Goal: Task Accomplishment & Management: Manage account settings

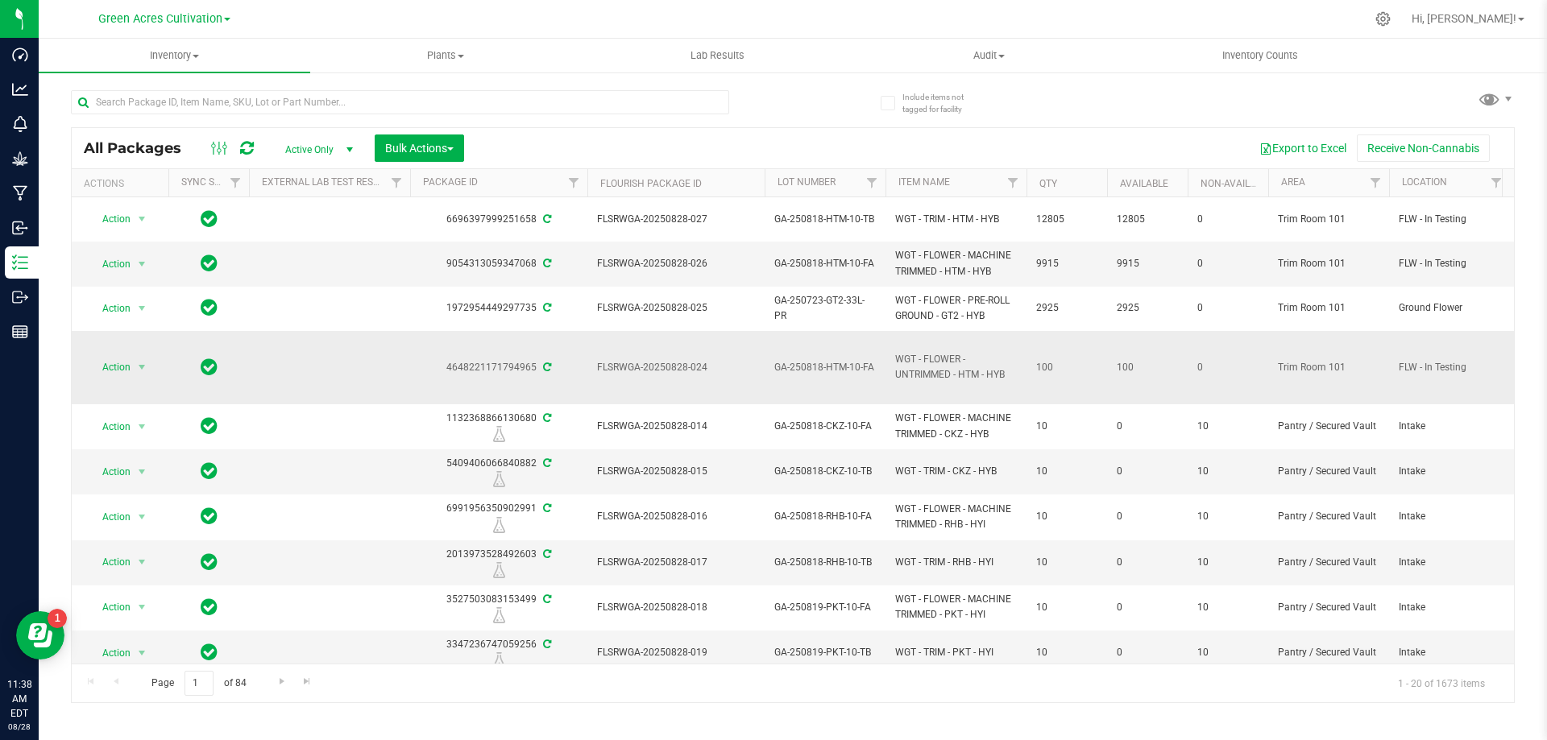
click at [135, 343] on td "Action Action Adjust qty Create package Edit attributes Global inventory Locate…" at bounding box center [120, 367] width 97 height 73
click at [134, 370] on span "select" at bounding box center [142, 367] width 20 height 23
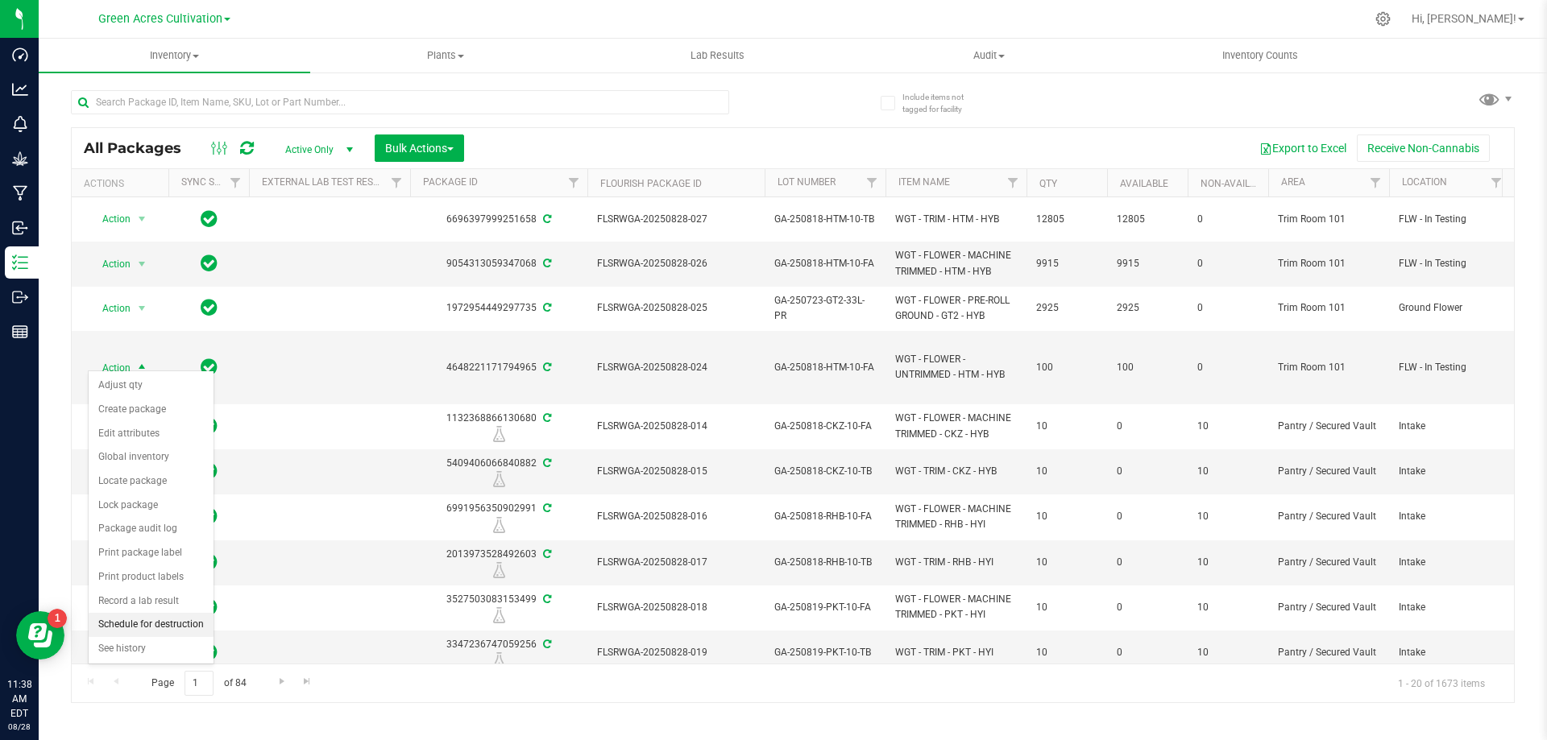
drag, startPoint x: 188, startPoint y: 632, endPoint x: 212, endPoint y: 588, distance: 50.5
click at [188, 632] on li "Schedule for destruction" at bounding box center [151, 625] width 125 height 24
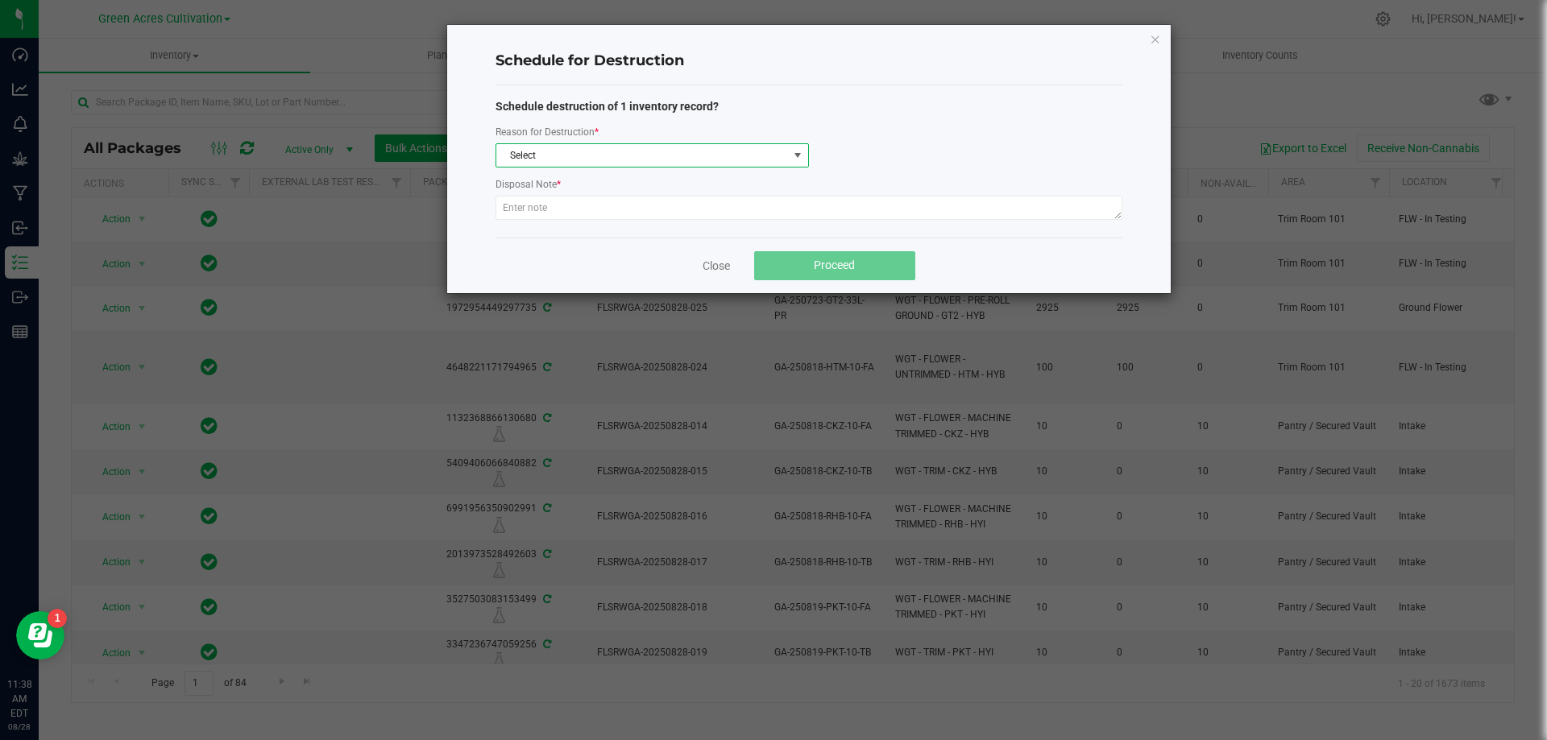
click at [639, 149] on span "Select" at bounding box center [642, 155] width 292 height 23
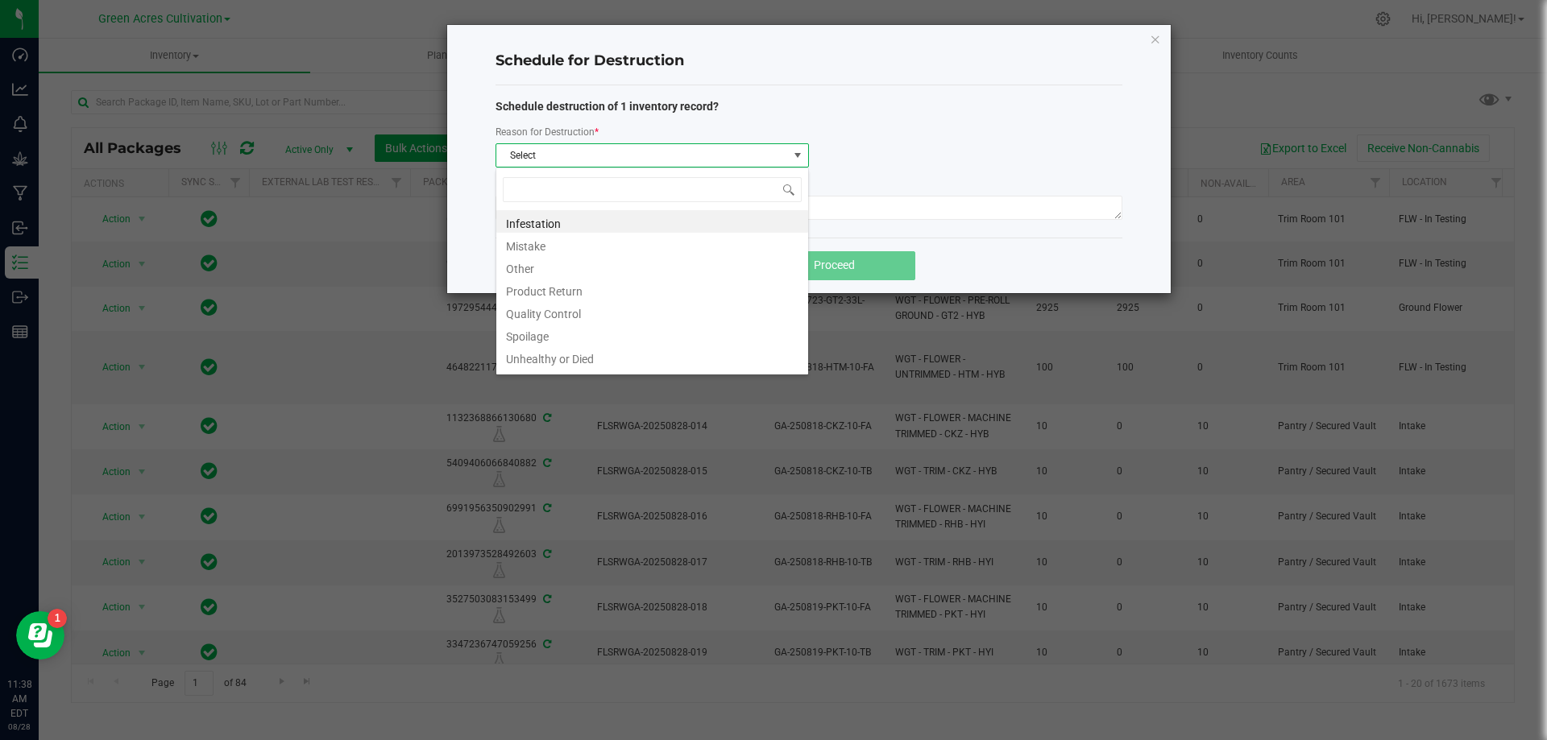
scroll to position [24, 313]
type input "W"
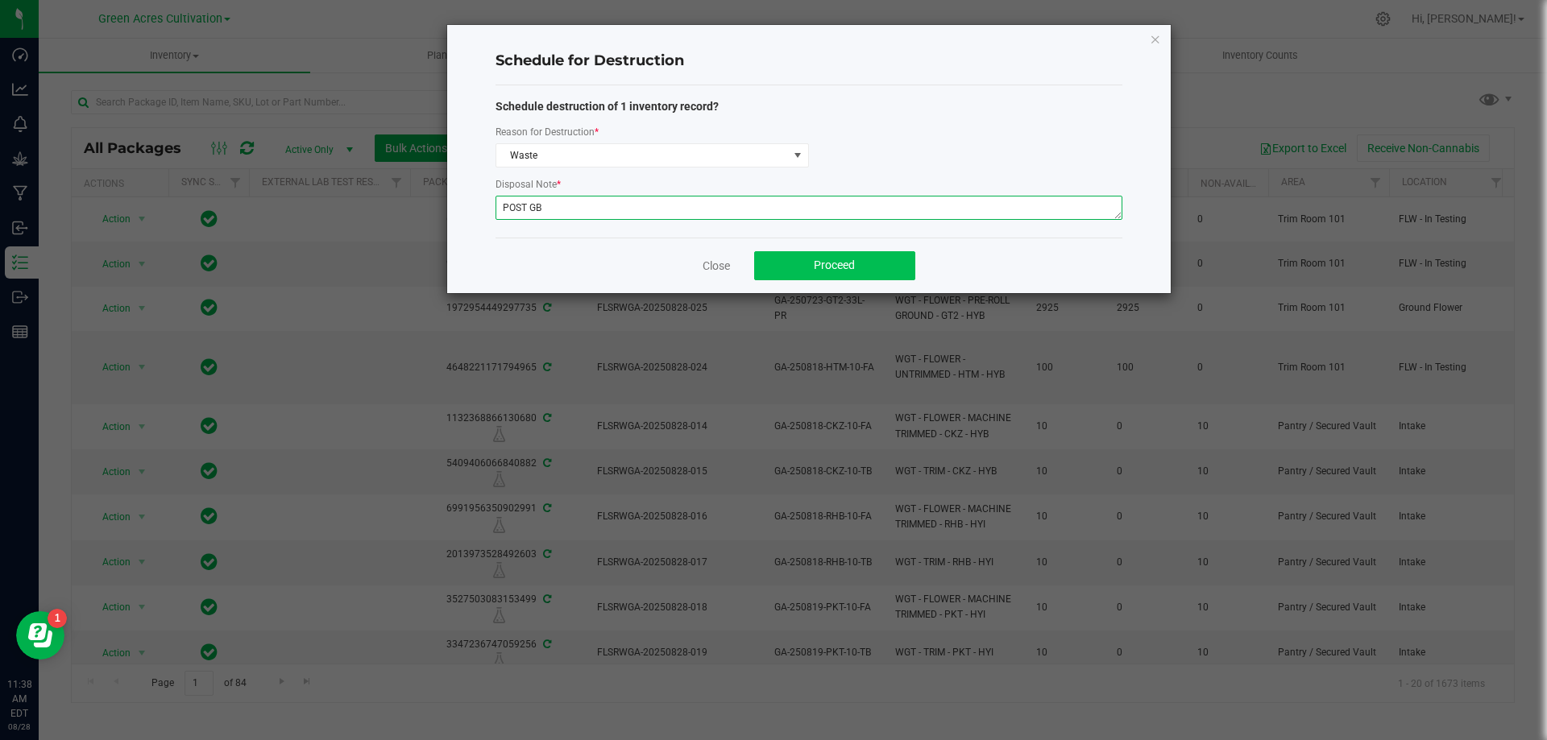
type textarea "POST GB"
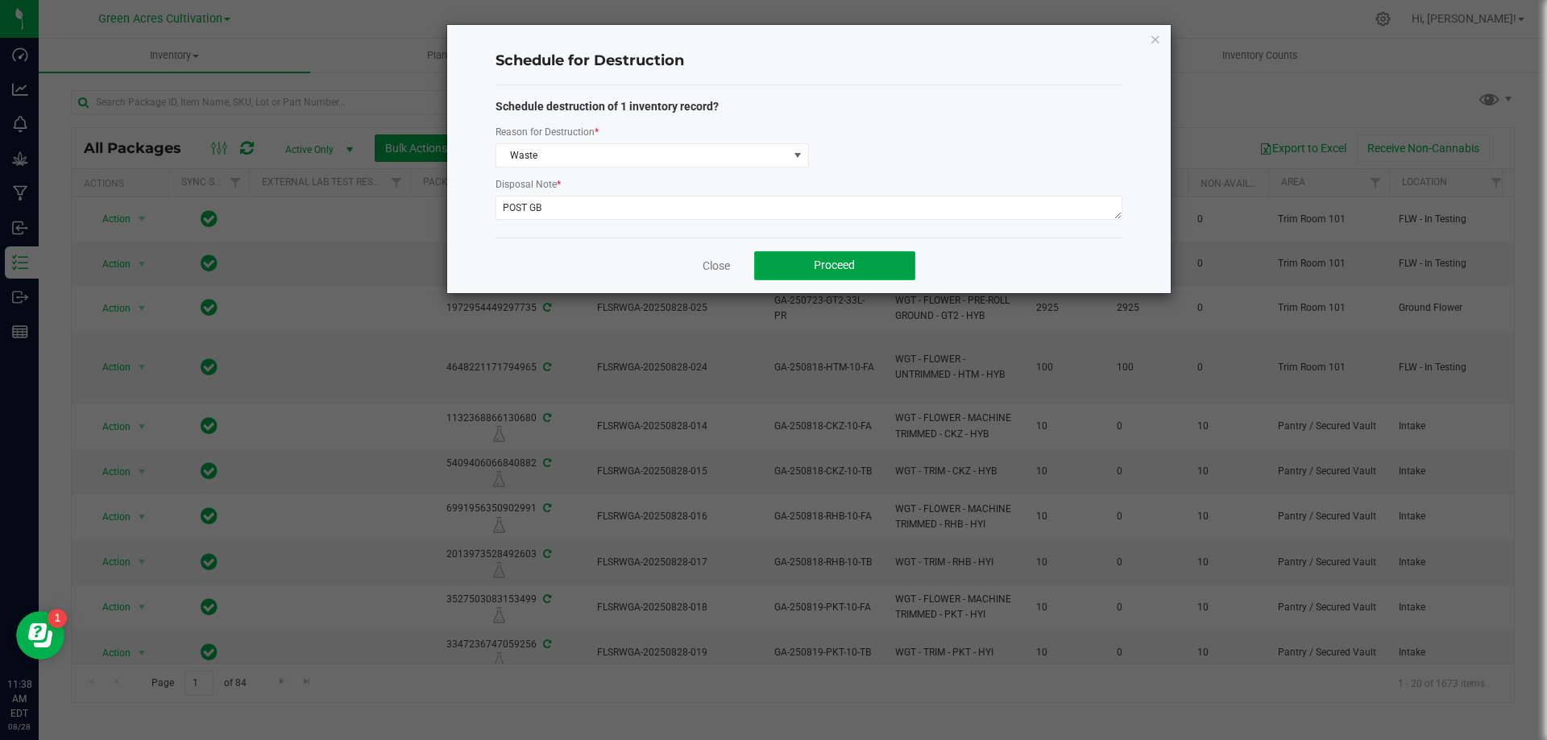
click at [823, 268] on span "Proceed" at bounding box center [834, 265] width 41 height 13
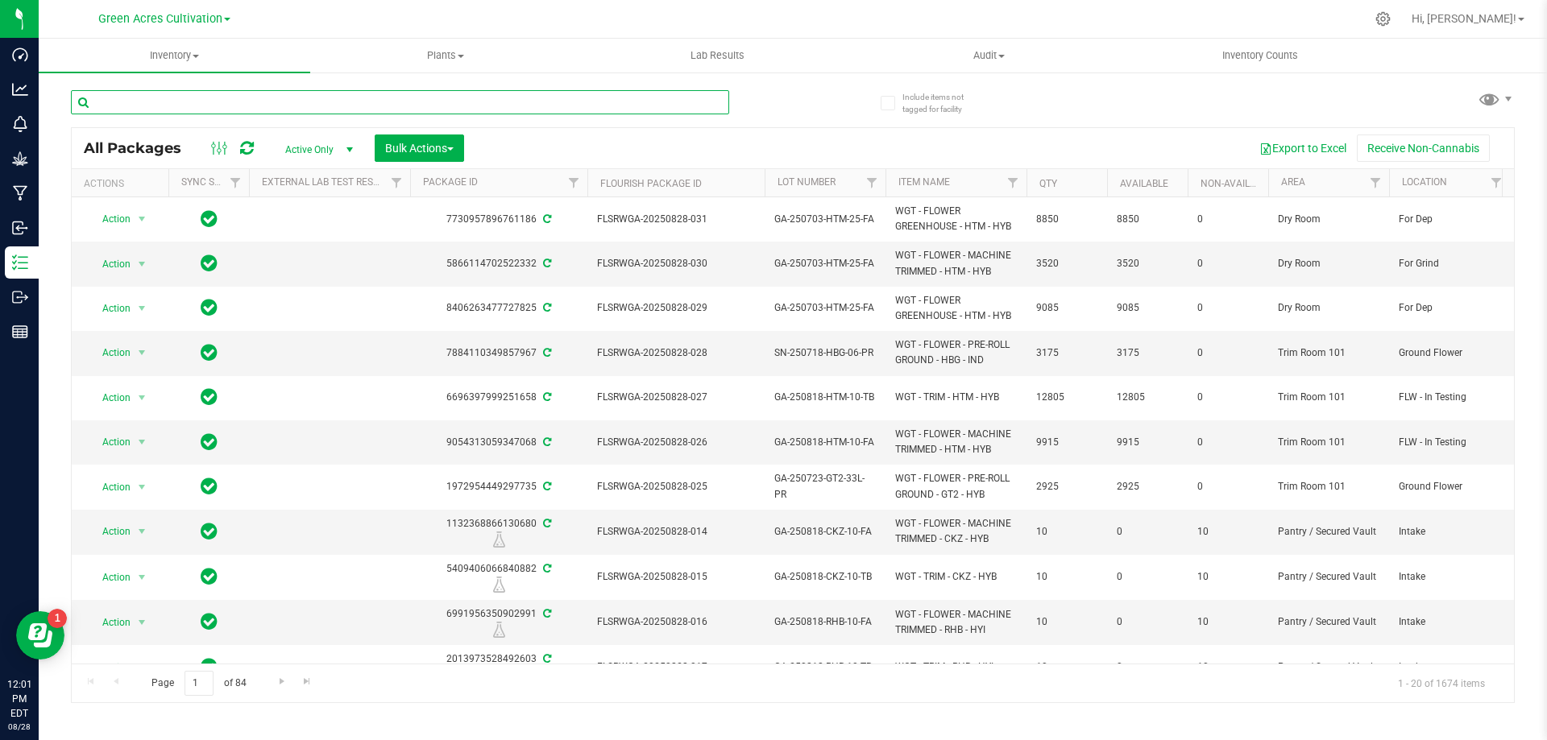
click at [350, 110] on input "text" at bounding box center [400, 102] width 658 height 24
paste input "GA-250818-HTM-10-FA"
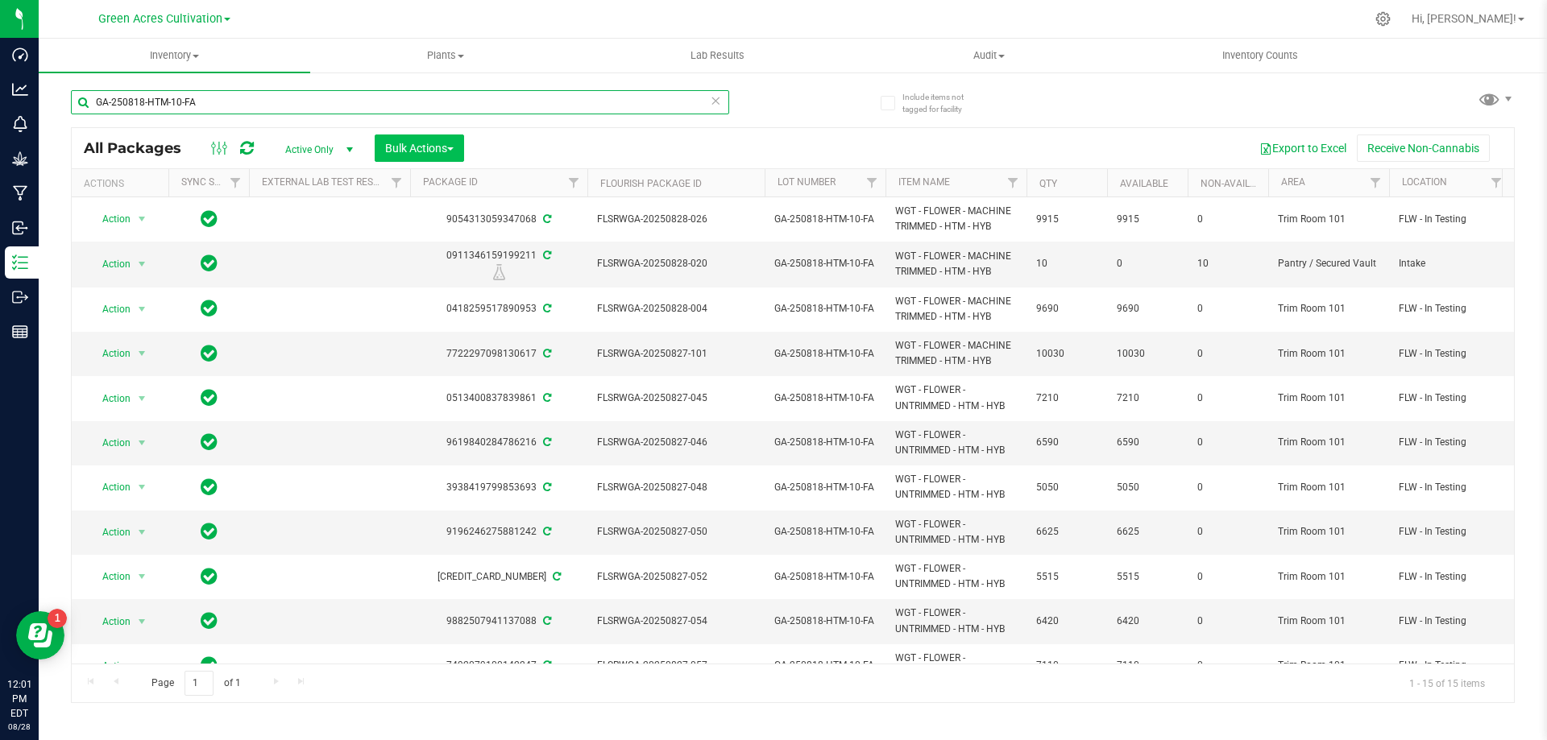
type input "GA-250818-HTM-10-FA"
click at [397, 144] on span "Bulk Actions" at bounding box center [419, 148] width 68 height 13
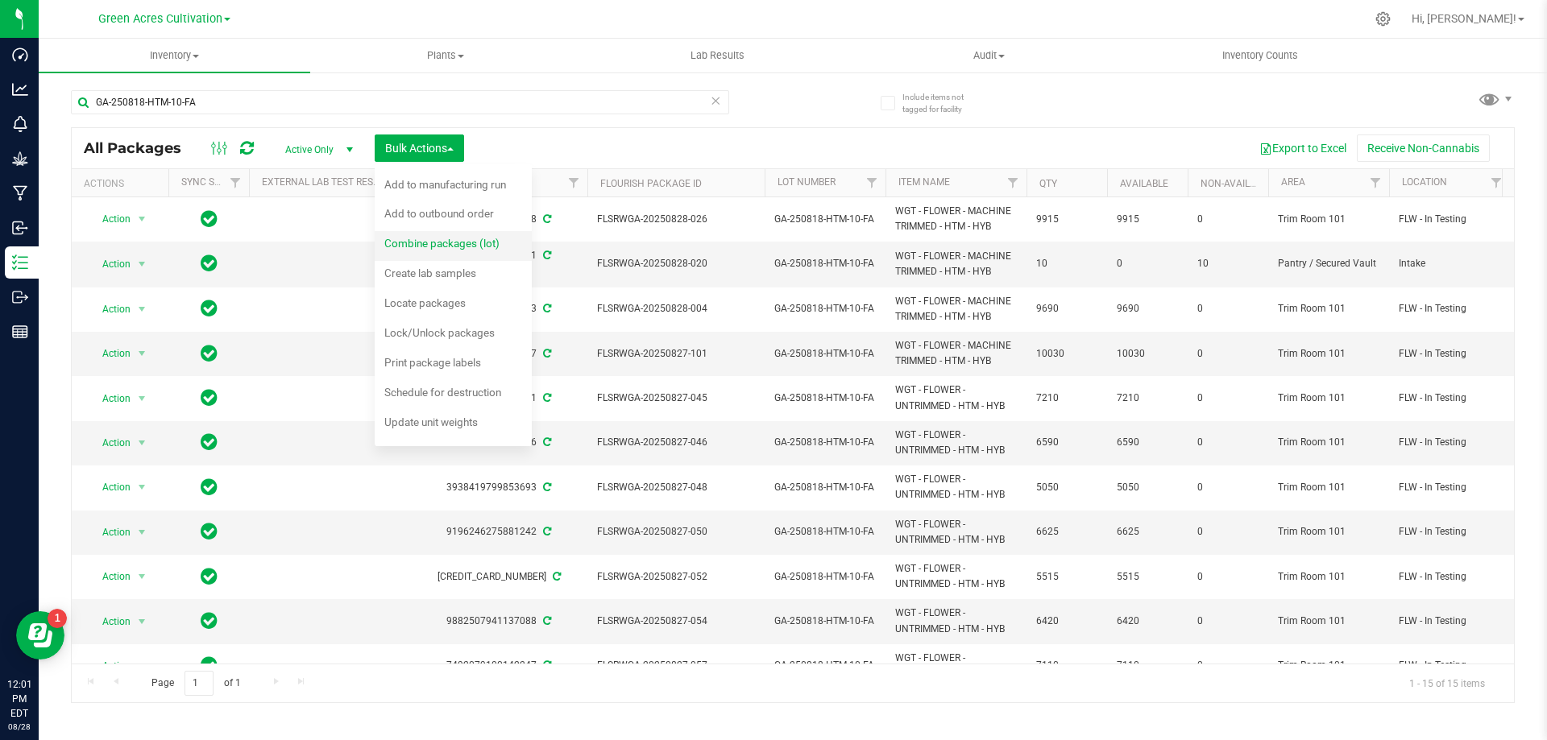
click at [446, 244] on span "Combine packages (lot)" at bounding box center [441, 243] width 115 height 13
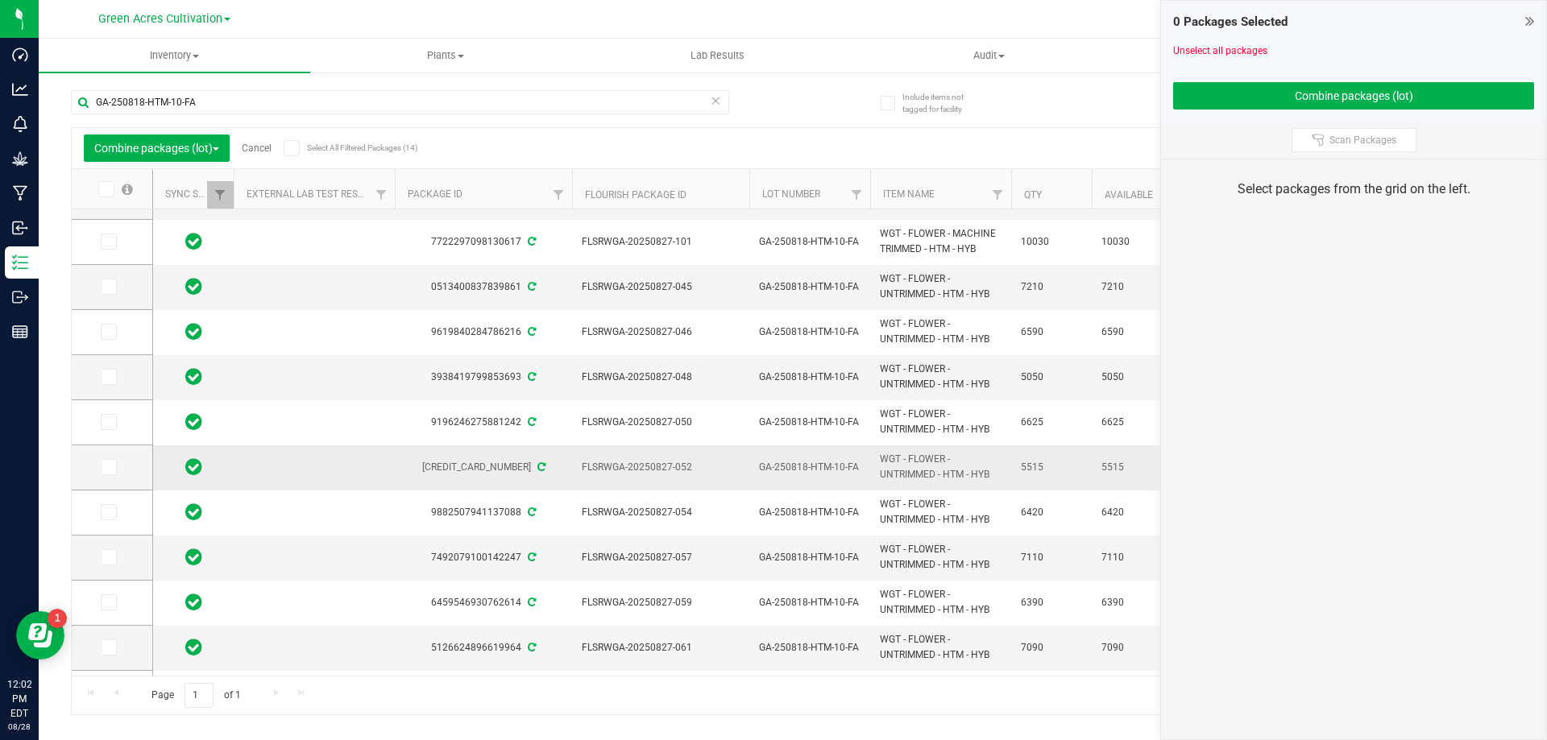
scroll to position [164, 0]
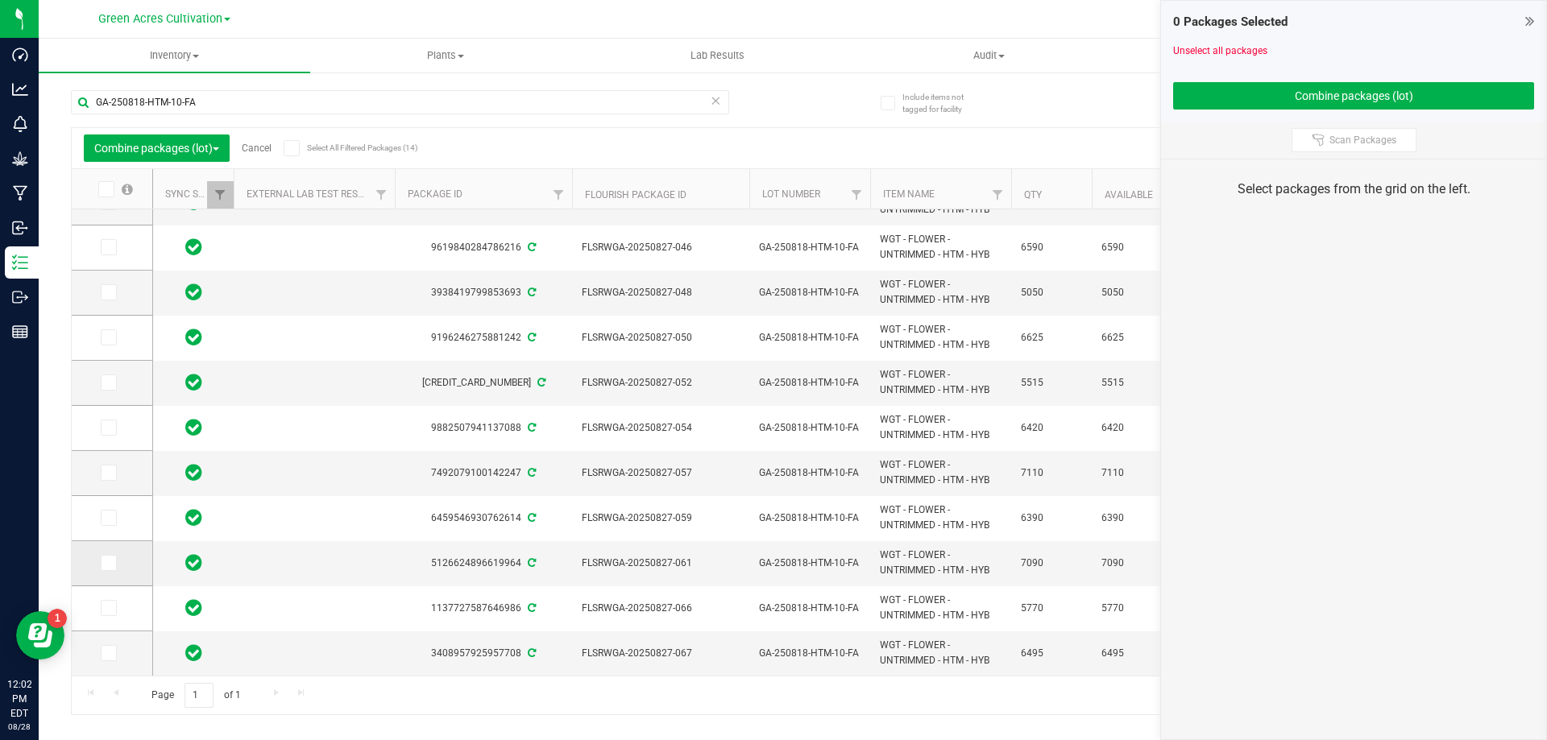
click at [113, 562] on span at bounding box center [109, 563] width 16 height 16
click at [0, 0] on input "checkbox" at bounding box center [0, 0] width 0 height 0
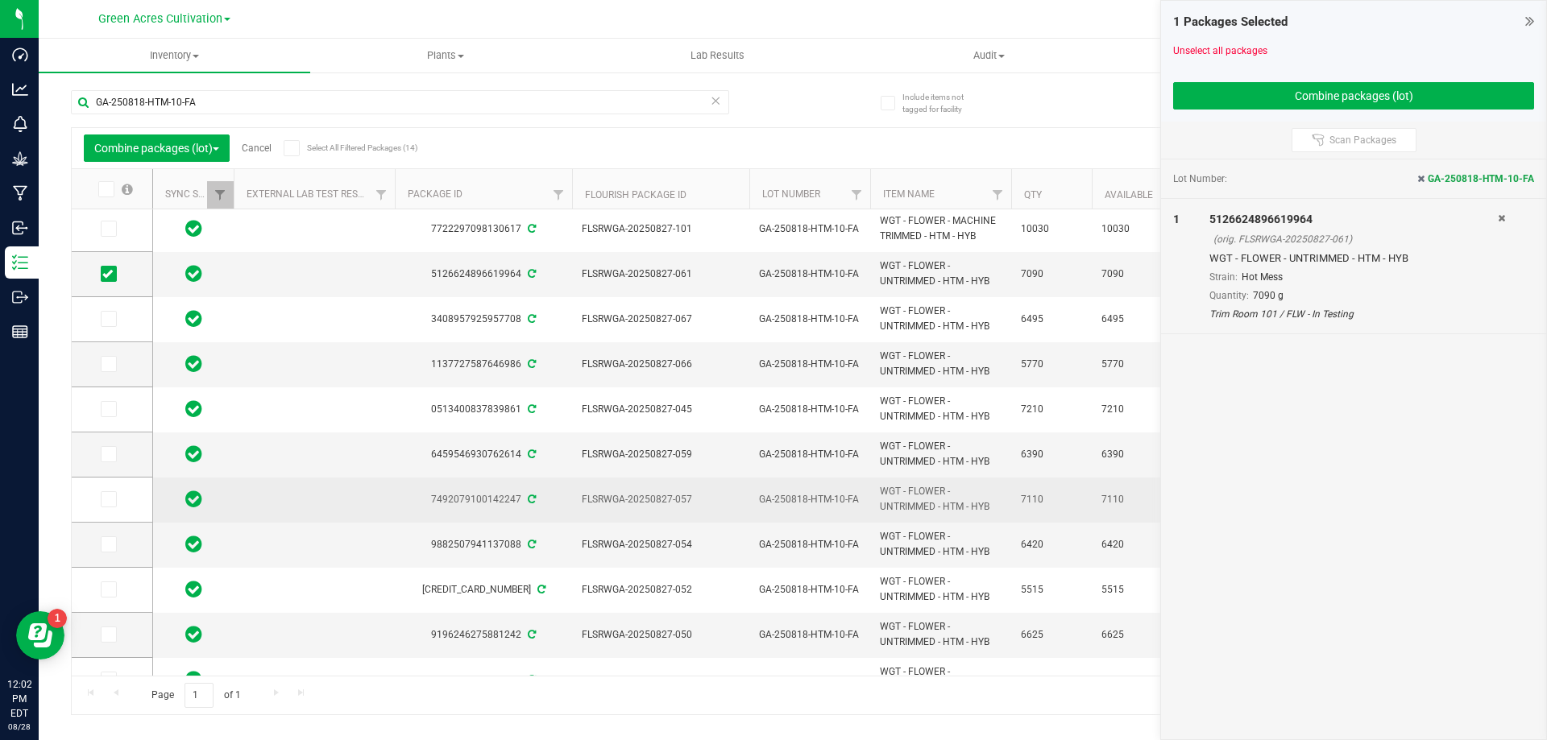
scroll to position [0, 0]
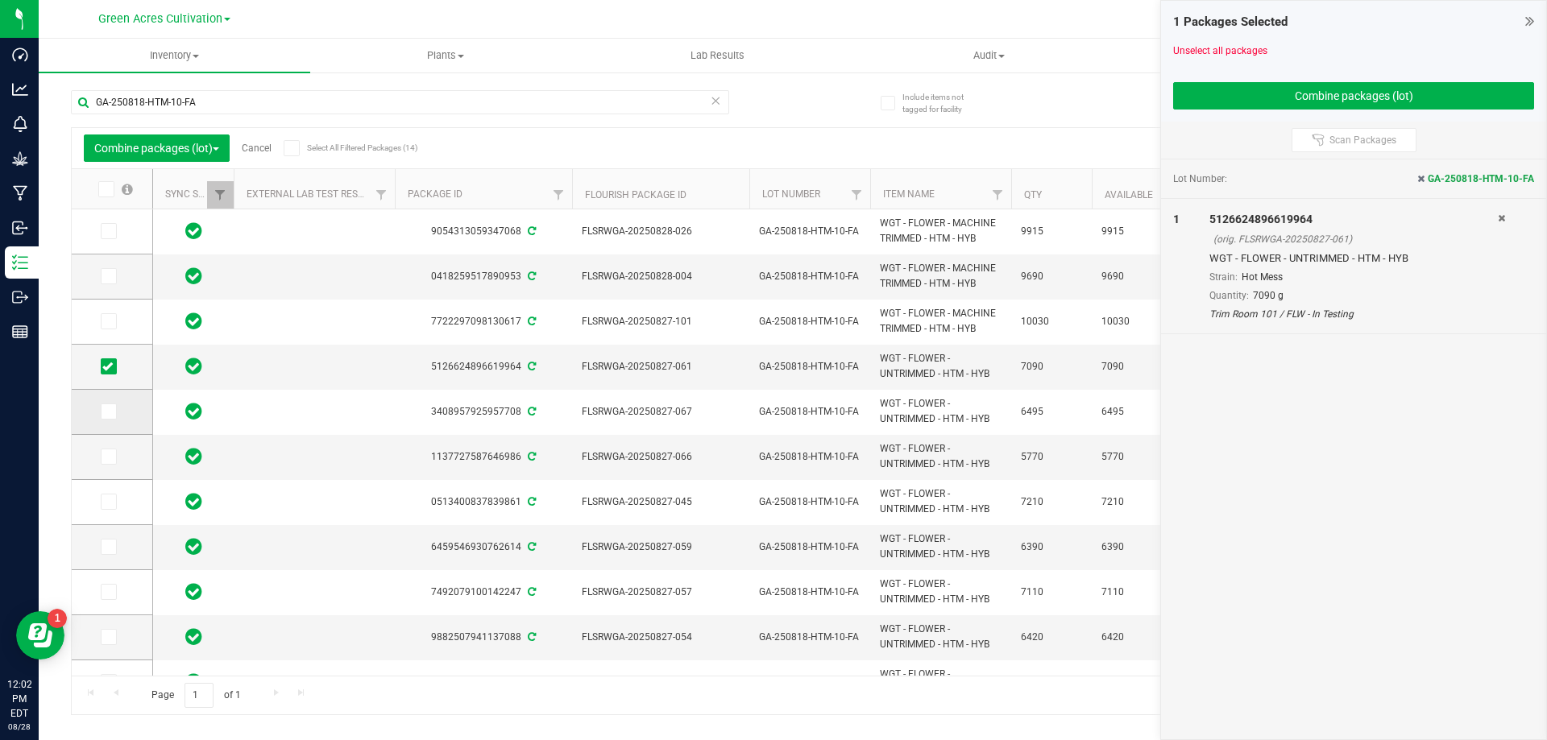
click at [114, 405] on span at bounding box center [109, 412] width 16 height 16
click at [0, 0] on input "checkbox" at bounding box center [0, 0] width 0 height 0
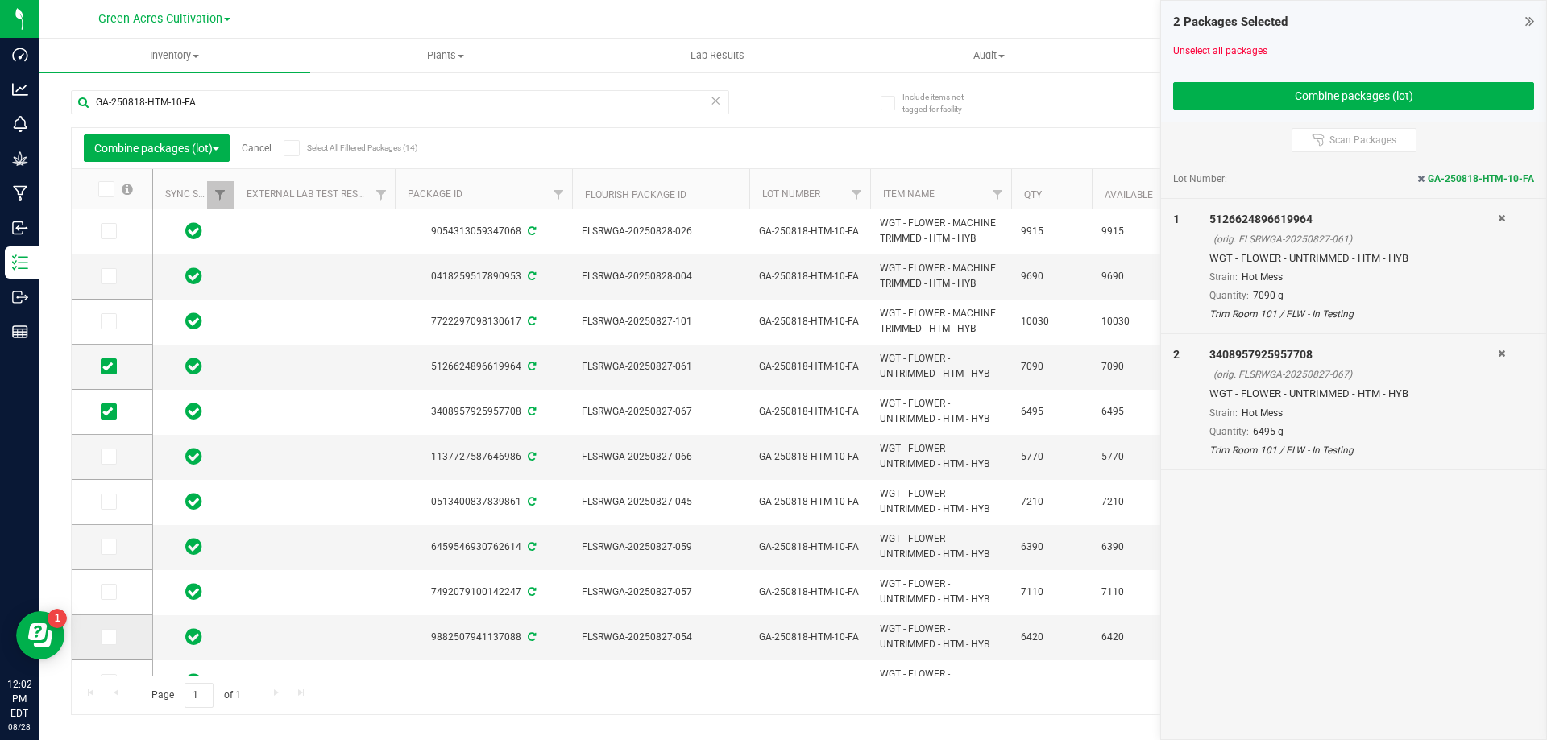
click at [118, 633] on label at bounding box center [112, 637] width 23 height 16
click at [0, 0] on input "checkbox" at bounding box center [0, 0] width 0 height 0
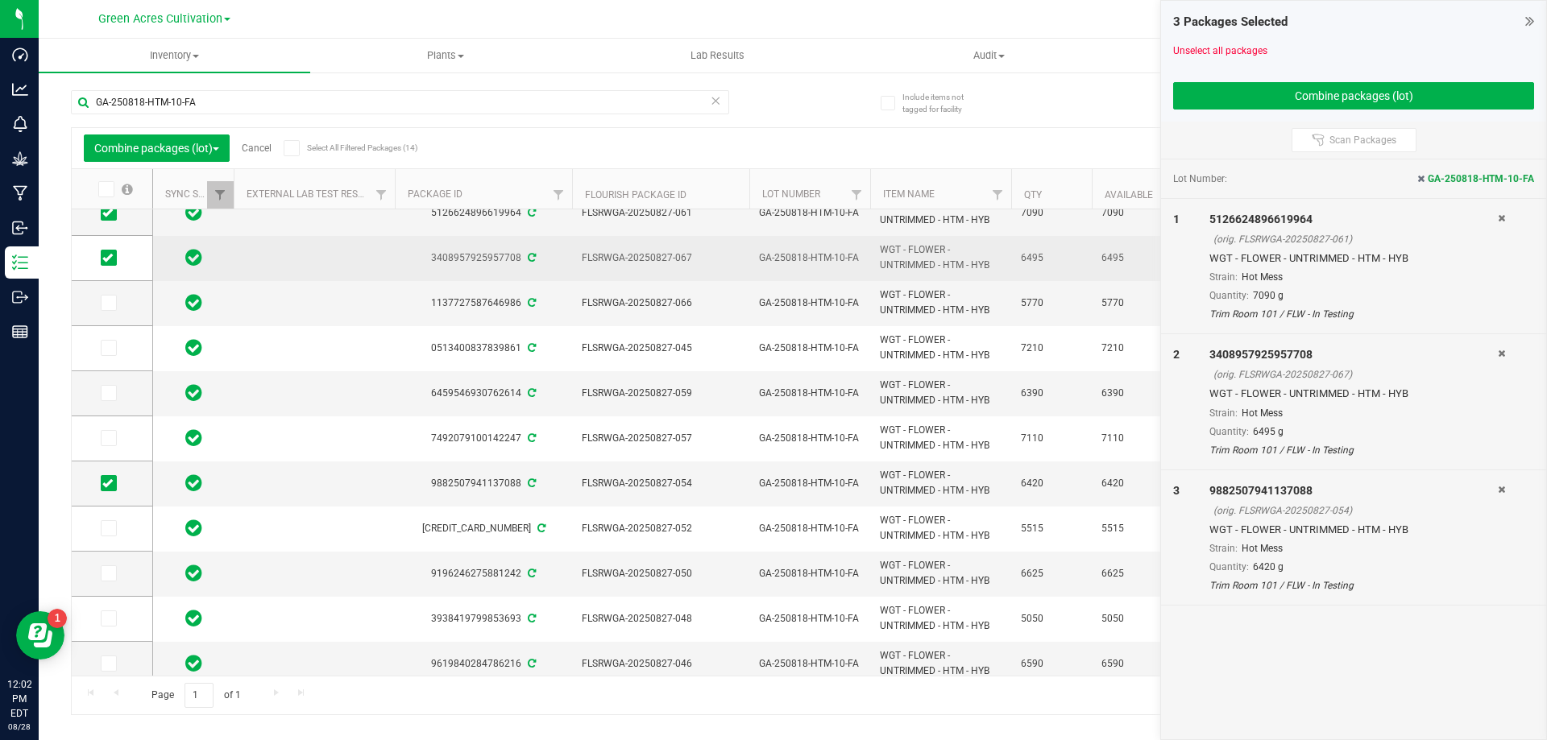
scroll to position [164, 0]
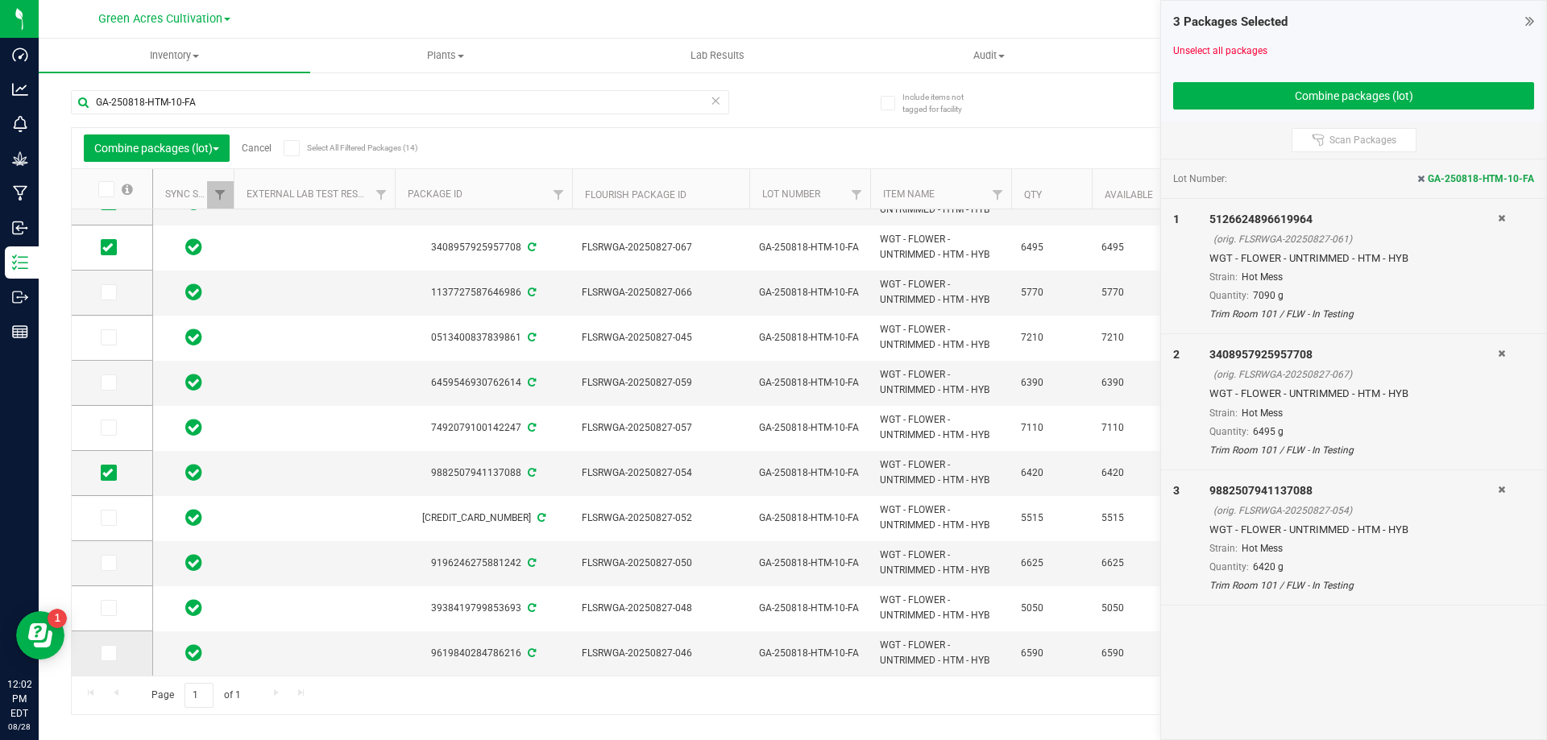
click at [114, 644] on td at bounding box center [112, 654] width 81 height 44
click at [118, 648] on label at bounding box center [112, 653] width 23 height 16
click at [0, 0] on input "checkbox" at bounding box center [0, 0] width 0 height 0
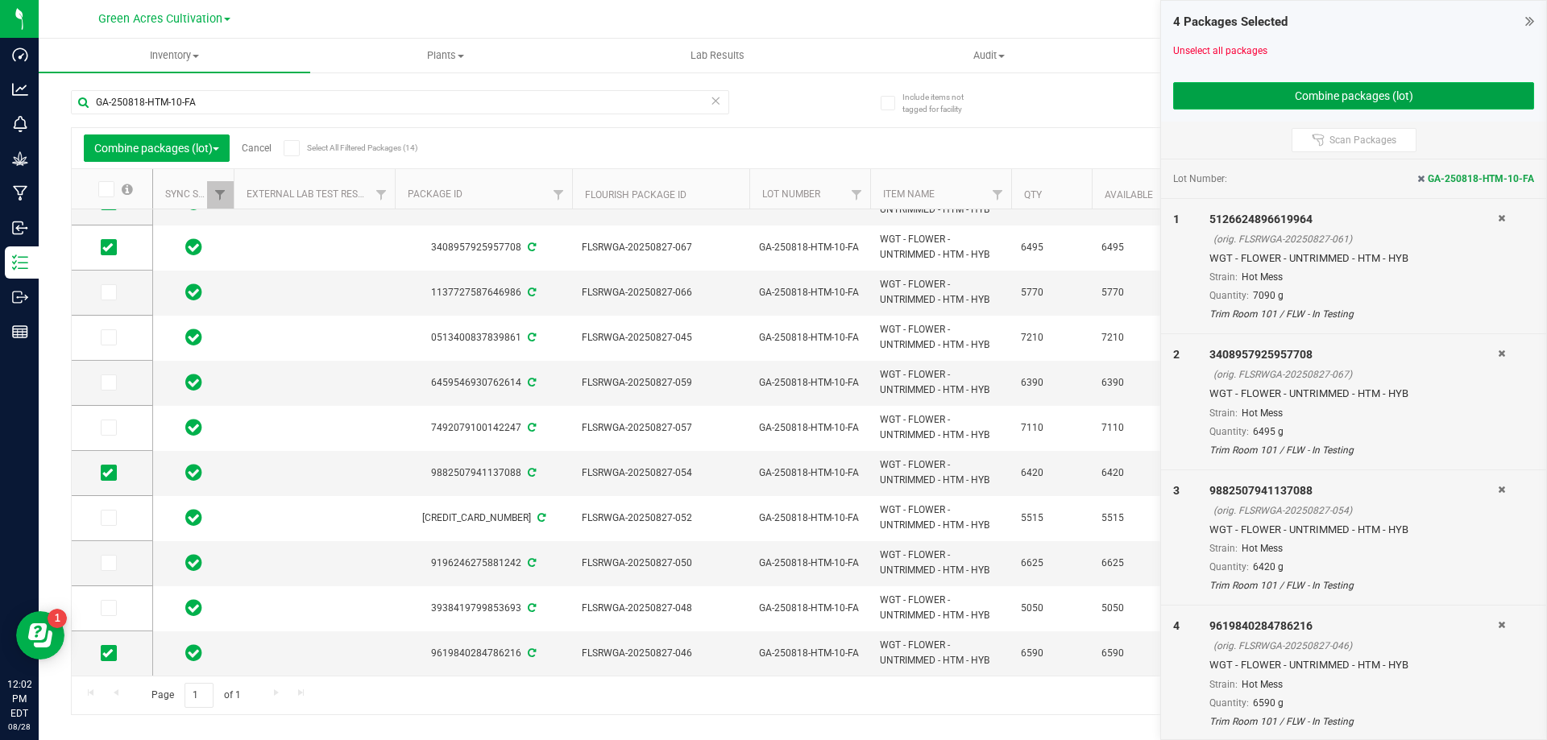
click at [1456, 84] on button "Combine packages (lot)" at bounding box center [1353, 95] width 361 height 27
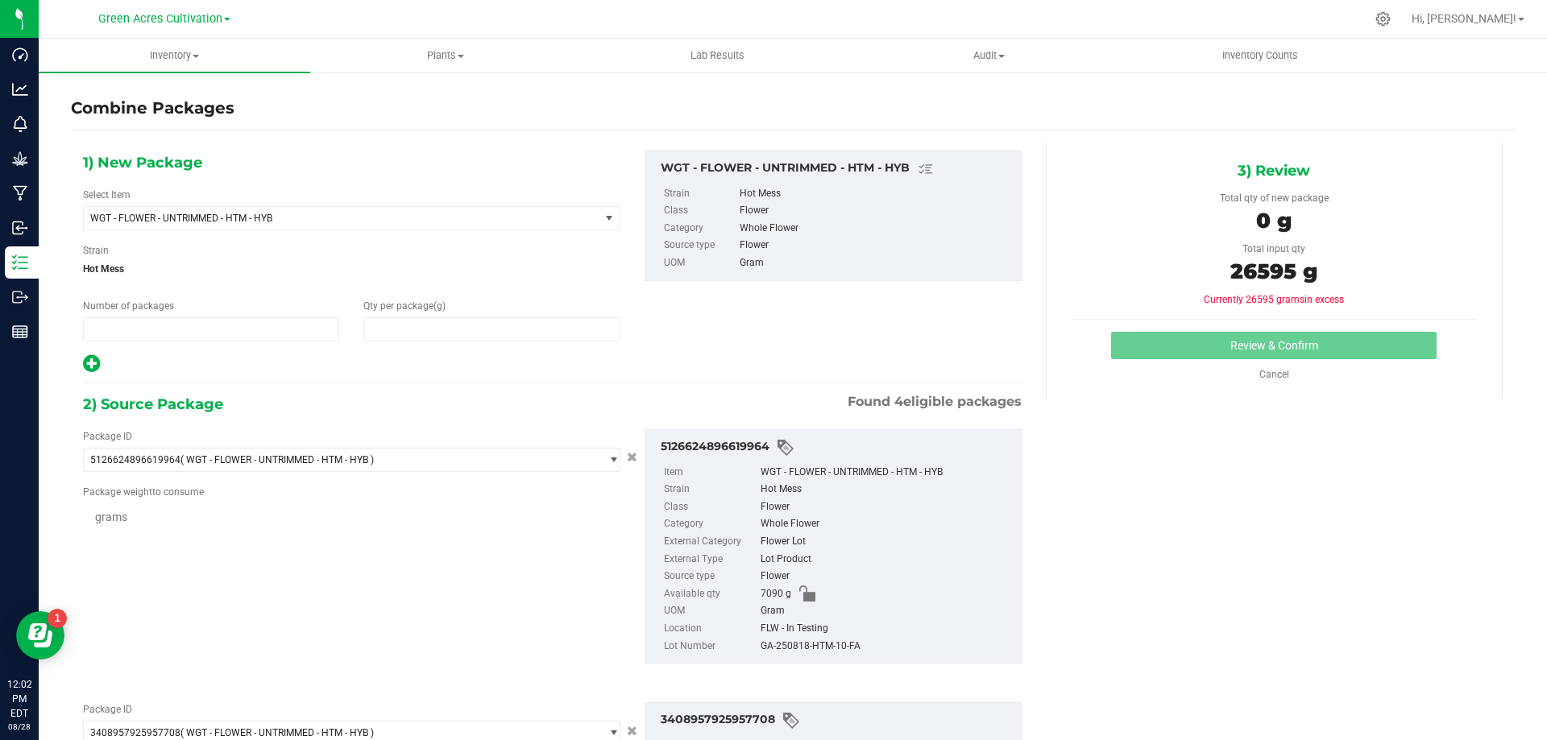
type input "1"
type input "0"
click at [565, 332] on span at bounding box center [491, 329] width 256 height 24
type input "26595"
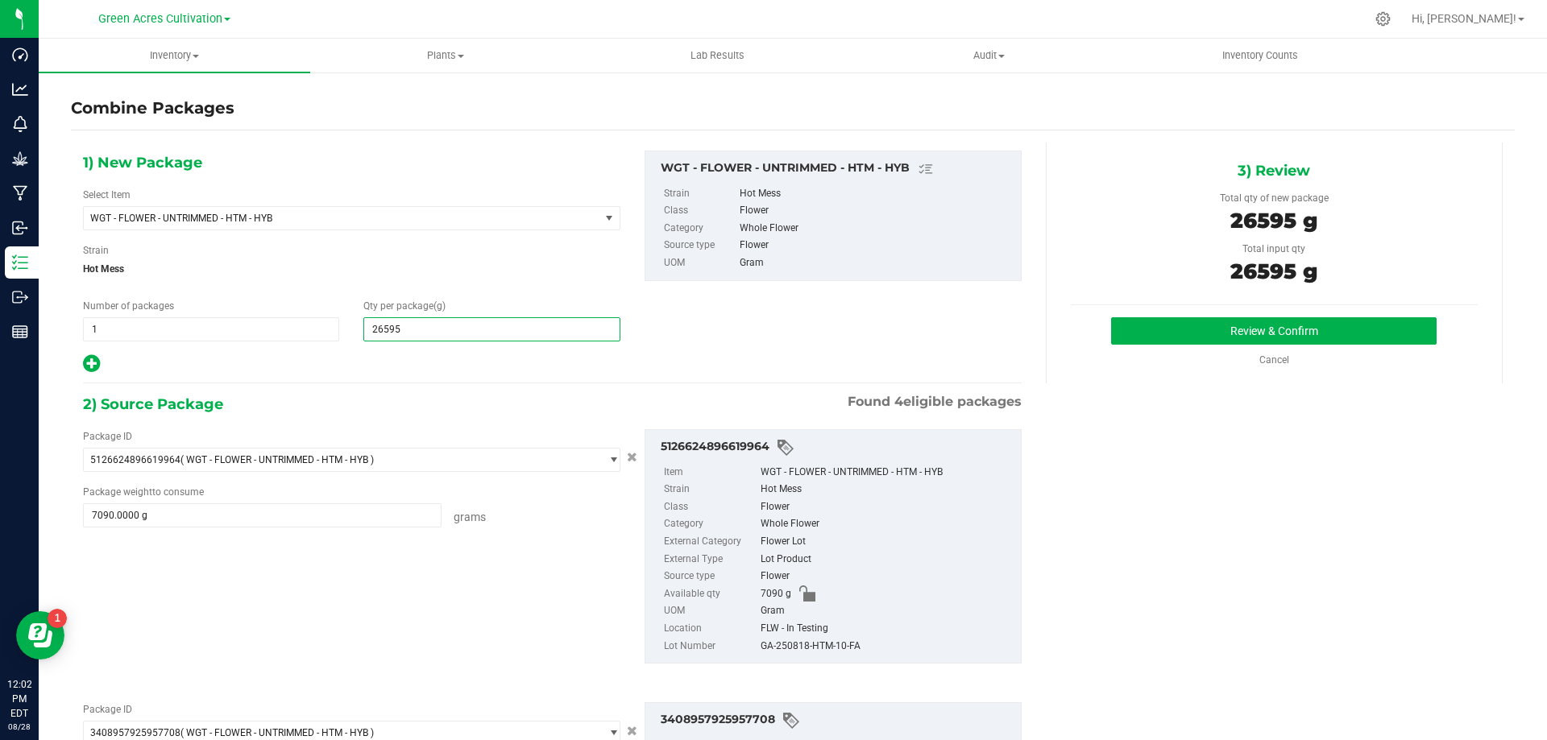
type input "26,595"
click at [826, 651] on div "GA-250818-HTM-10-FA" at bounding box center [886, 647] width 252 height 18
copy div "GA-250818-HTM-10-FA"
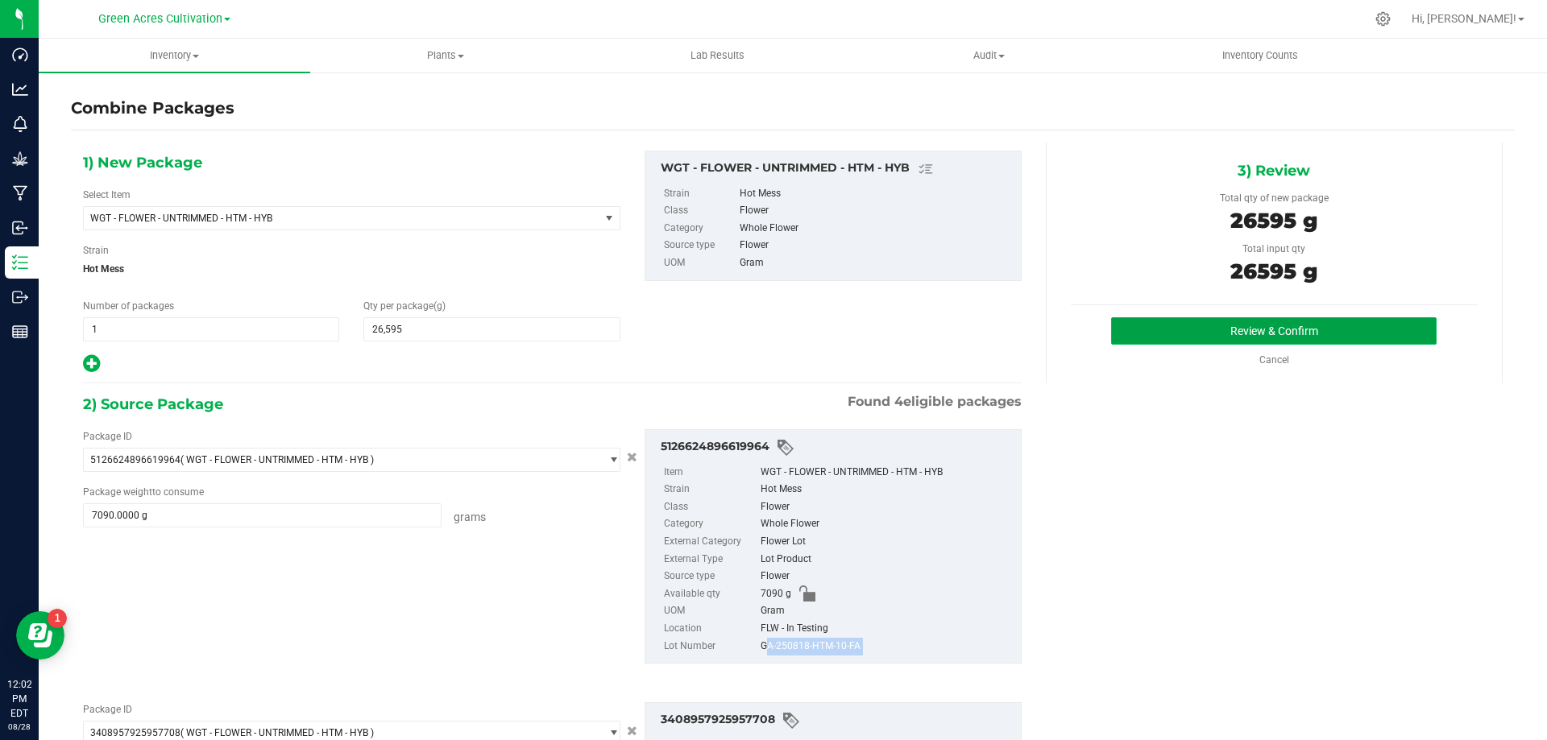
click at [1322, 343] on button "Review & Confirm" at bounding box center [1273, 330] width 325 height 27
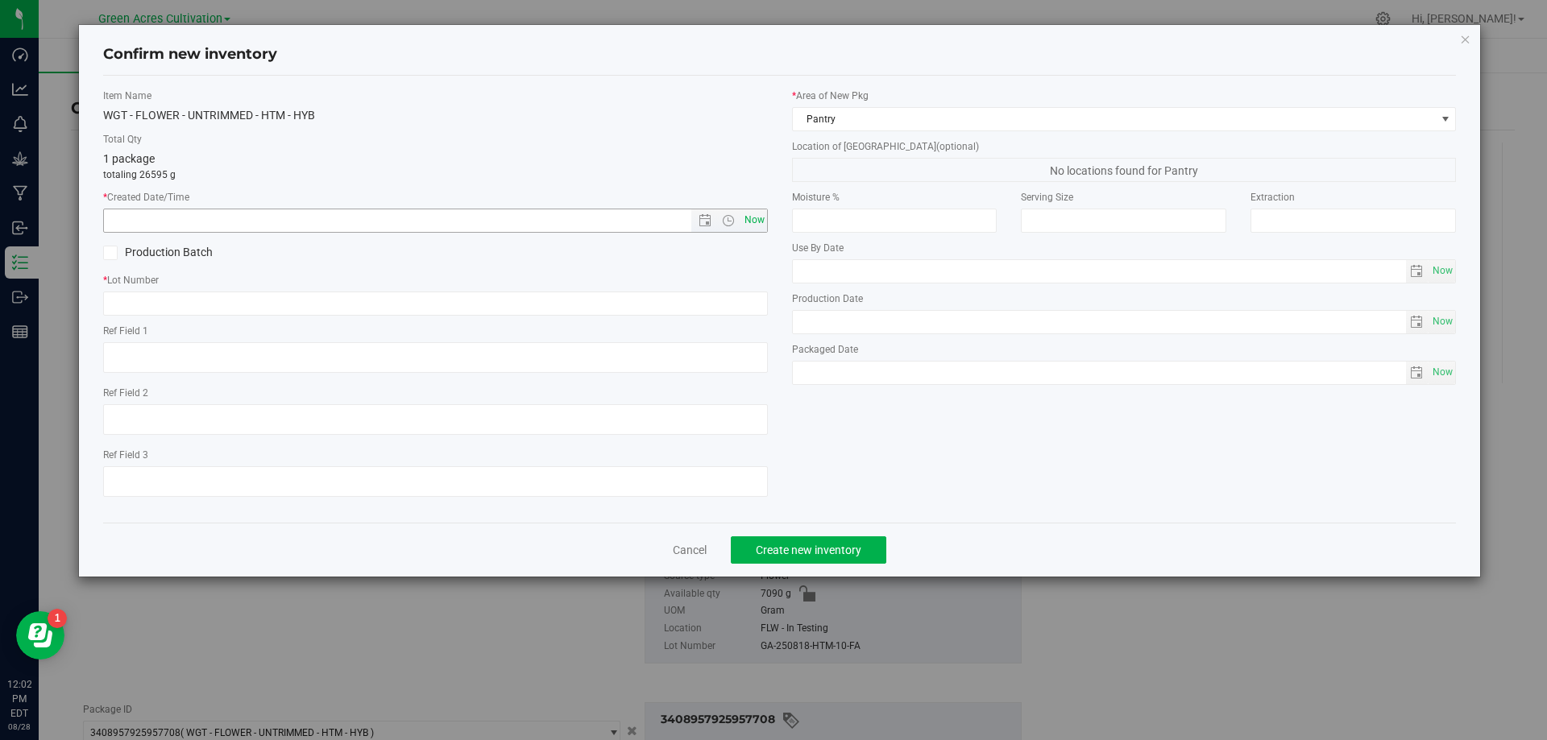
click at [756, 210] on span "Now" at bounding box center [753, 220] width 27 height 23
type input "[DATE] 12:02 PM"
click at [741, 310] on input "text" at bounding box center [435, 304] width 665 height 24
paste input "GA-250818-HTM-10-FA"
type input "GA-250818-HTM-10-FA"
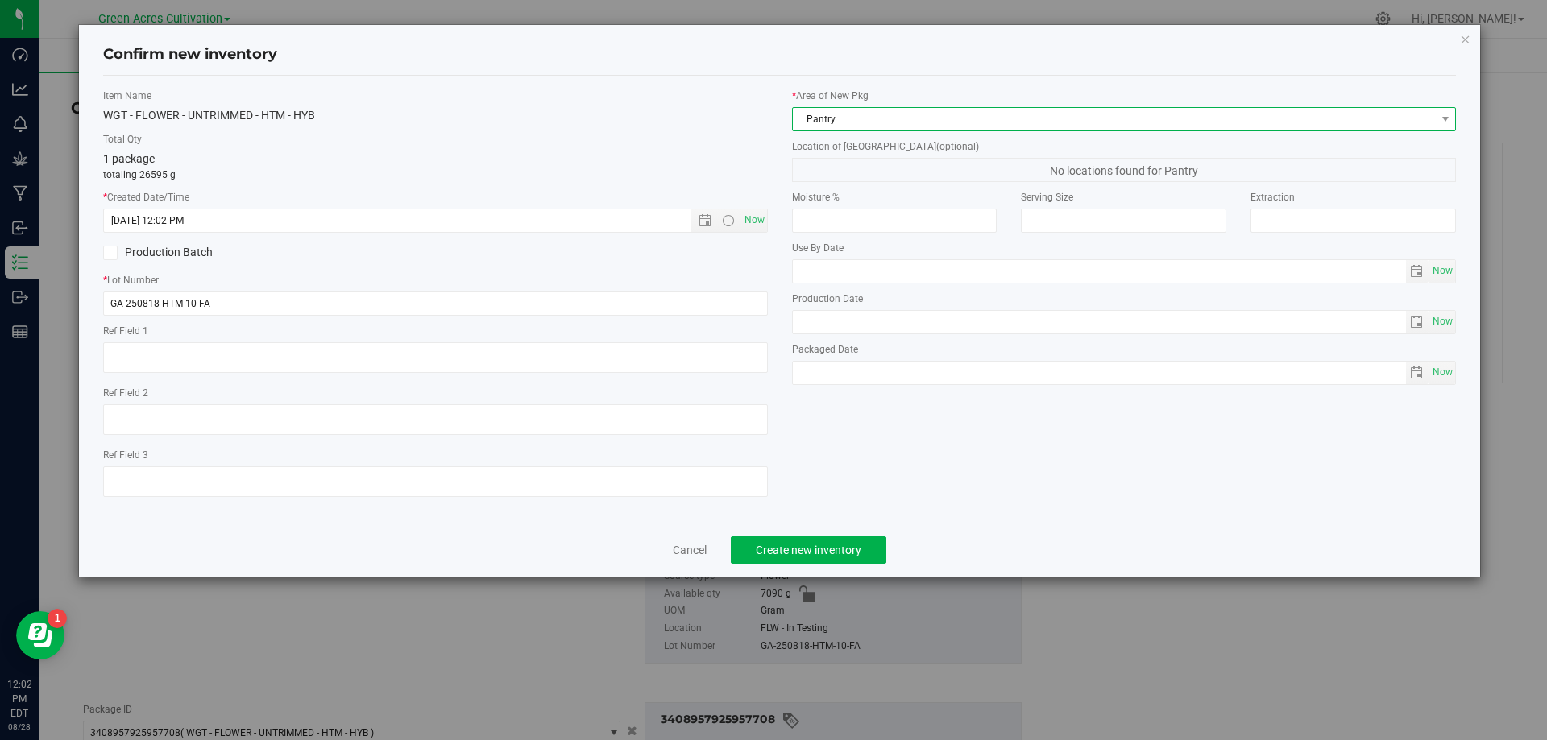
click at [835, 128] on span "Pantry" at bounding box center [1114, 119] width 643 height 23
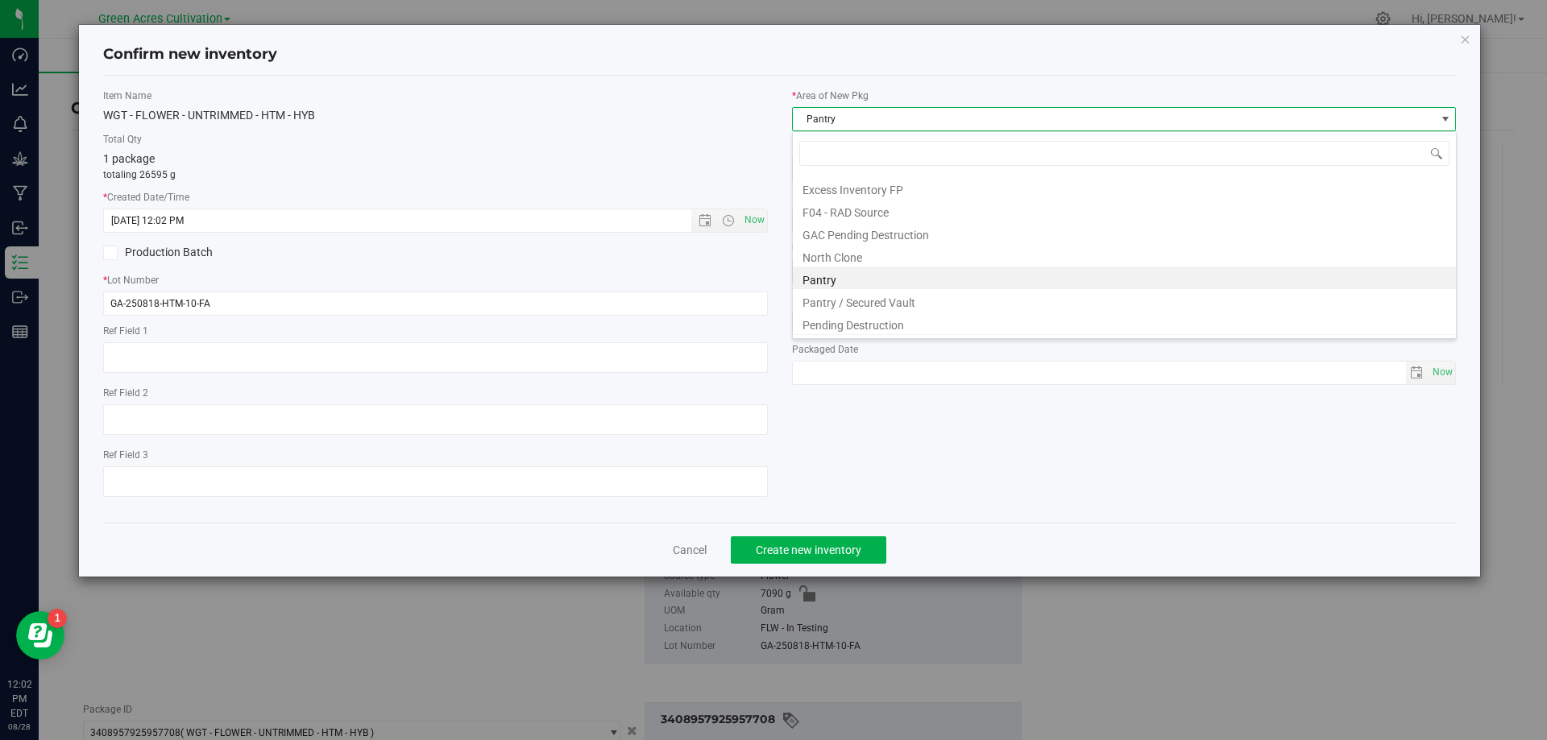
scroll to position [222, 0]
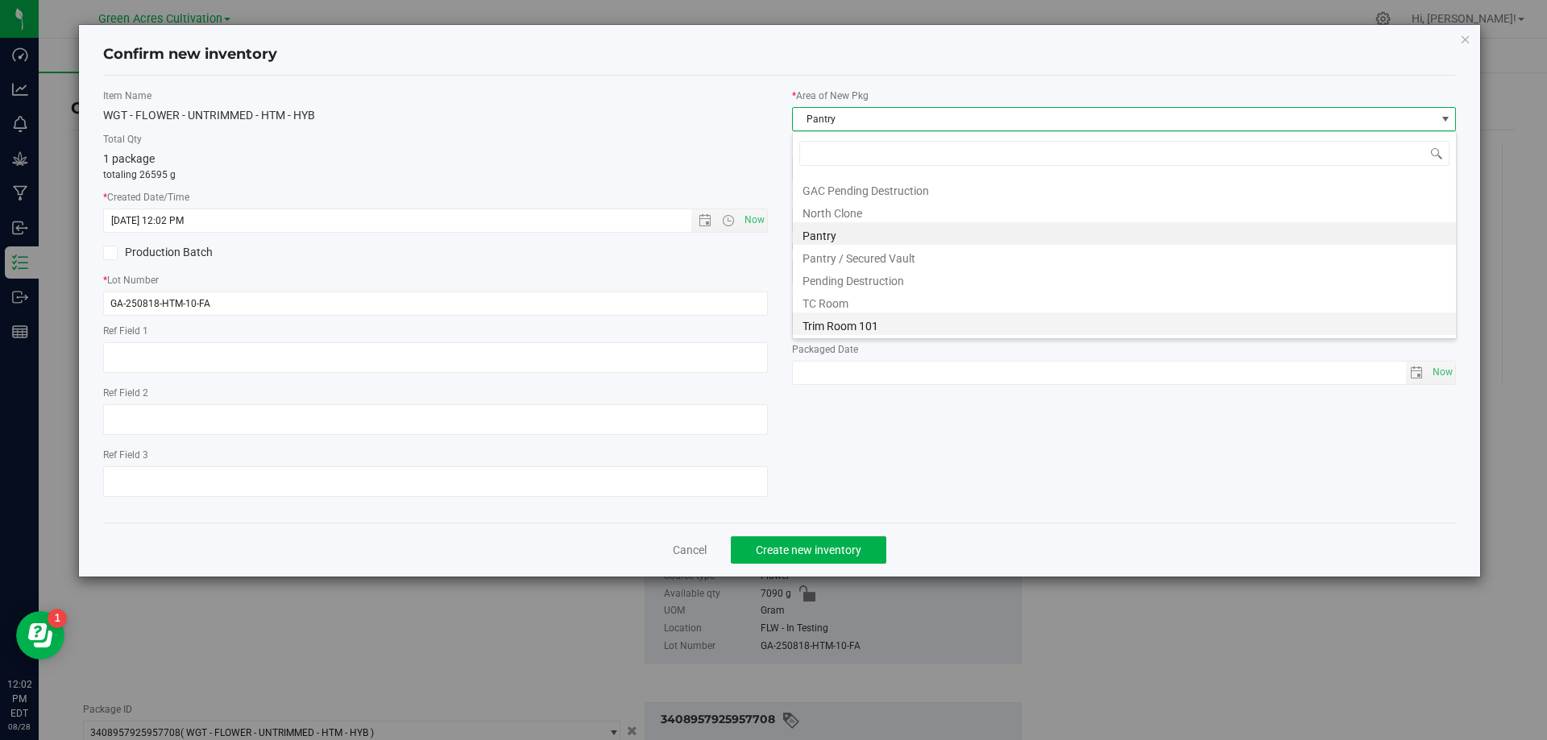
click at [847, 327] on li "Trim Room 101" at bounding box center [1124, 324] width 663 height 23
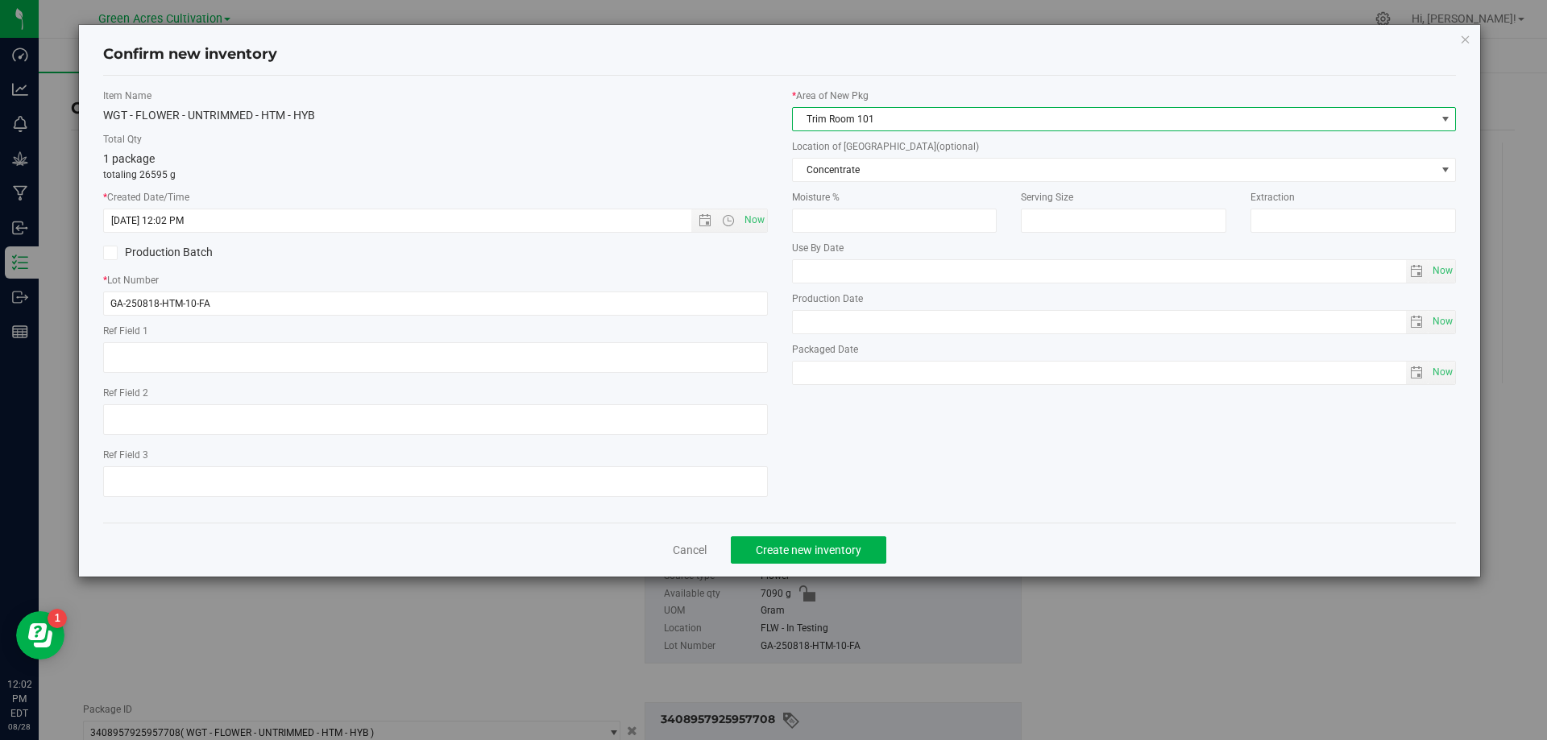
click at [910, 186] on div "* Area of [GEOGRAPHIC_DATA] Trim Room 101 Location of [GEOGRAPHIC_DATA] (option…" at bounding box center [1124, 241] width 689 height 304
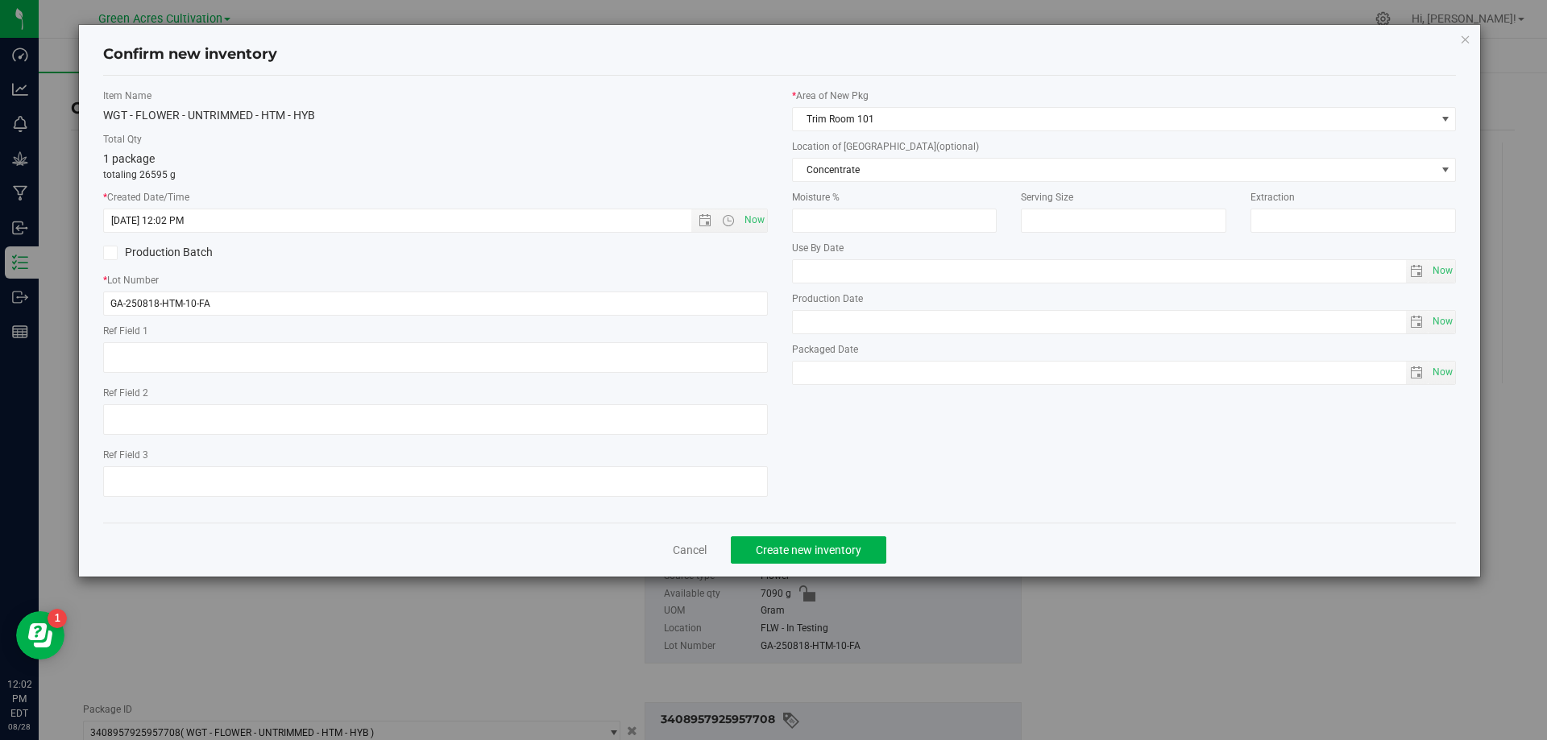
click at [910, 185] on div "* Area of [GEOGRAPHIC_DATA] Trim Room 101 Location of [GEOGRAPHIC_DATA] (option…" at bounding box center [1124, 241] width 689 height 304
click at [914, 173] on span "Concentrate" at bounding box center [1114, 170] width 643 height 23
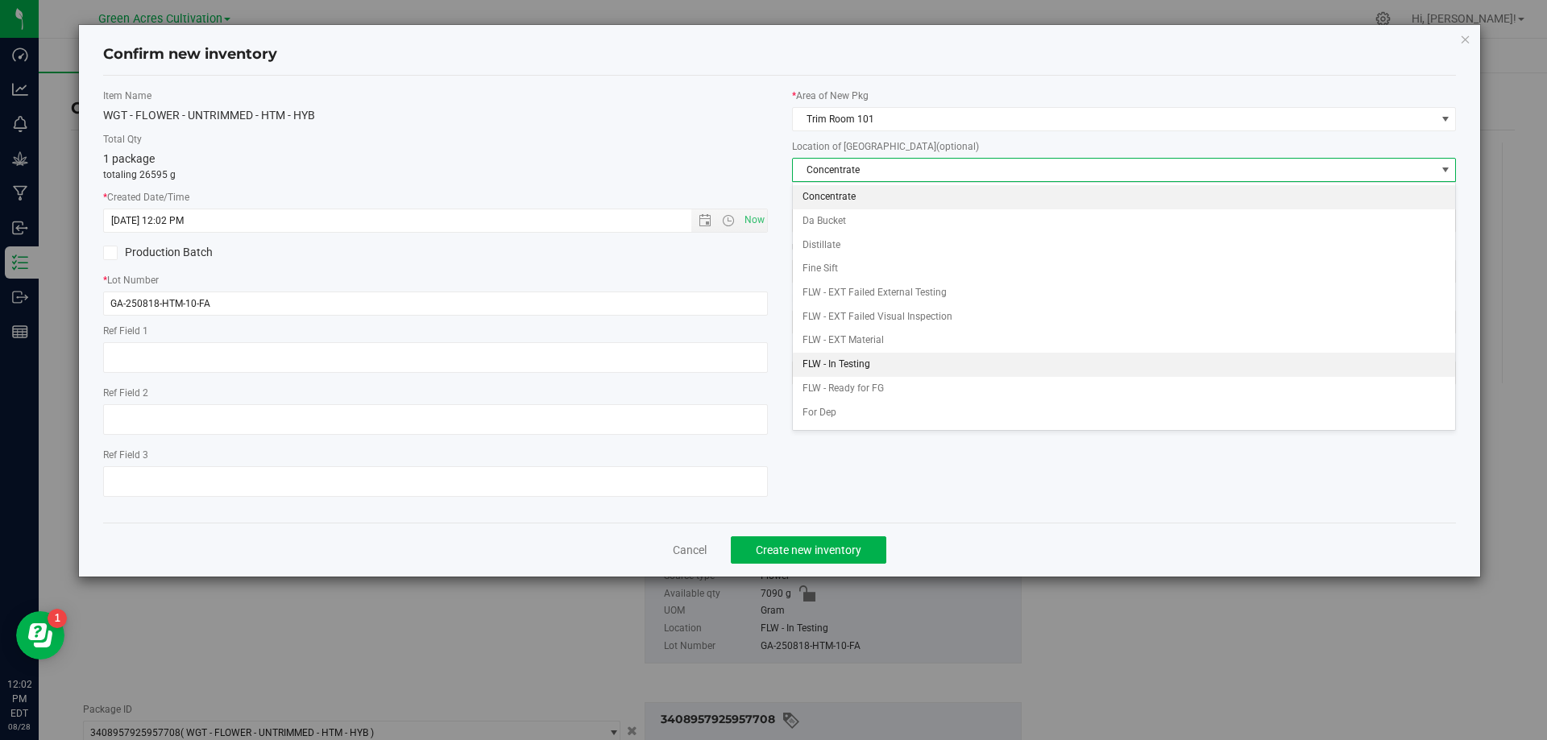
click at [876, 369] on li "FLW - In Testing" at bounding box center [1124, 365] width 663 height 24
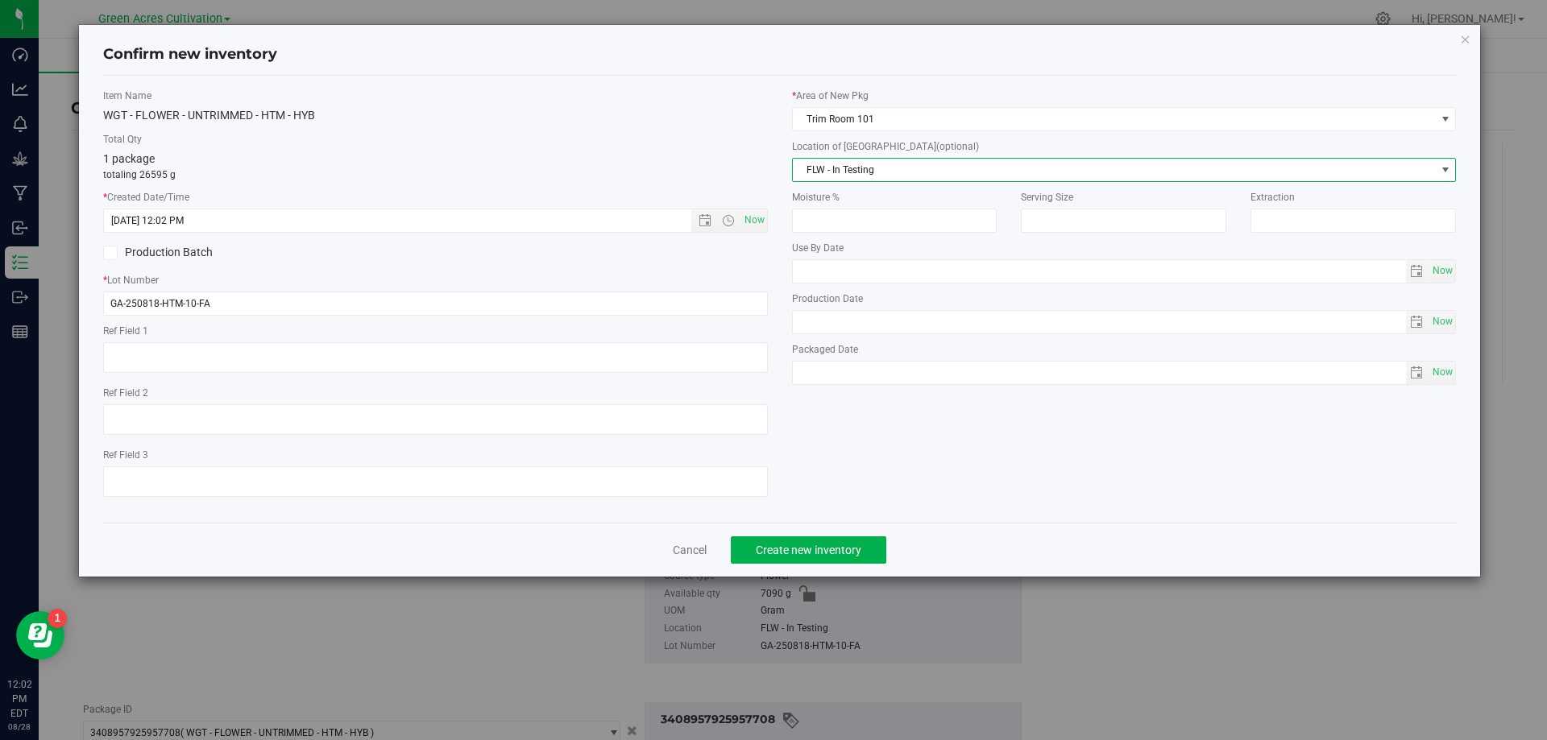
click at [835, 534] on div "Cancel Create new inventory" at bounding box center [779, 550] width 1353 height 54
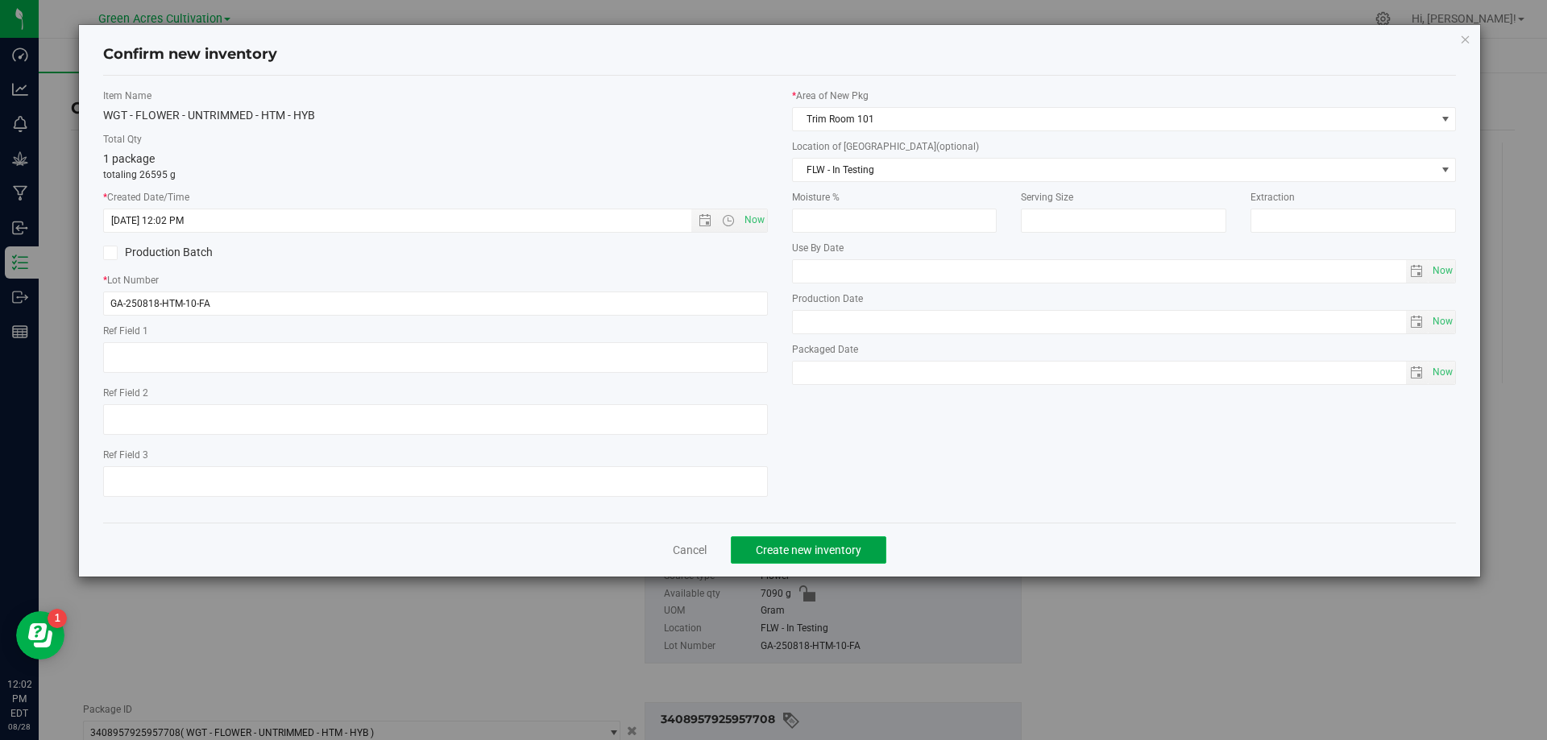
click at [834, 541] on button "Create new inventory" at bounding box center [808, 549] width 155 height 27
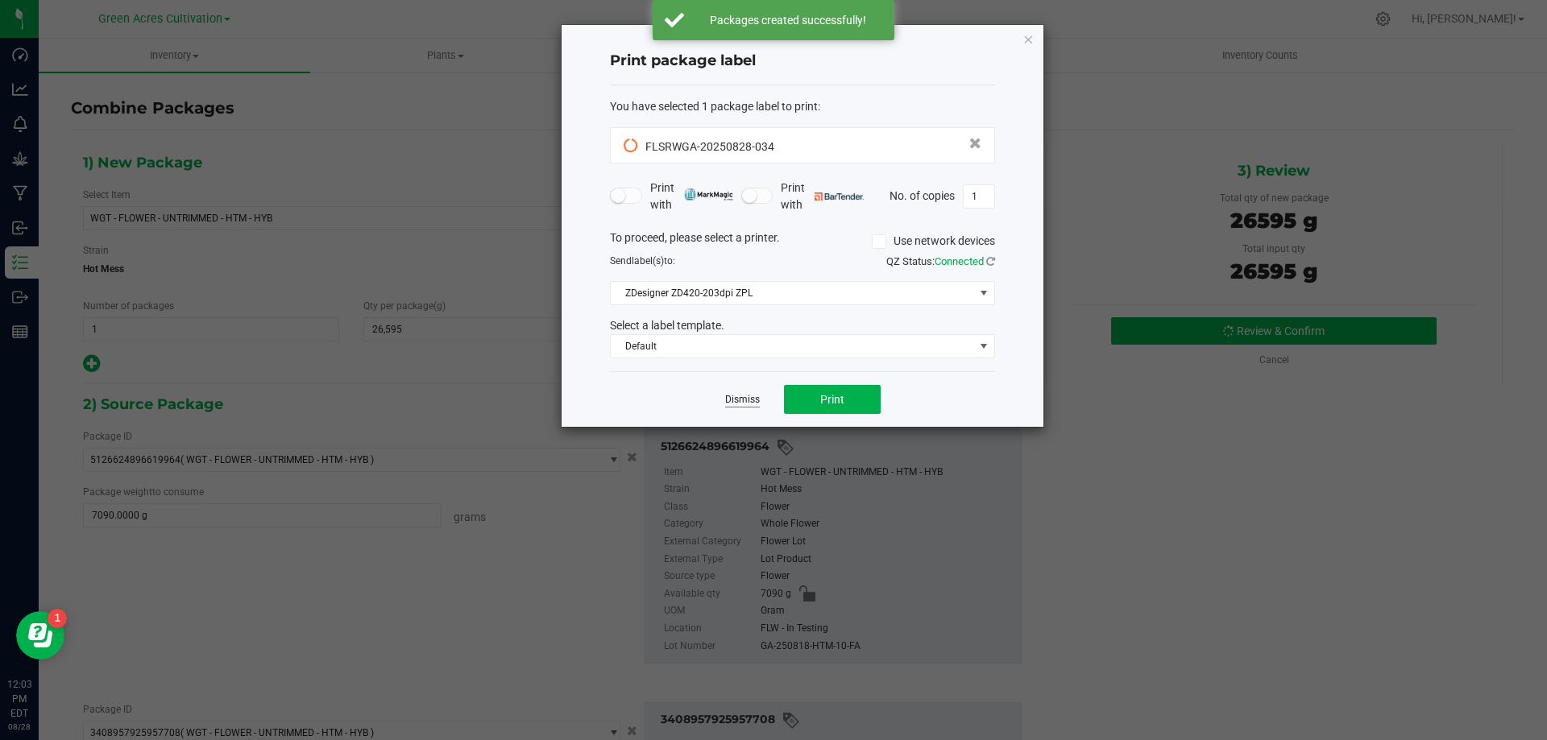
click at [751, 406] on link "Dismiss" at bounding box center [742, 400] width 35 height 14
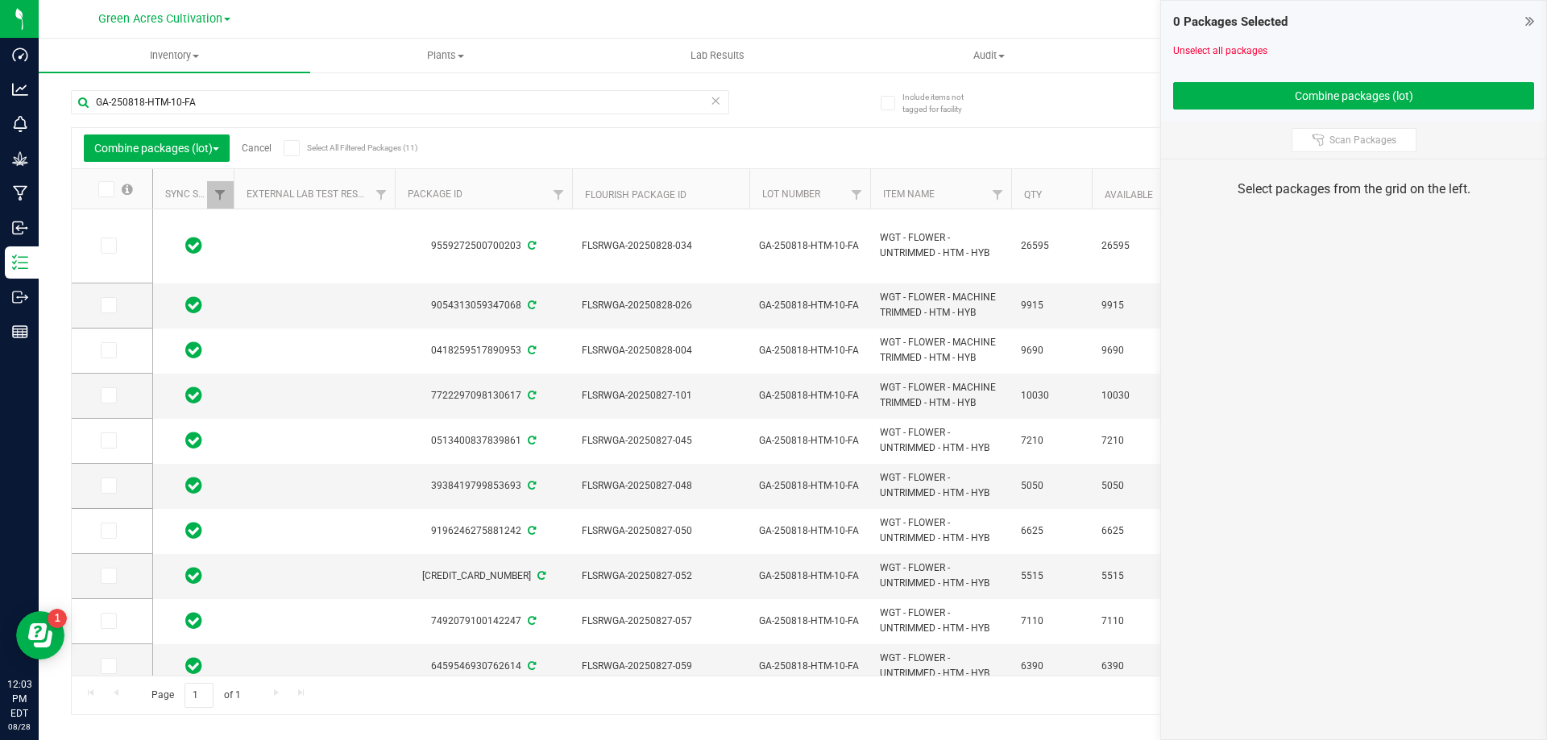
click at [263, 146] on link "Cancel" at bounding box center [257, 148] width 30 height 11
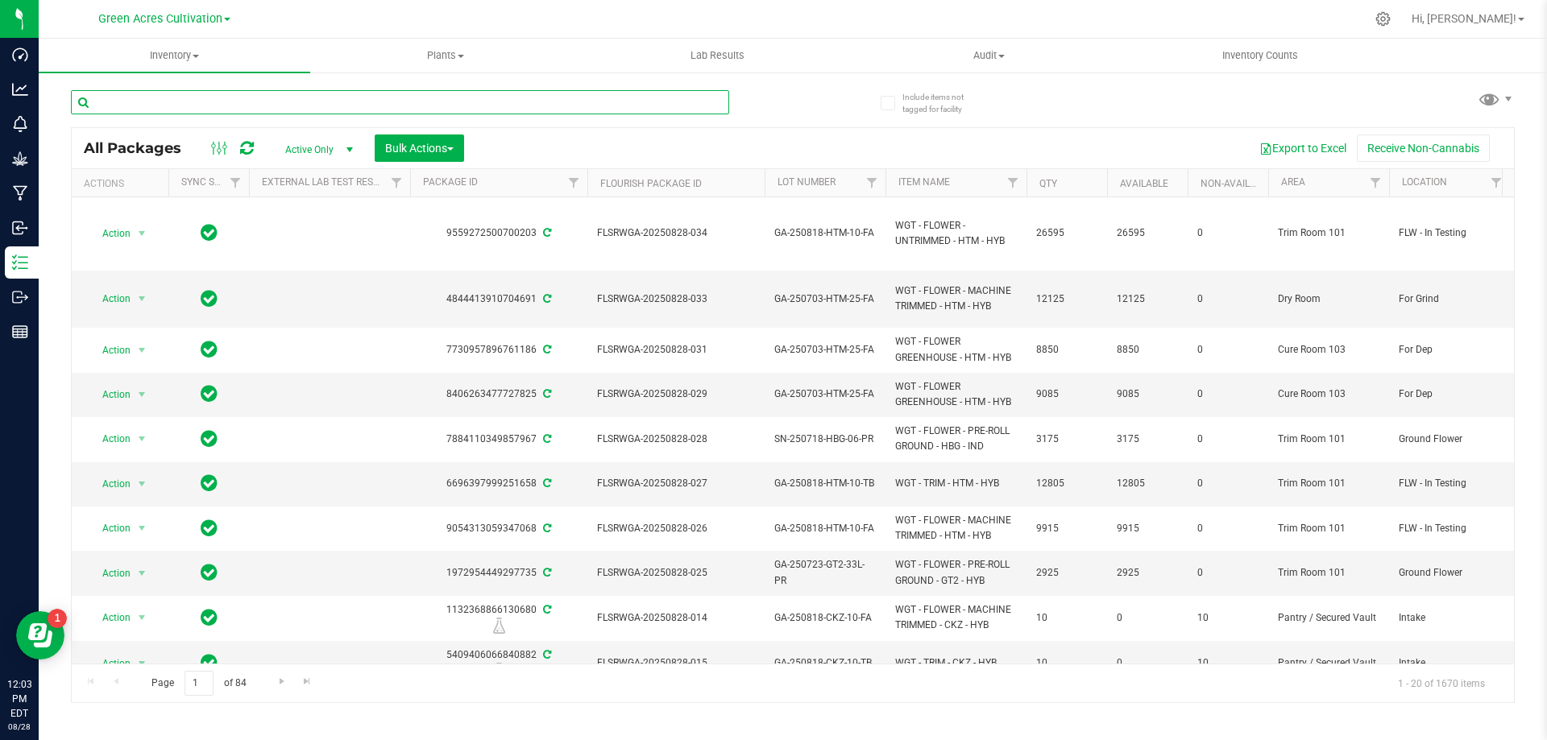
click at [377, 104] on input "text" at bounding box center [400, 102] width 658 height 24
paste input "FLSRWGA-20250828-034"
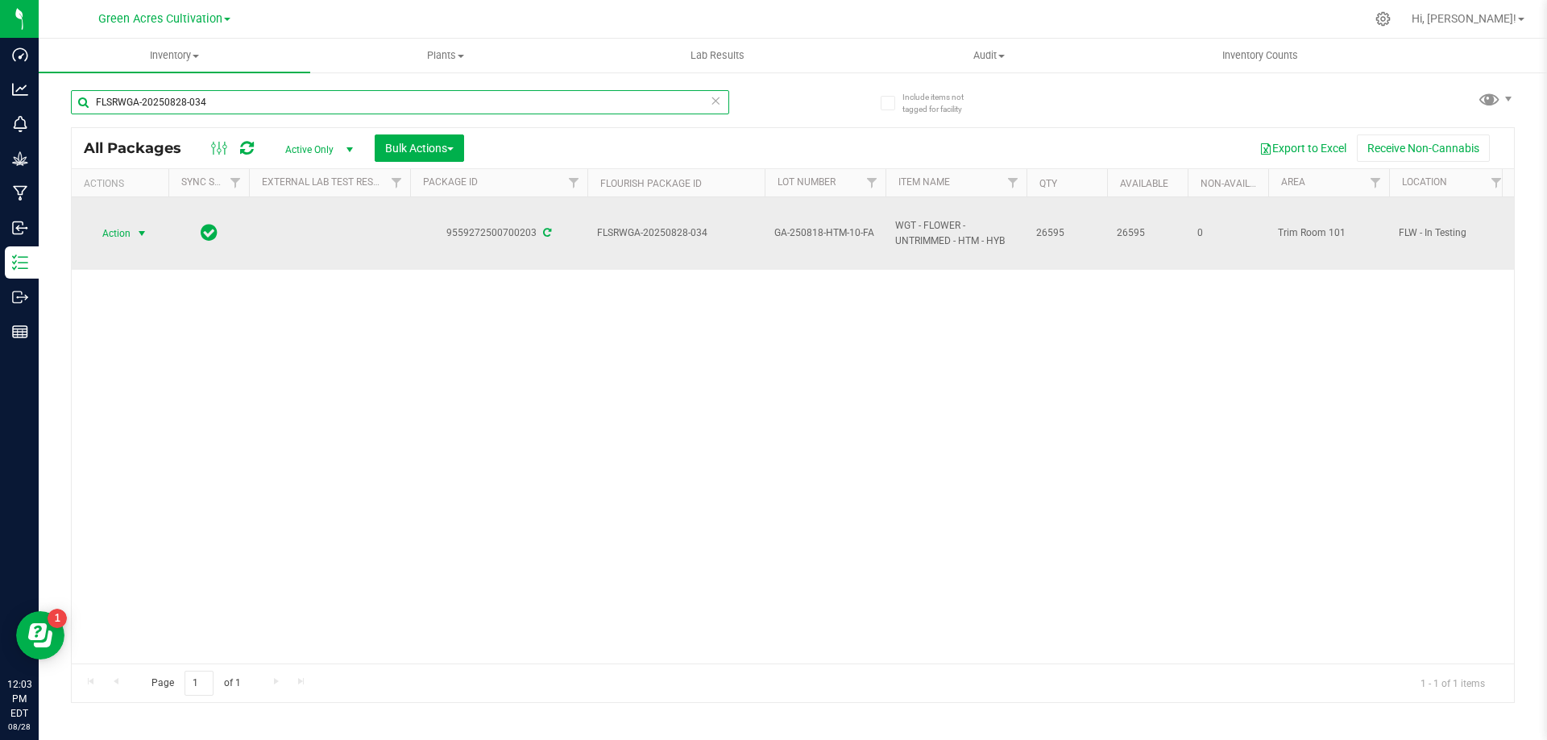
type input "FLSRWGA-20250828-034"
click at [148, 239] on span "select" at bounding box center [141, 233] width 13 height 13
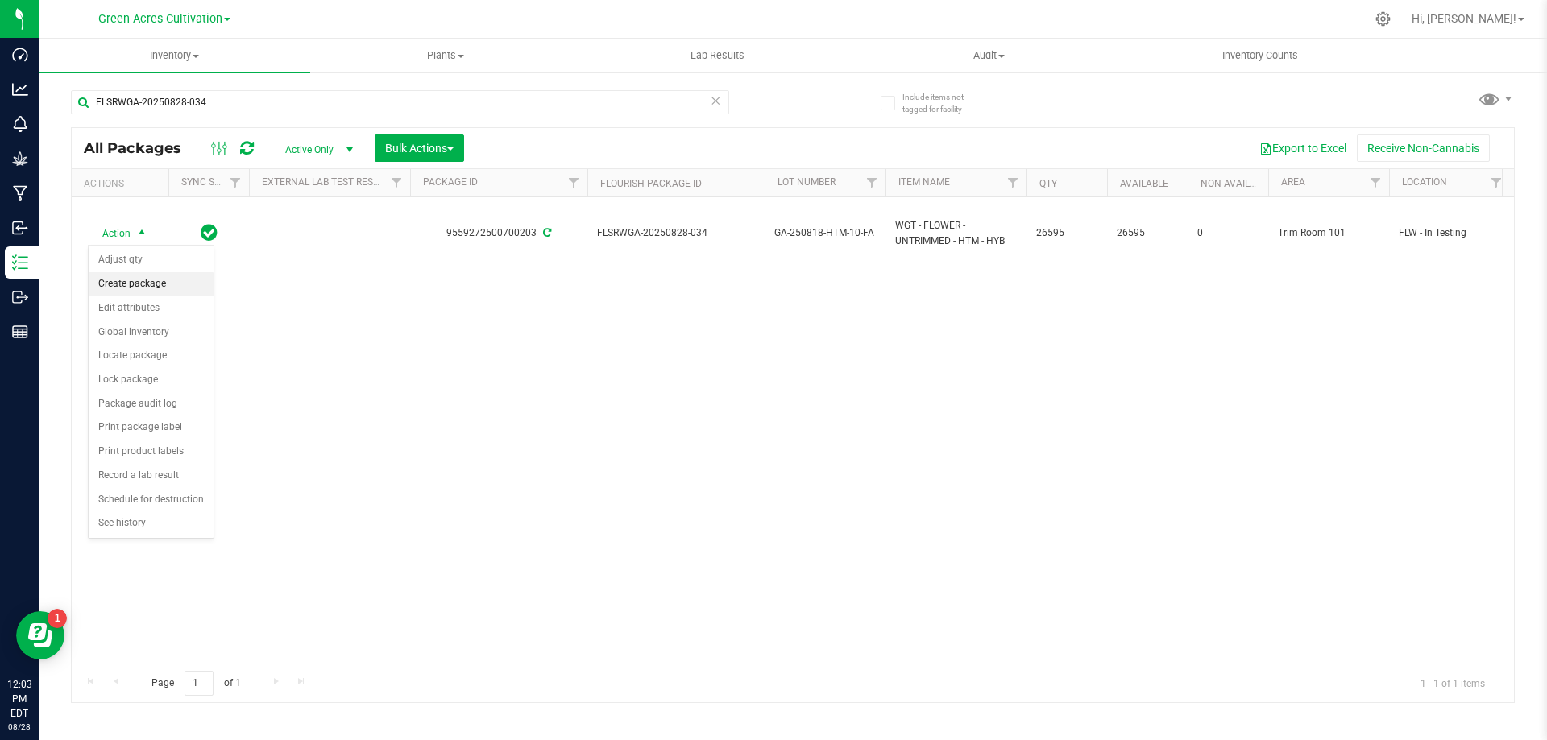
click at [163, 275] on li "Create package" at bounding box center [151, 284] width 125 height 24
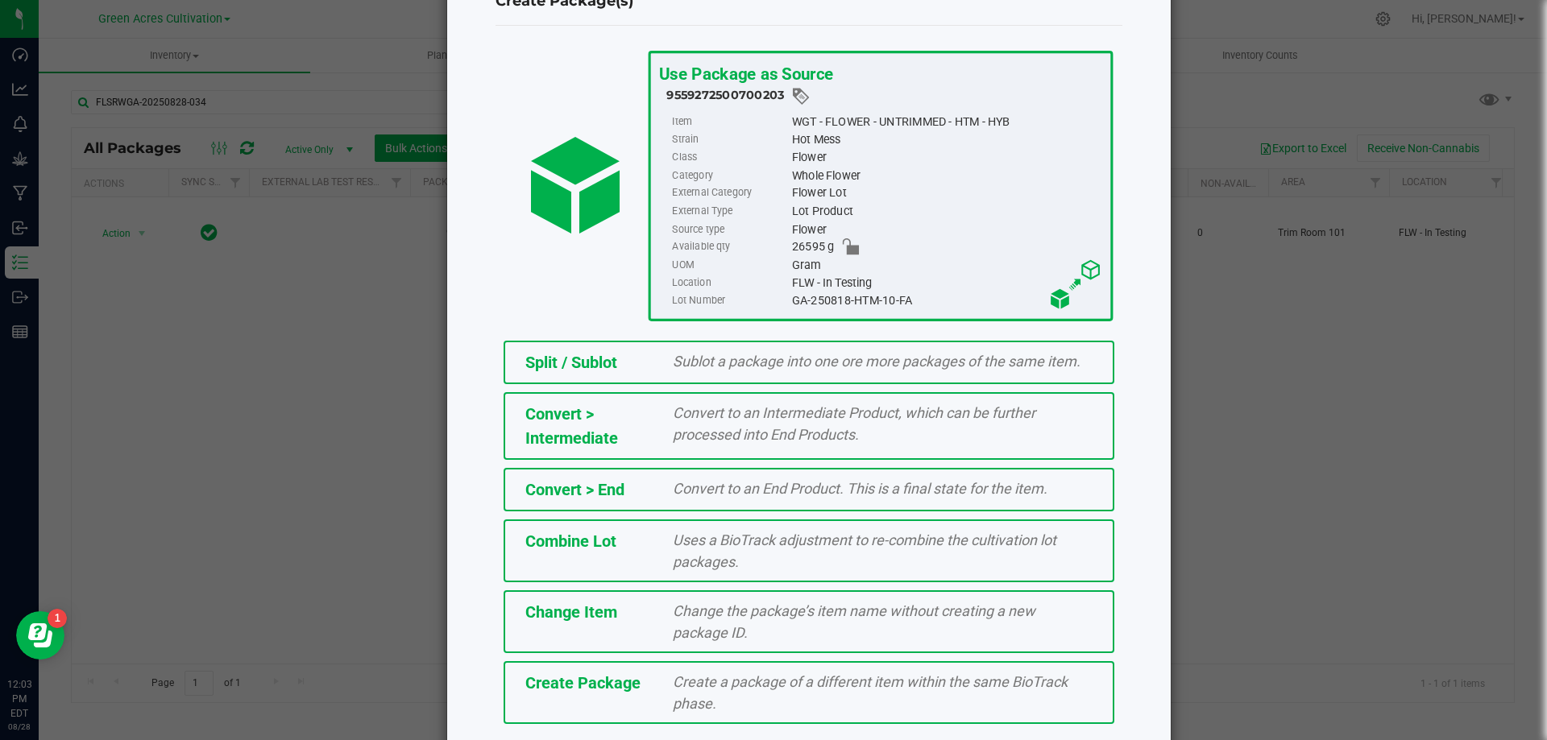
scroll to position [116, 0]
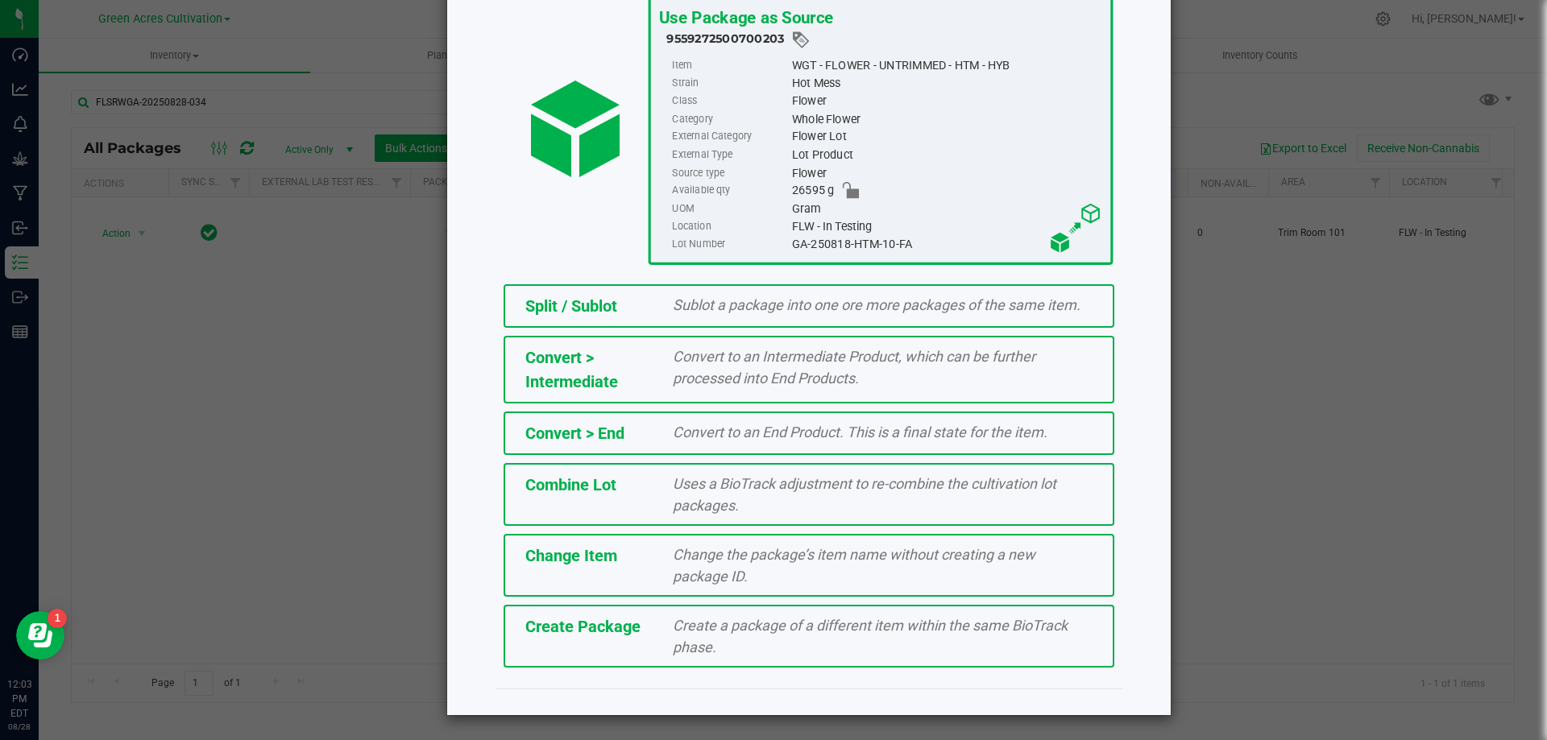
click at [857, 634] on span "Create a package of a different item within the same BioTrack phase." at bounding box center [870, 636] width 395 height 39
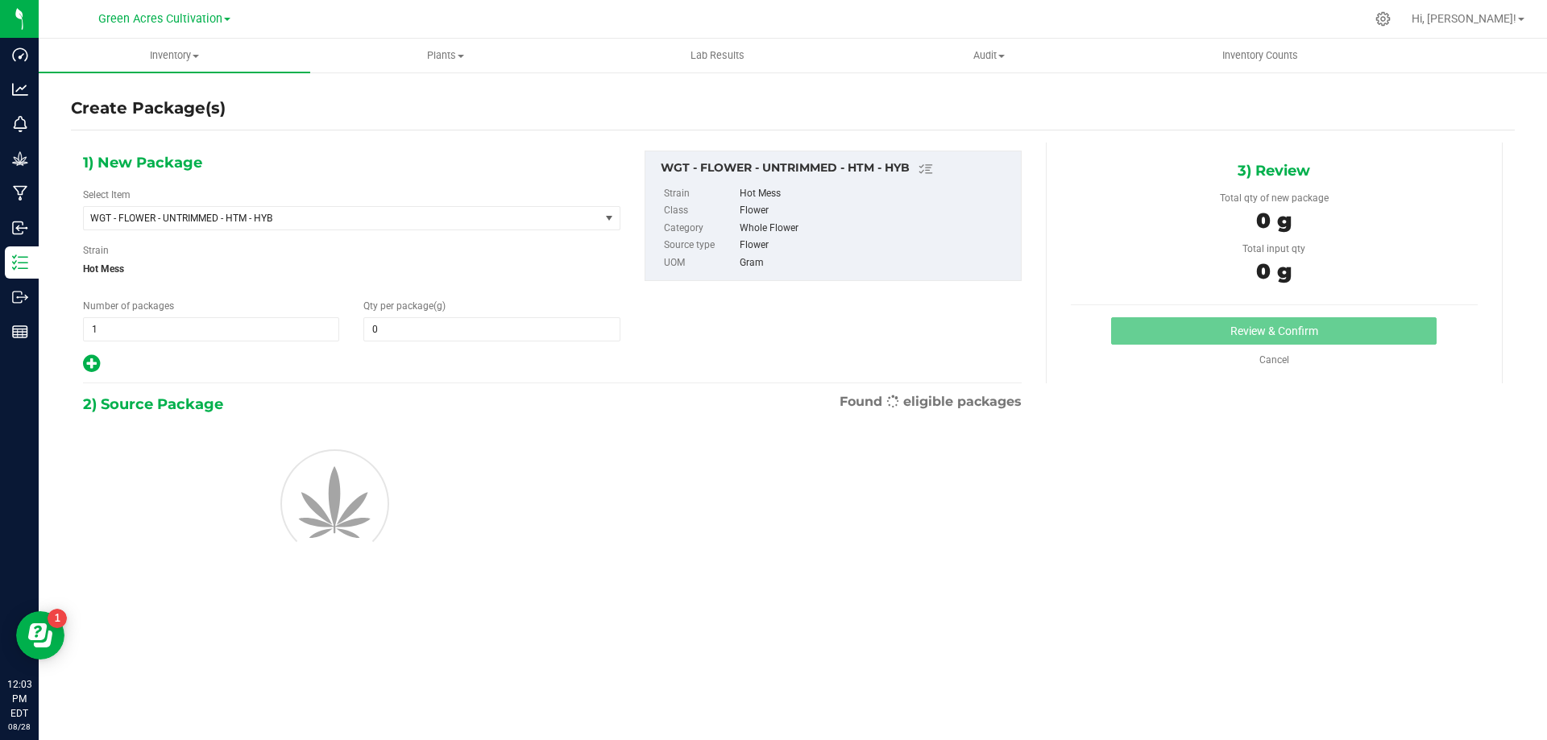
type input "0.0000"
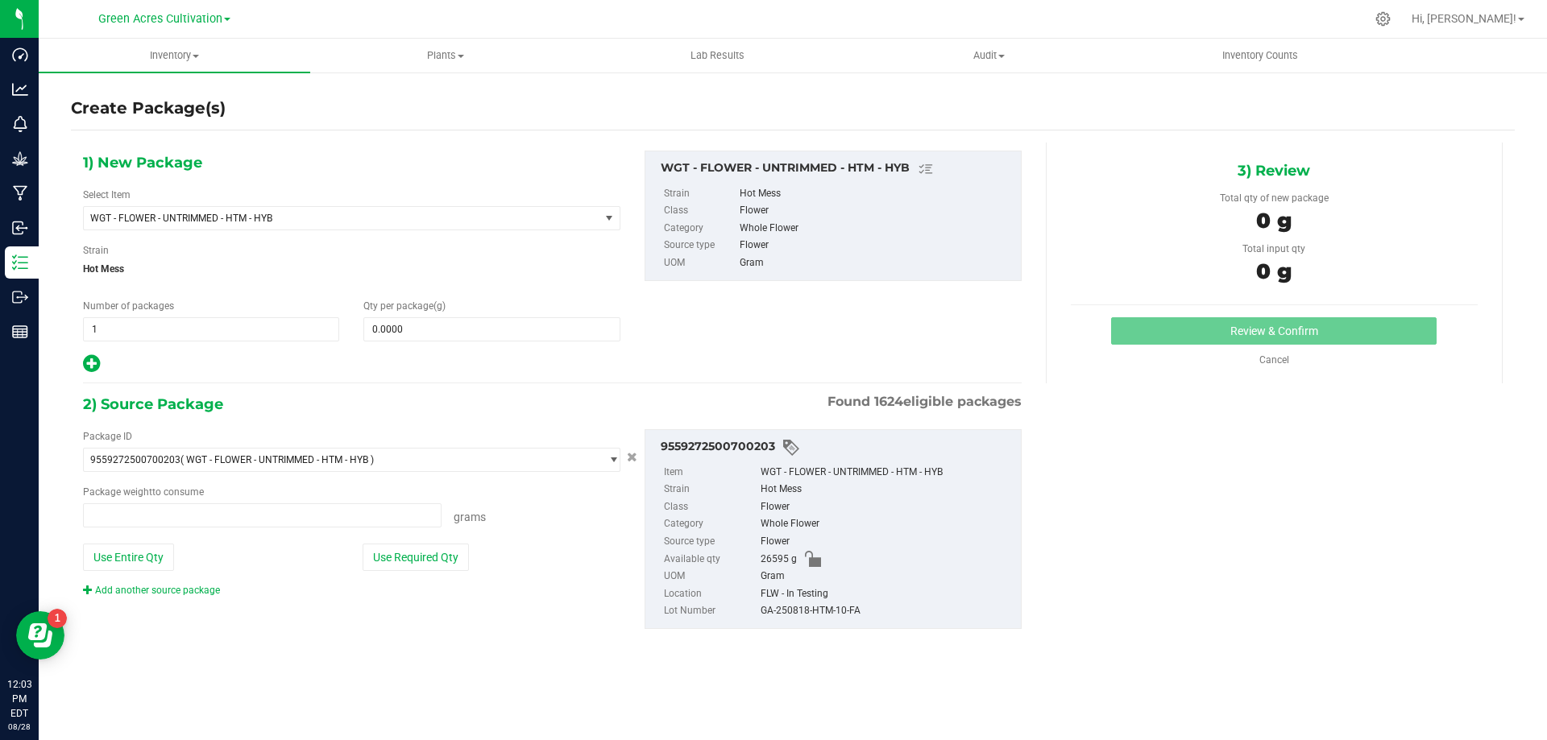
type input "0.0000 g"
click at [462, 215] on span "WGT - FLOWER - UNTRIMMED - HTM - HYB" at bounding box center [331, 218] width 483 height 11
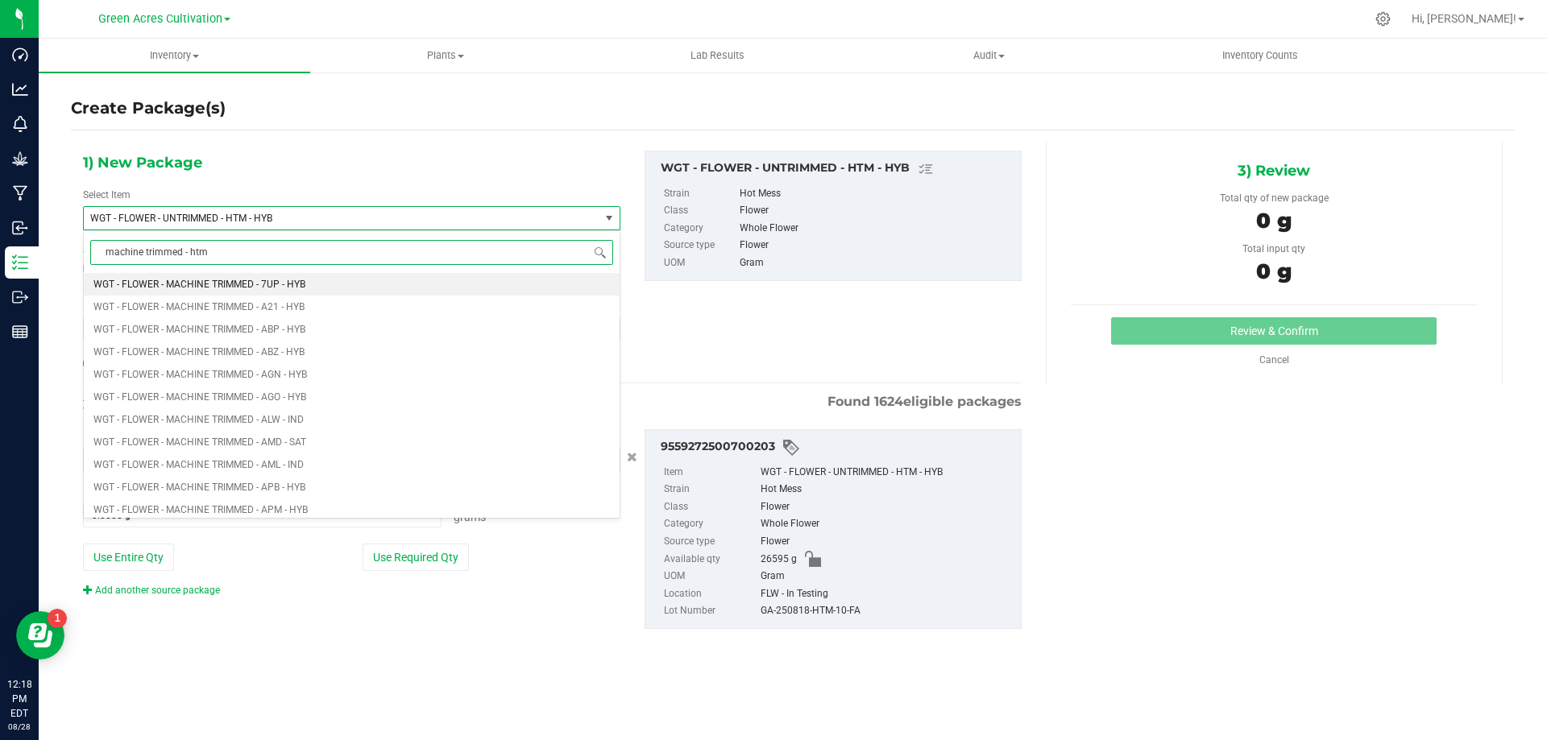
type input "machine trimmed - htm"
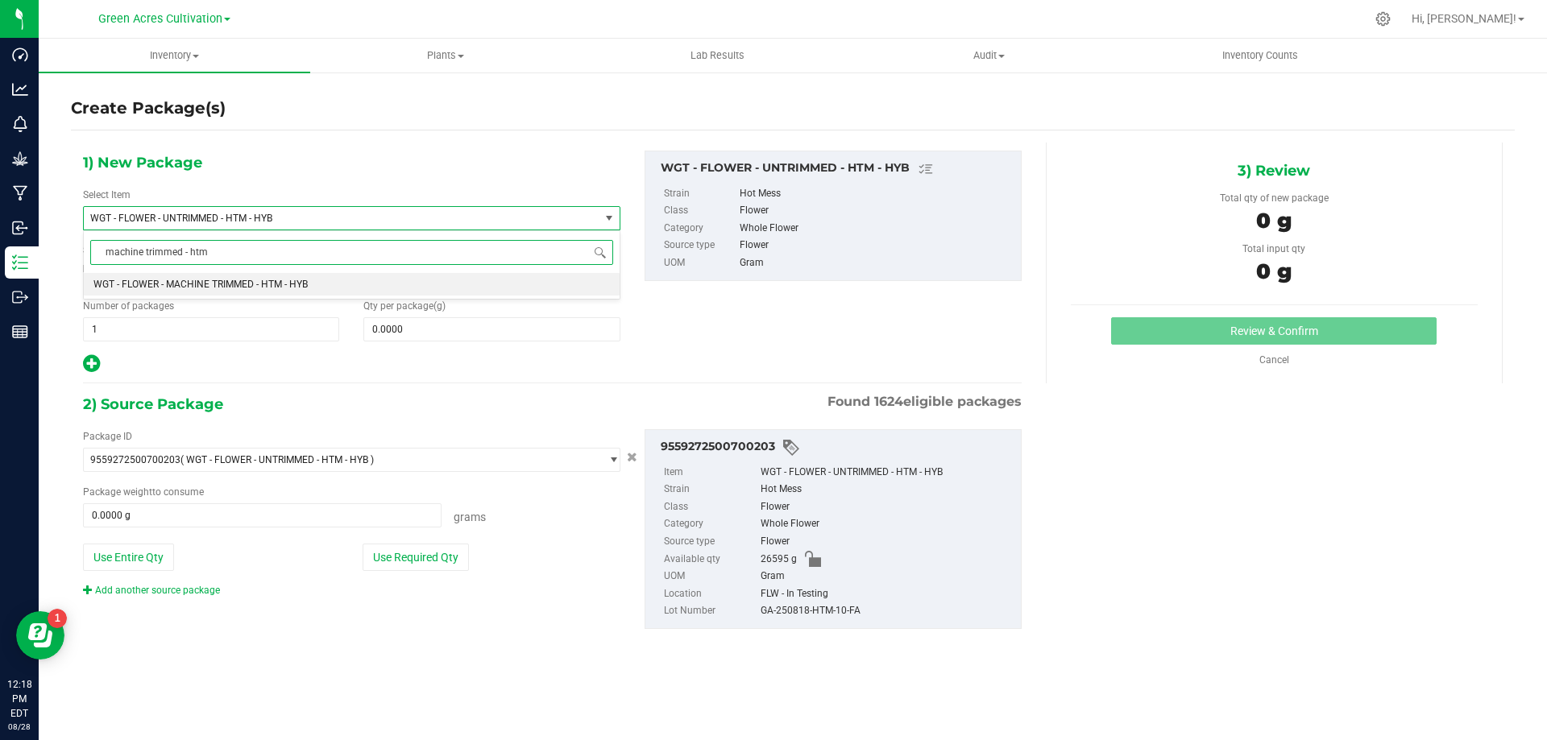
click at [486, 277] on li "WGT - FLOWER - MACHINE TRIMMED - HTM - HYB" at bounding box center [352, 284] width 536 height 23
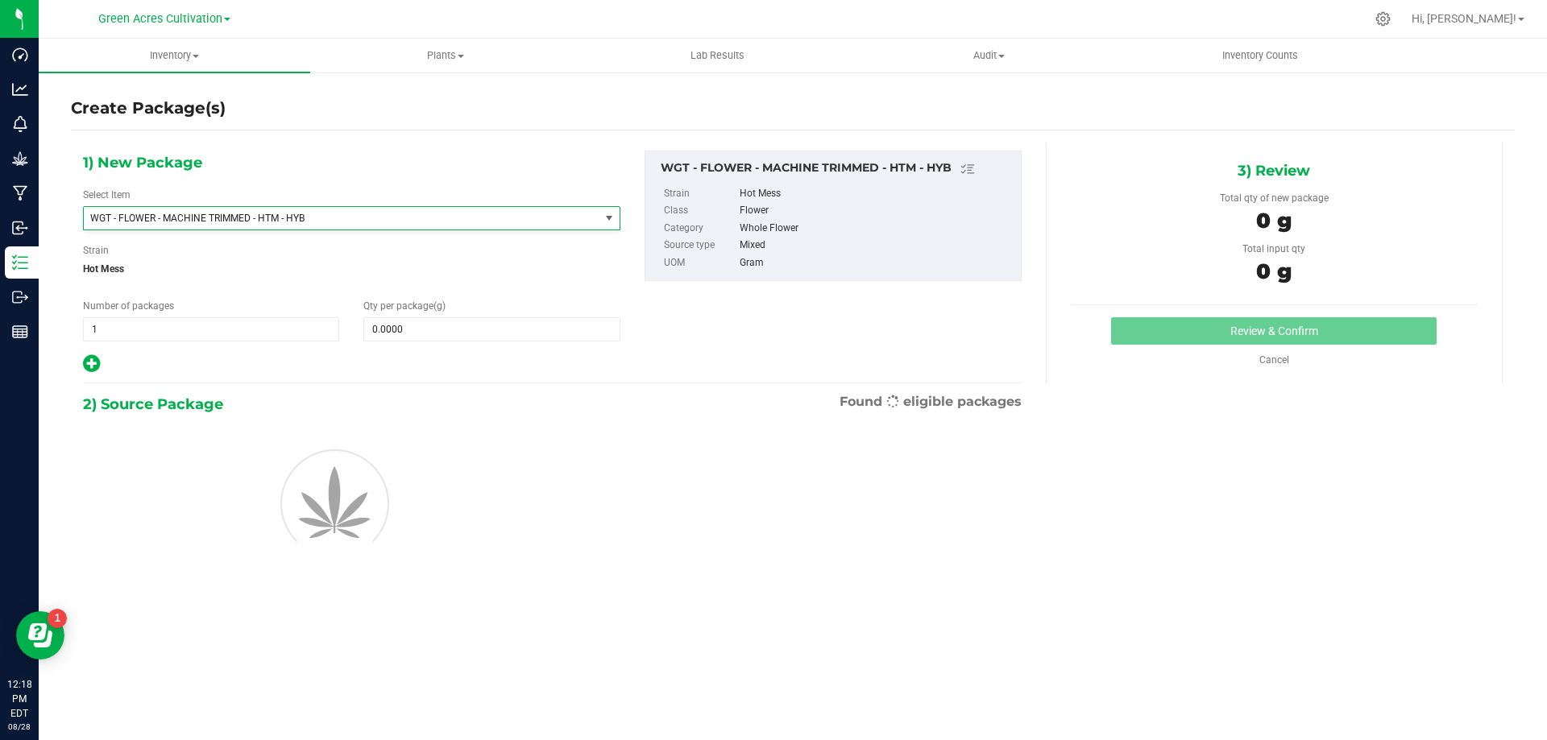
type input "0.0000"
click at [514, 321] on body "Dashboard Analytics Monitoring Grow Manufacturing Inbound Inventory Outbound Re…" at bounding box center [773, 370] width 1547 height 740
drag, startPoint x: 486, startPoint y: 277, endPoint x: 1546, endPoint y: 731, distance: 1153.4
click at [514, 321] on input "0.0000" at bounding box center [491, 329] width 255 height 23
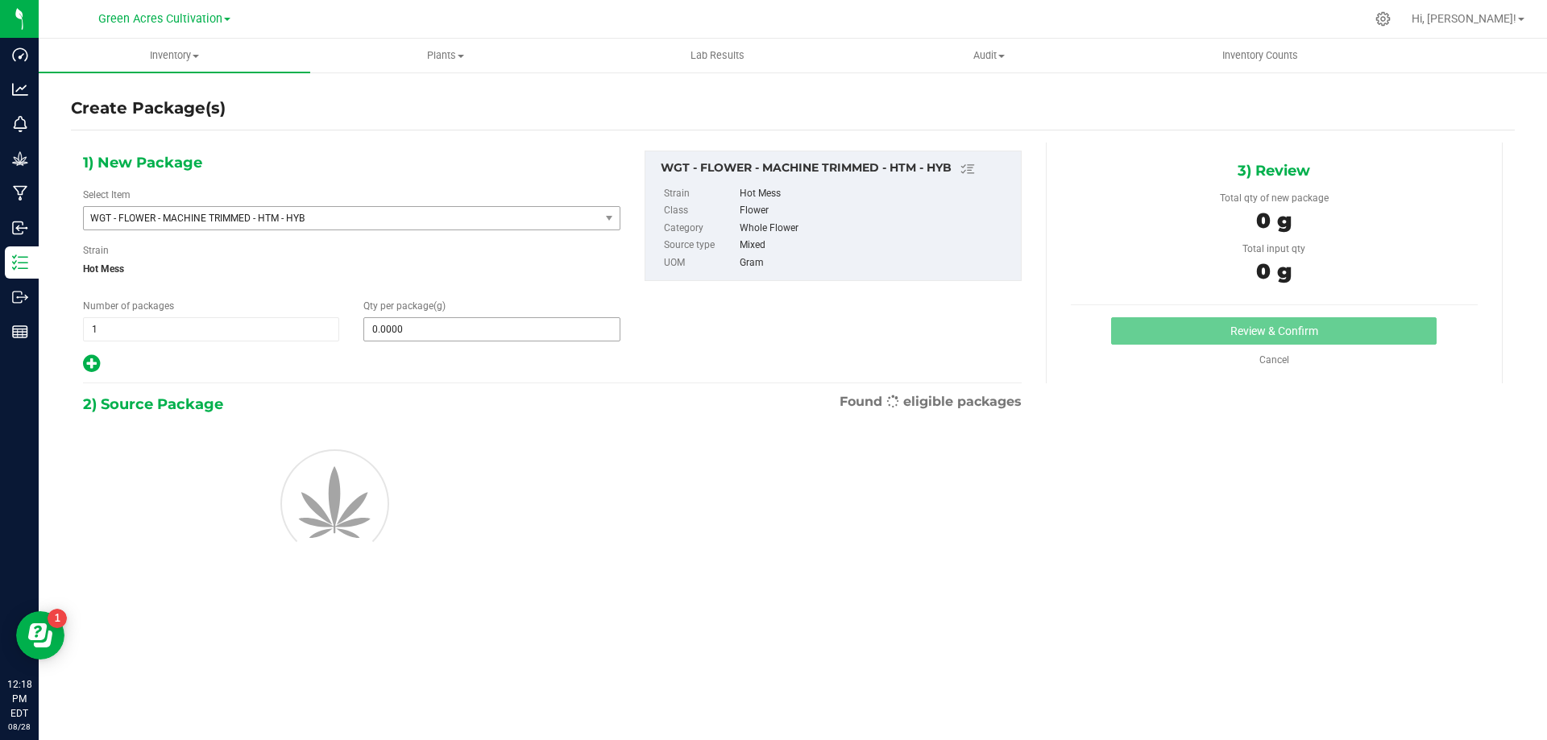
click at [517, 333] on input "0.0000" at bounding box center [491, 329] width 255 height 23
click at [402, 323] on input "0.0000" at bounding box center [491, 329] width 255 height 23
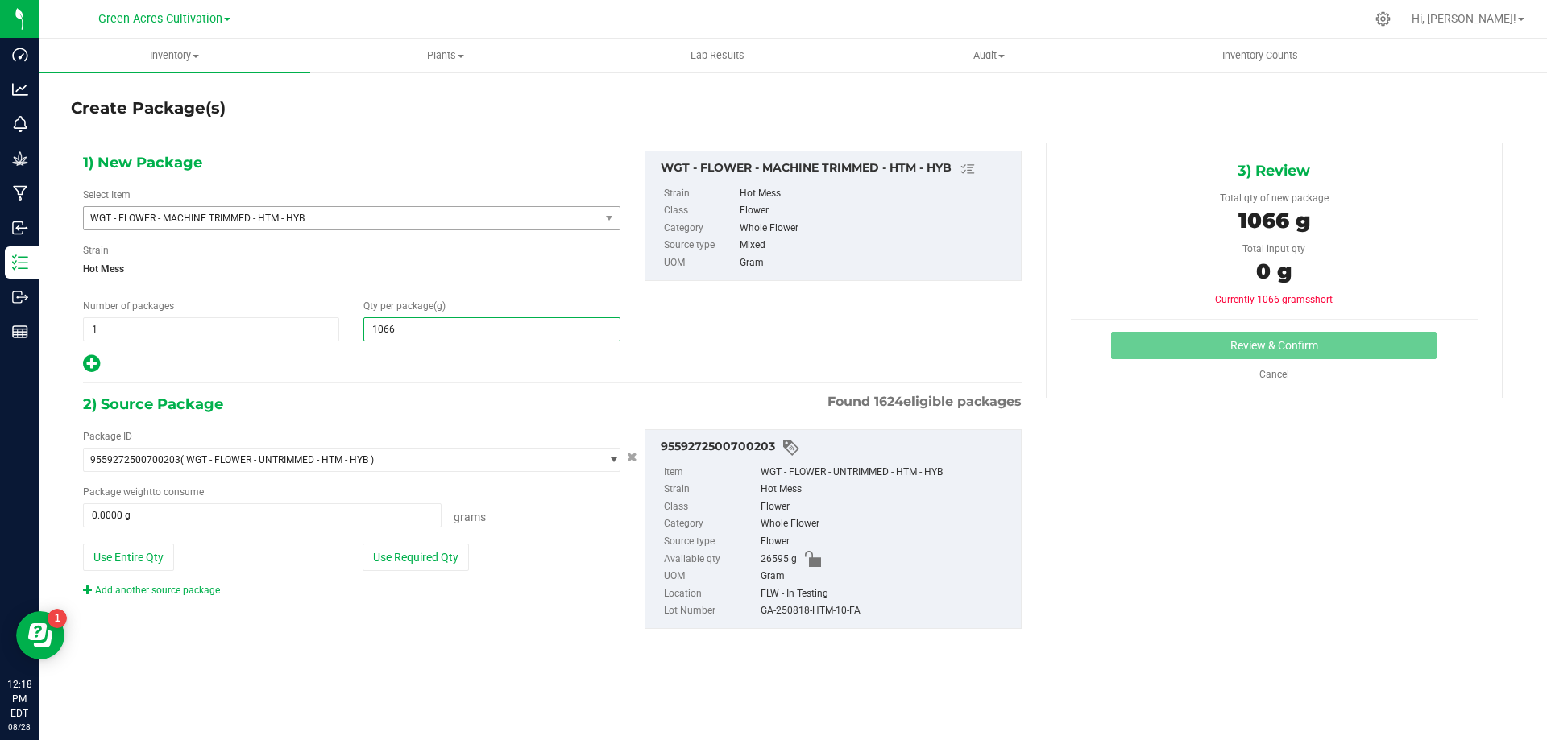
type input "10660"
type input "10,660.0000"
click at [441, 559] on button "Use Required Qty" at bounding box center [415, 557] width 106 height 27
type input "10660.0000 g"
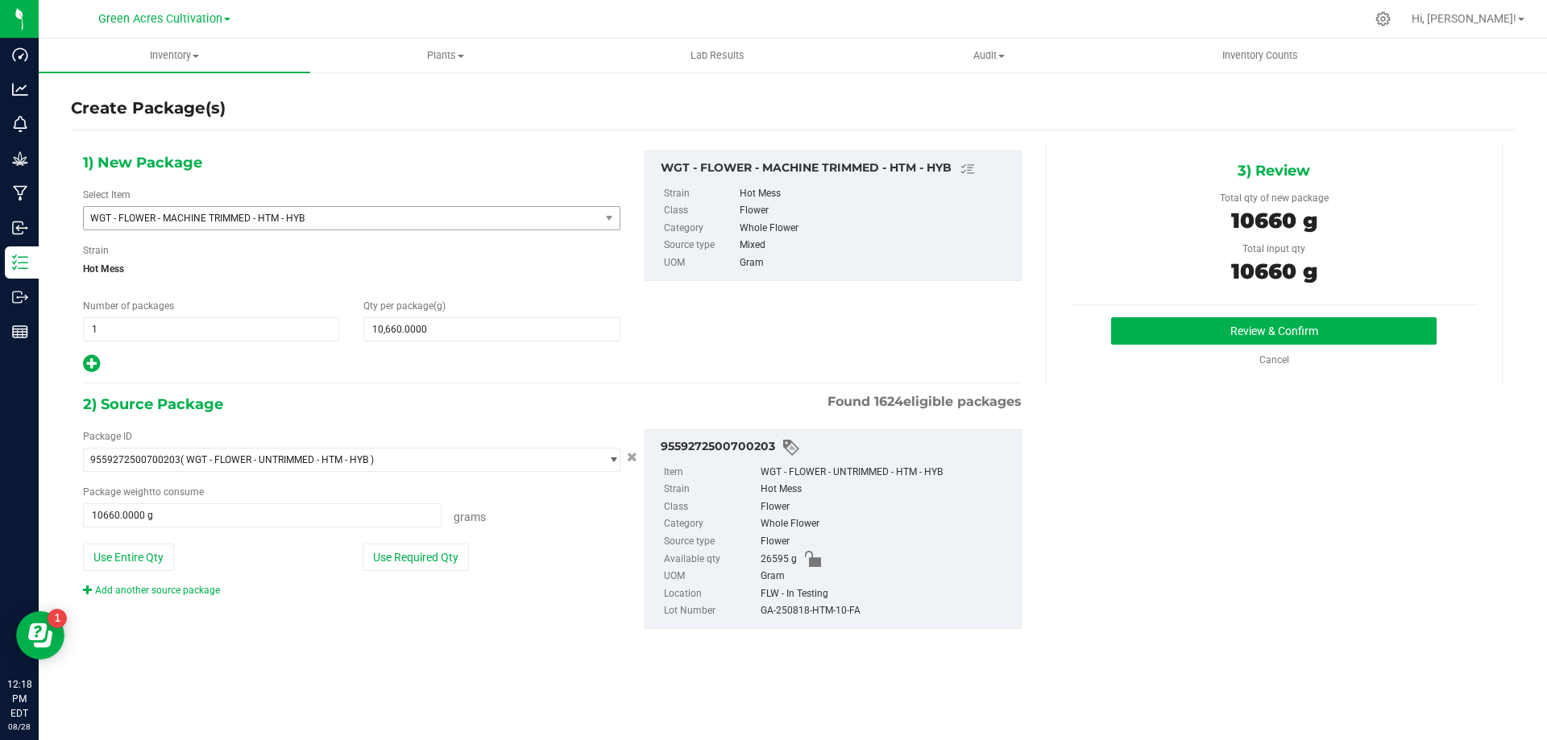
click at [856, 614] on div "GA-250818-HTM-10-FA" at bounding box center [886, 612] width 252 height 18
copy div "GA-250818-HTM-10-FA"
click at [1150, 334] on button "Review & Confirm" at bounding box center [1273, 330] width 325 height 27
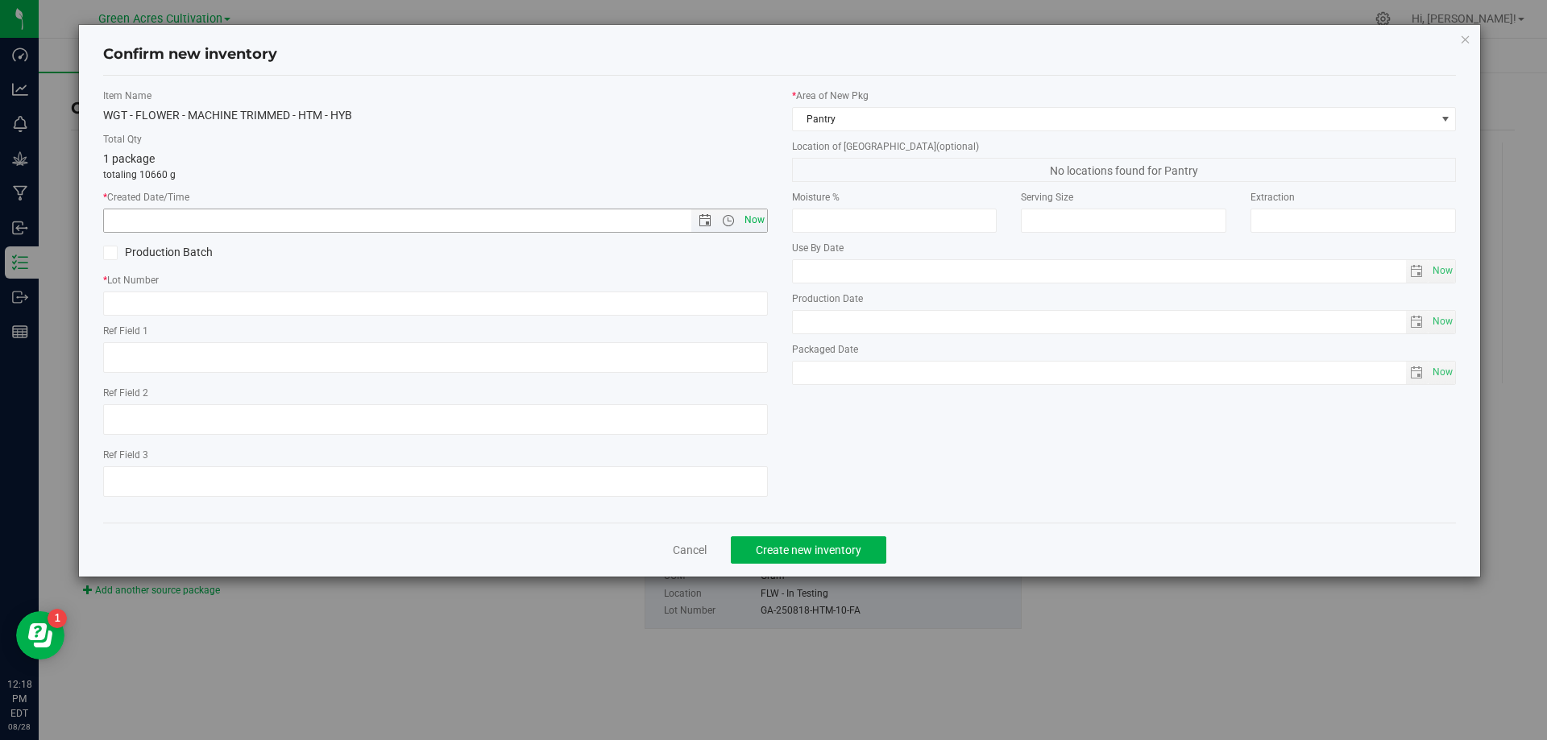
click at [759, 220] on span "Now" at bounding box center [753, 220] width 27 height 23
type input "[DATE] 12:18 PM"
click at [741, 302] on input "text" at bounding box center [435, 304] width 665 height 24
paste input "GA-250818-HTM-10-FA"
type input "GA-250818-HTM-10-FA"
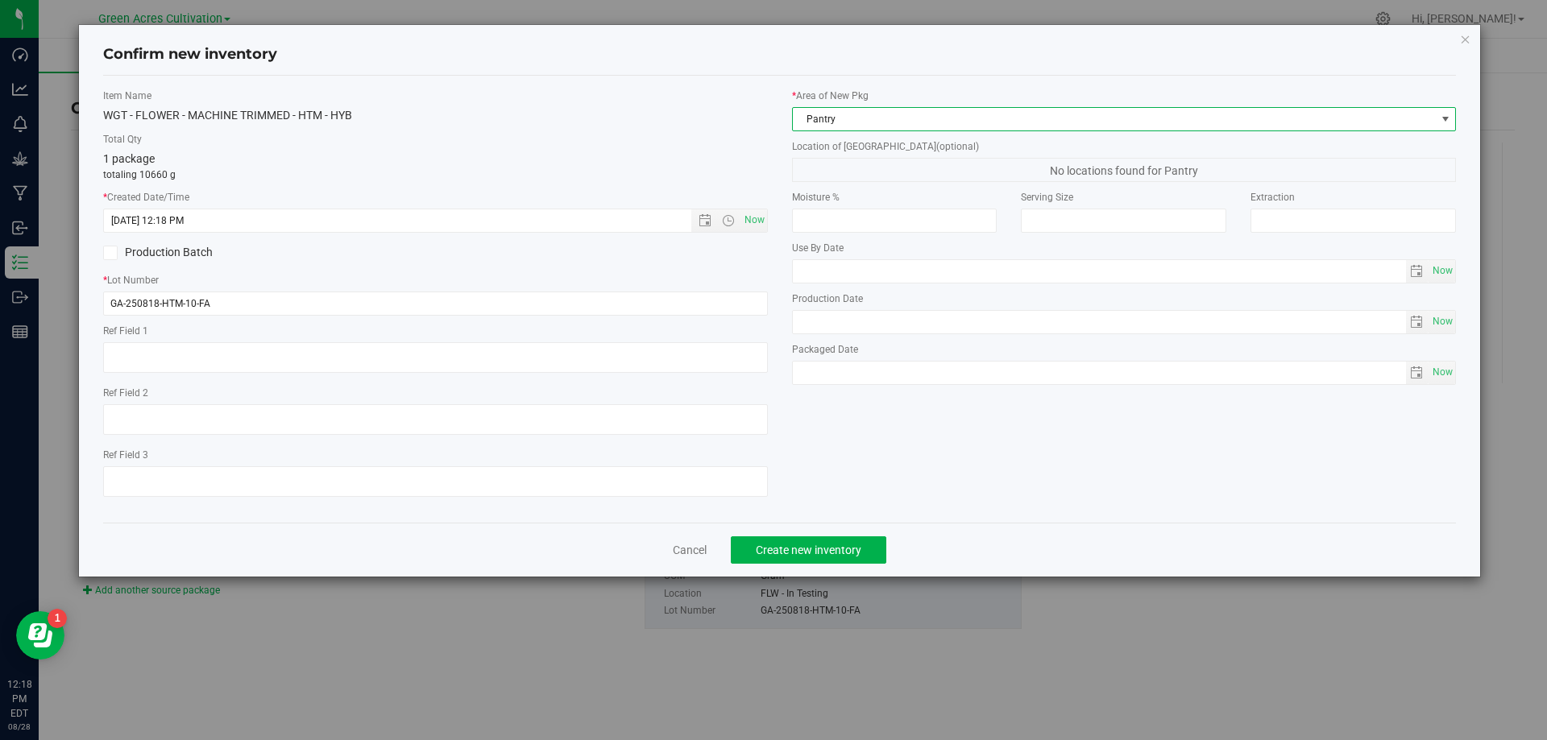
click at [960, 123] on span "Pantry" at bounding box center [1114, 119] width 643 height 23
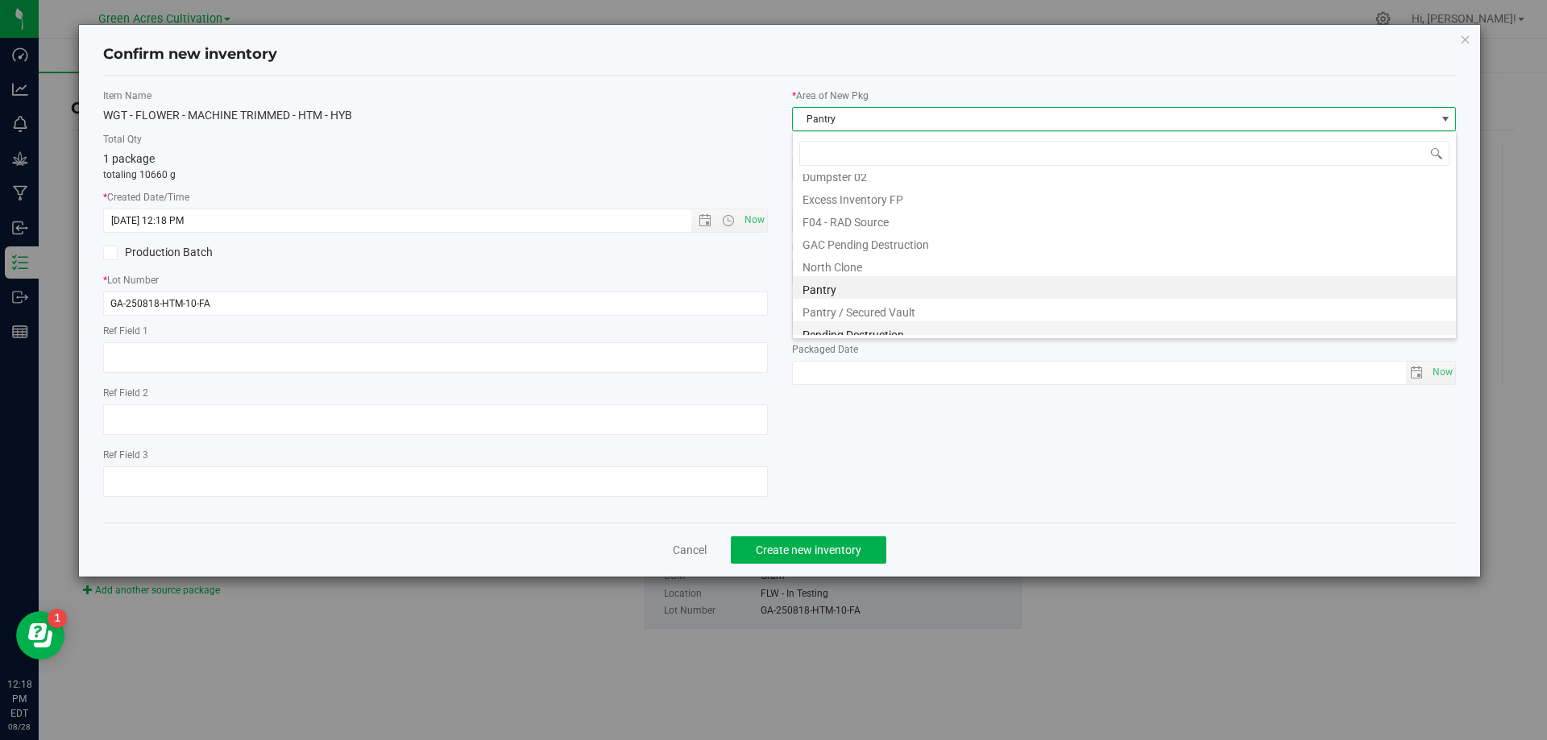
scroll to position [222, 0]
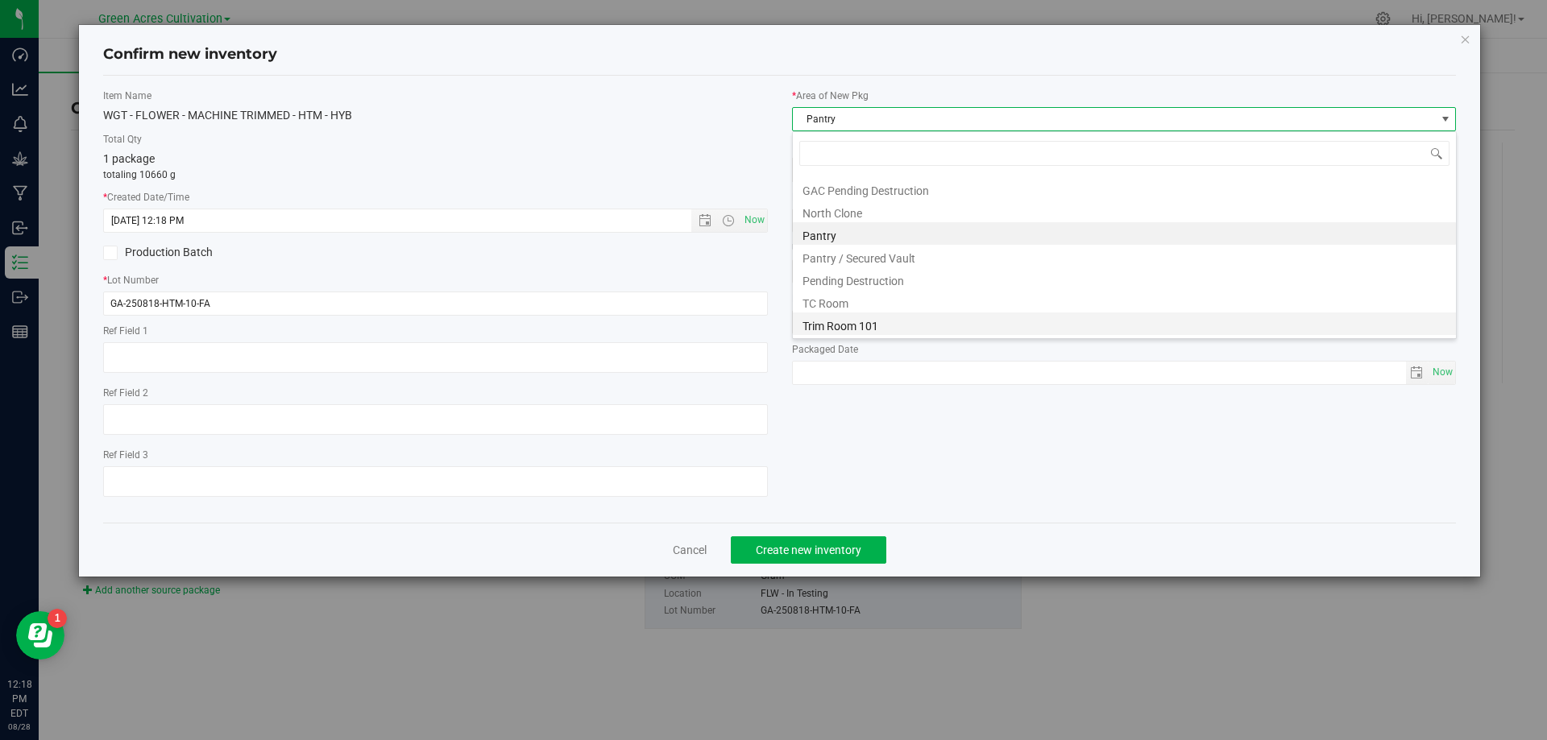
click at [877, 317] on li "Trim Room 101" at bounding box center [1124, 324] width 663 height 23
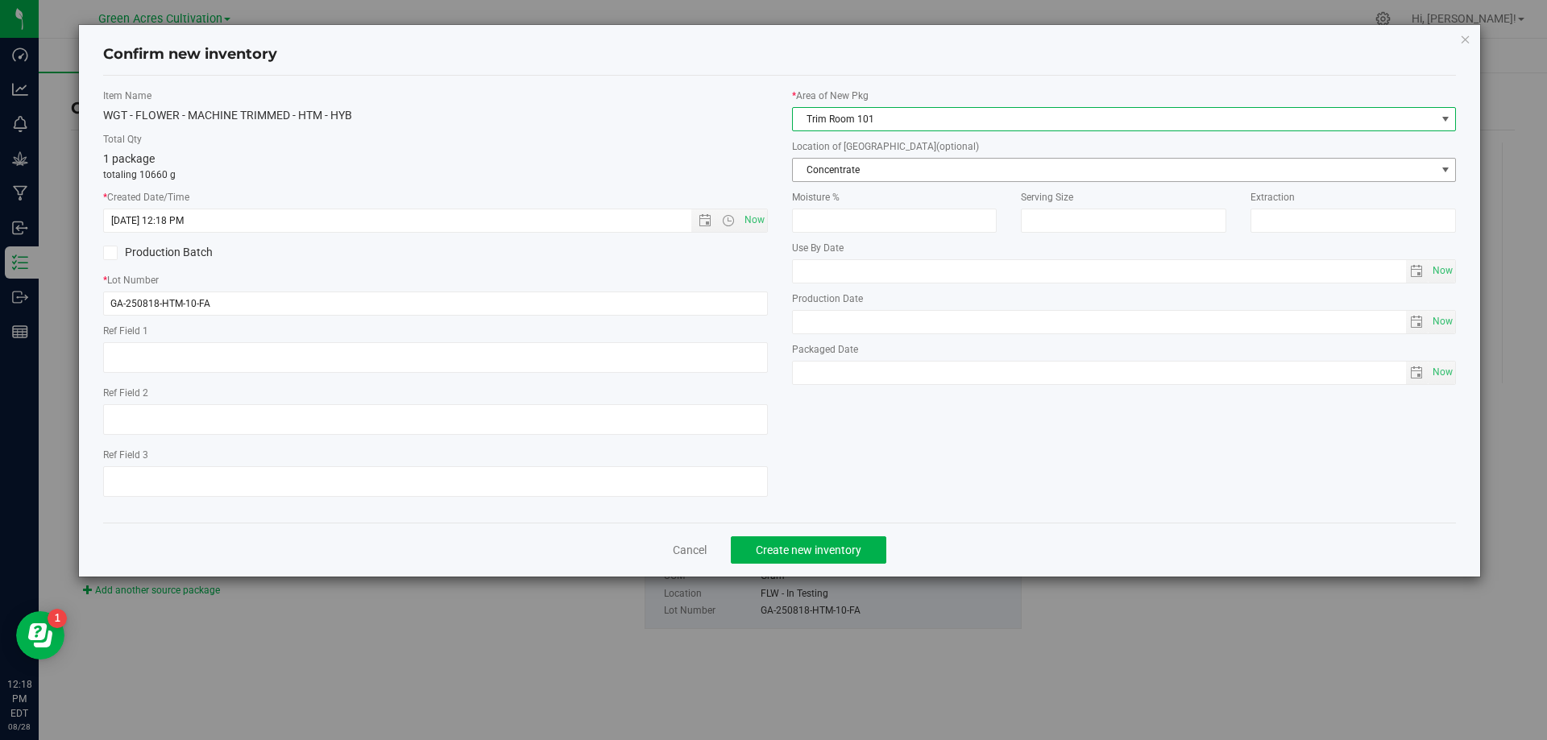
click at [913, 165] on span "Concentrate" at bounding box center [1114, 170] width 643 height 23
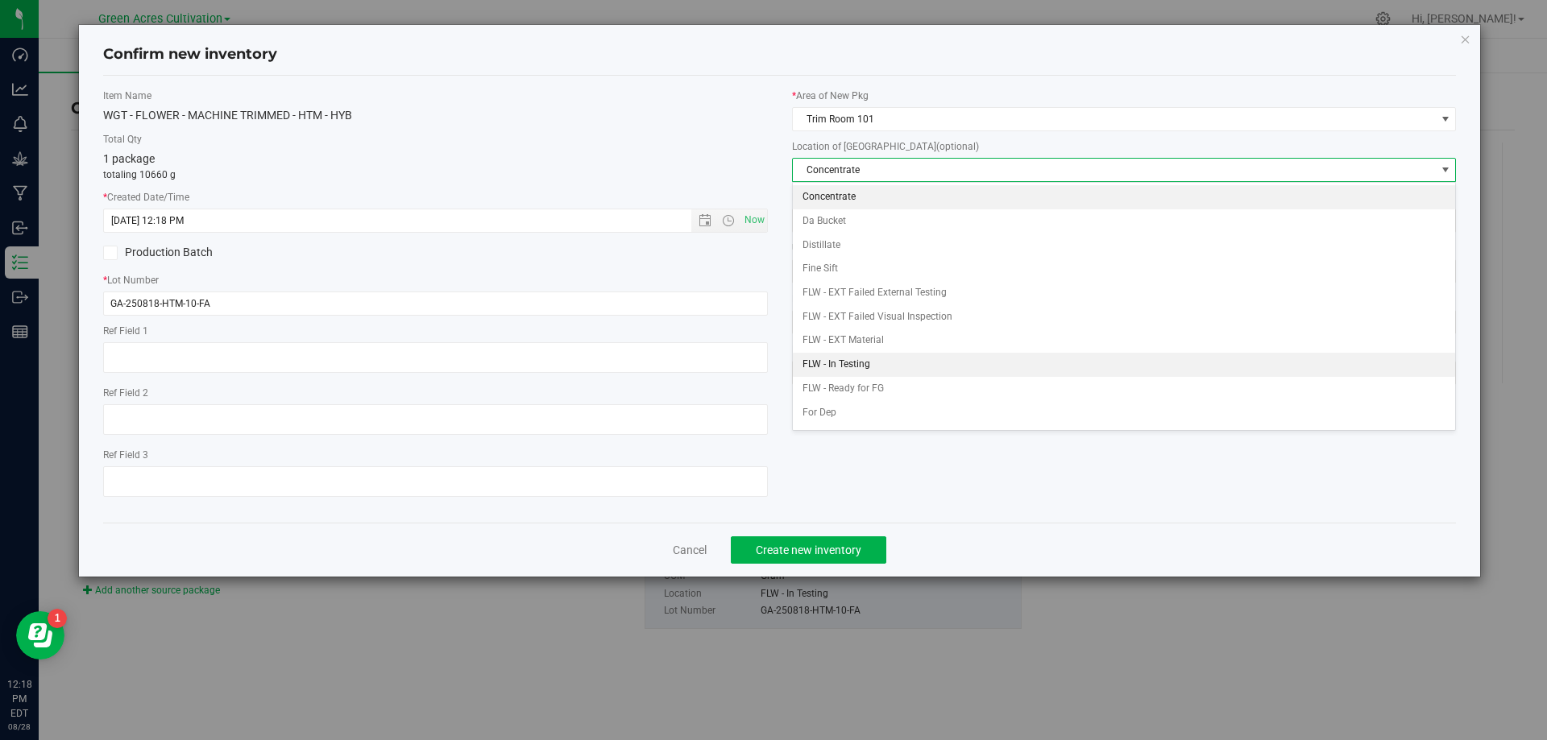
click at [881, 373] on li "FLW - In Testing" at bounding box center [1124, 365] width 663 height 24
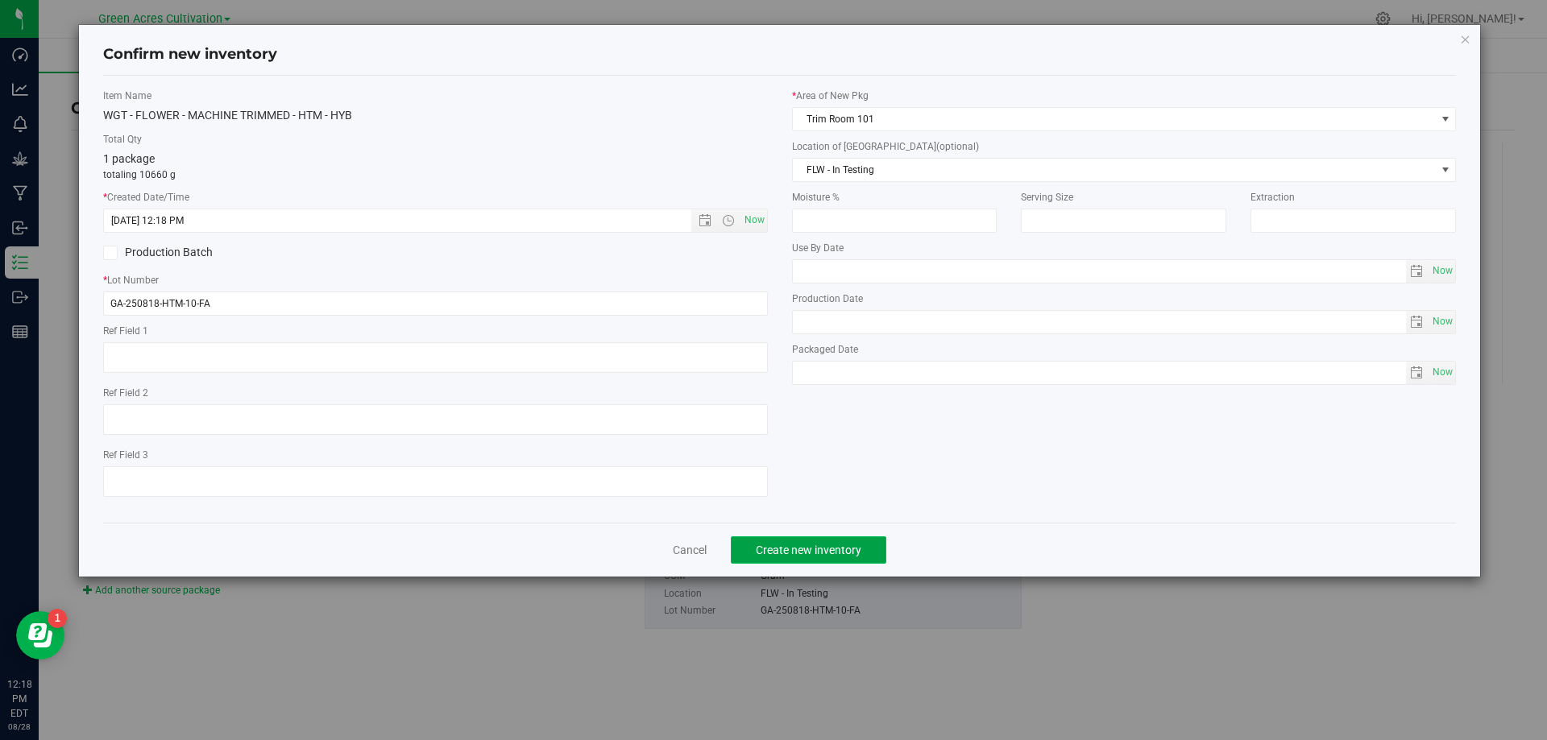
click at [853, 544] on span "Create new inventory" at bounding box center [809, 550] width 106 height 13
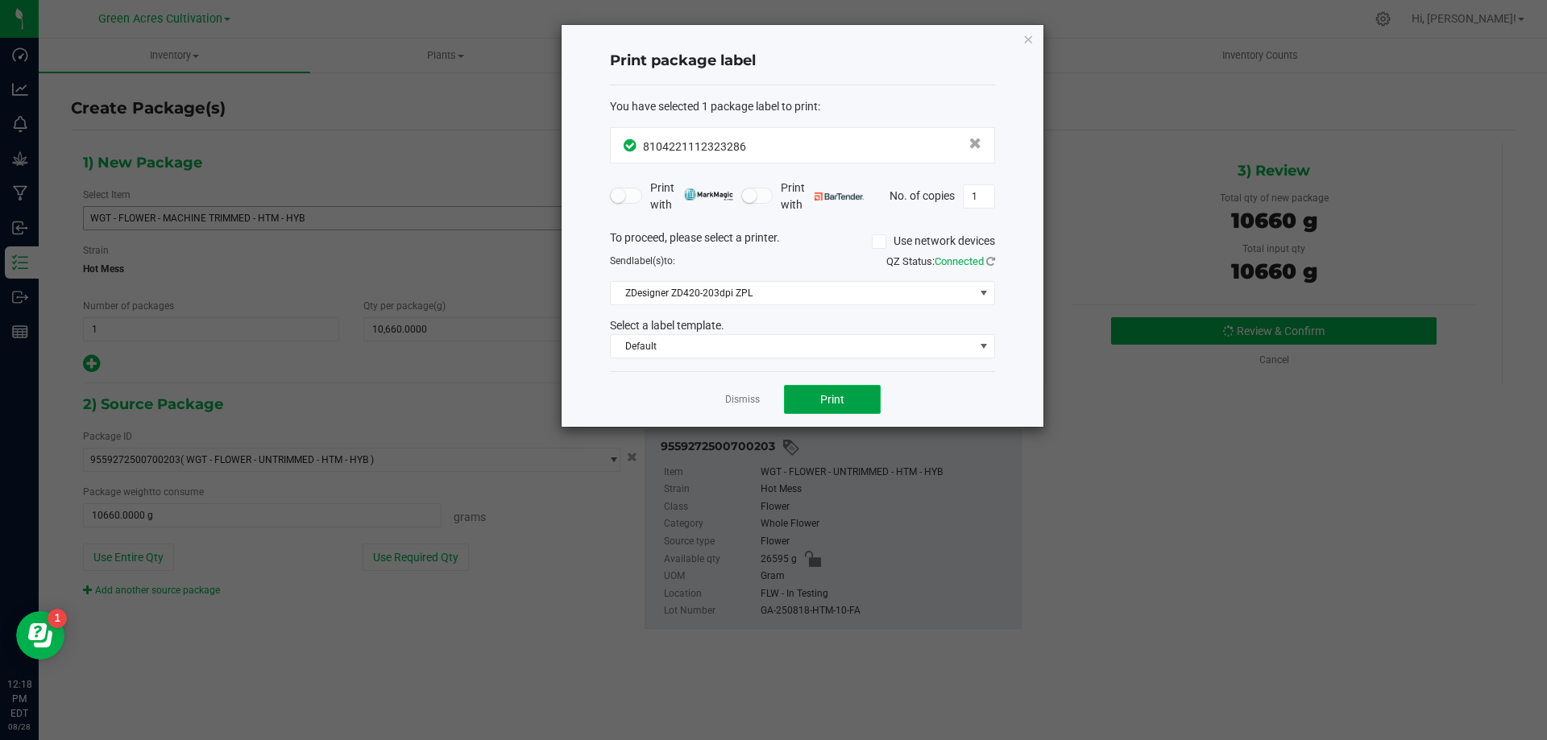
click at [849, 404] on button "Print" at bounding box center [832, 399] width 97 height 29
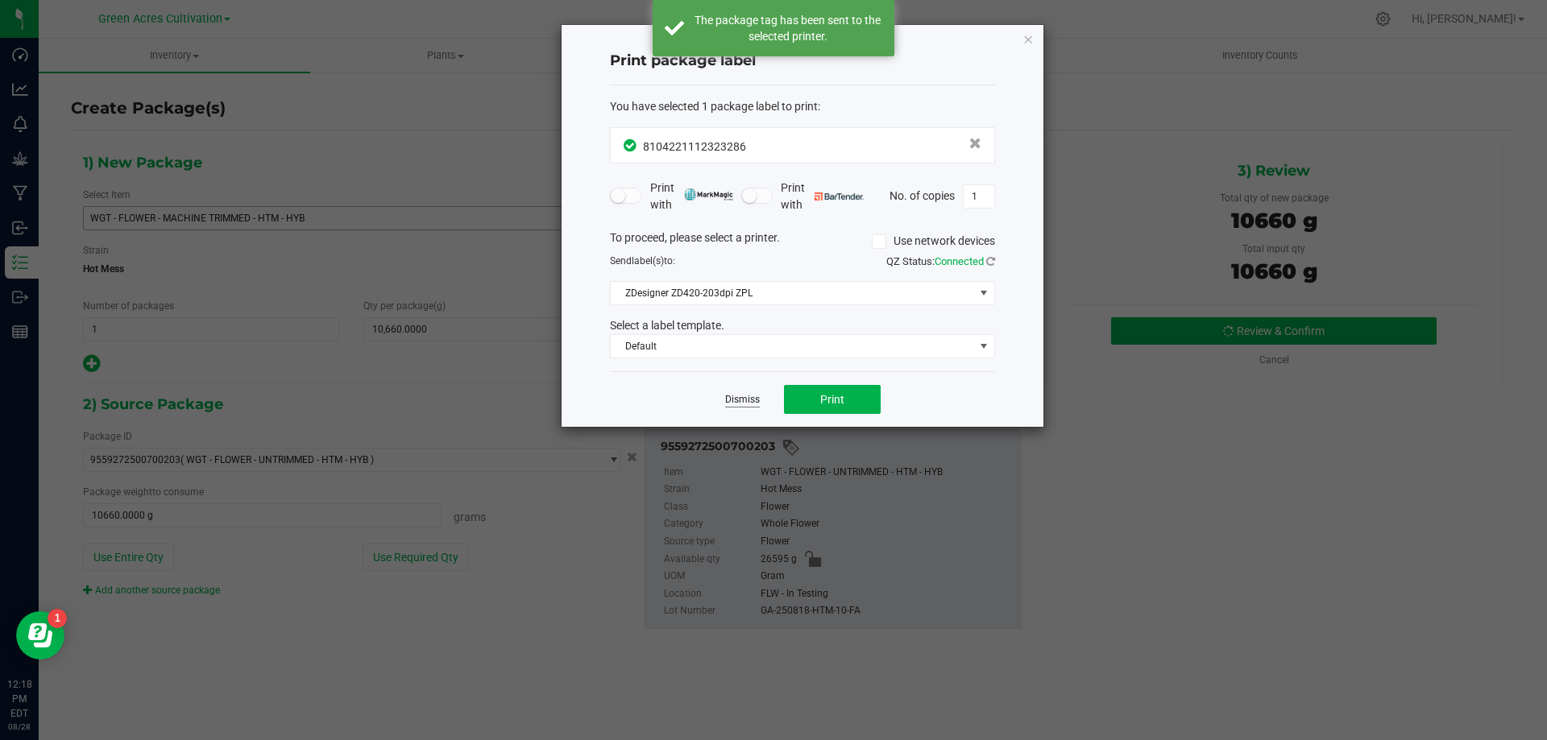
click at [749, 402] on link "Dismiss" at bounding box center [742, 400] width 35 height 14
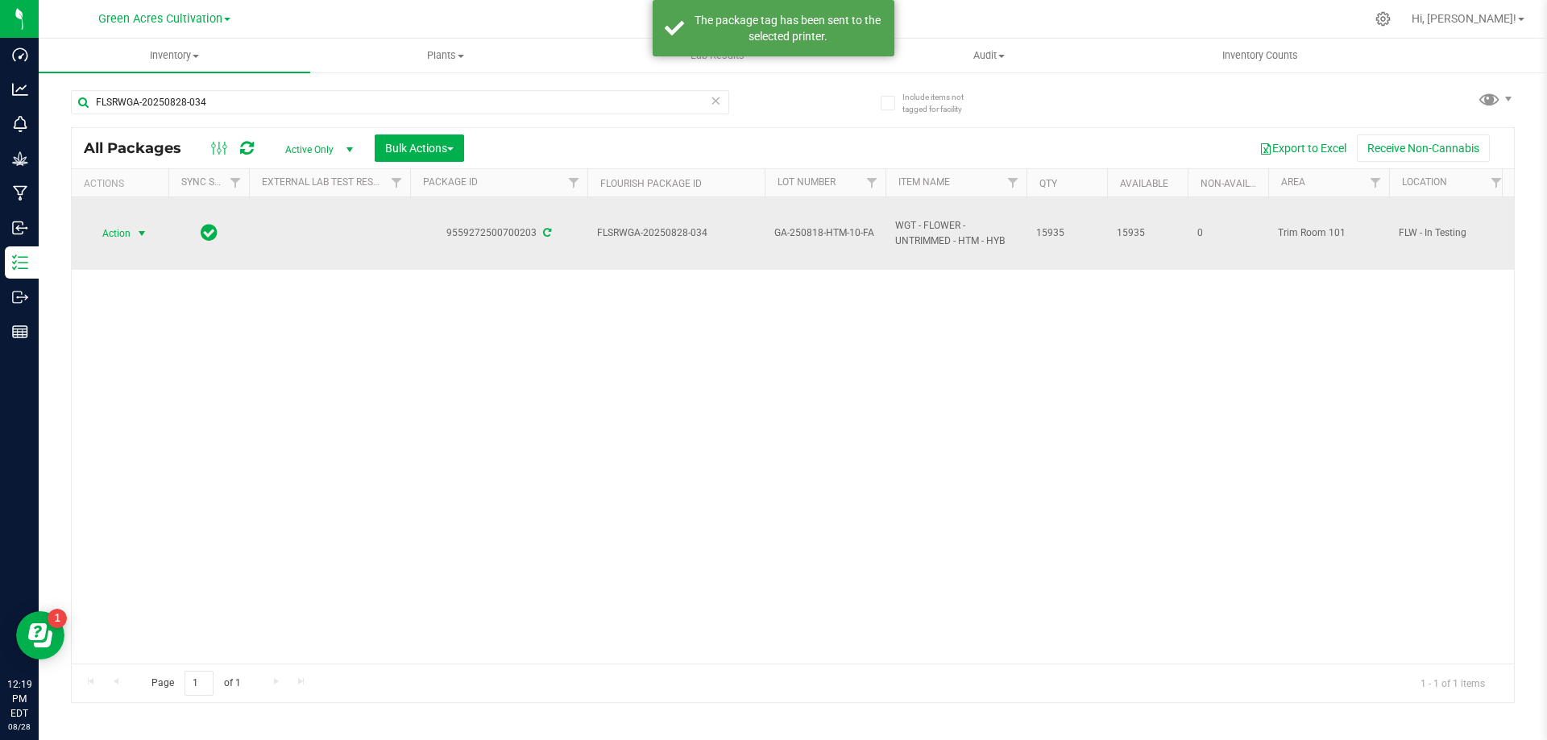
click at [126, 226] on span "Action" at bounding box center [109, 233] width 43 height 23
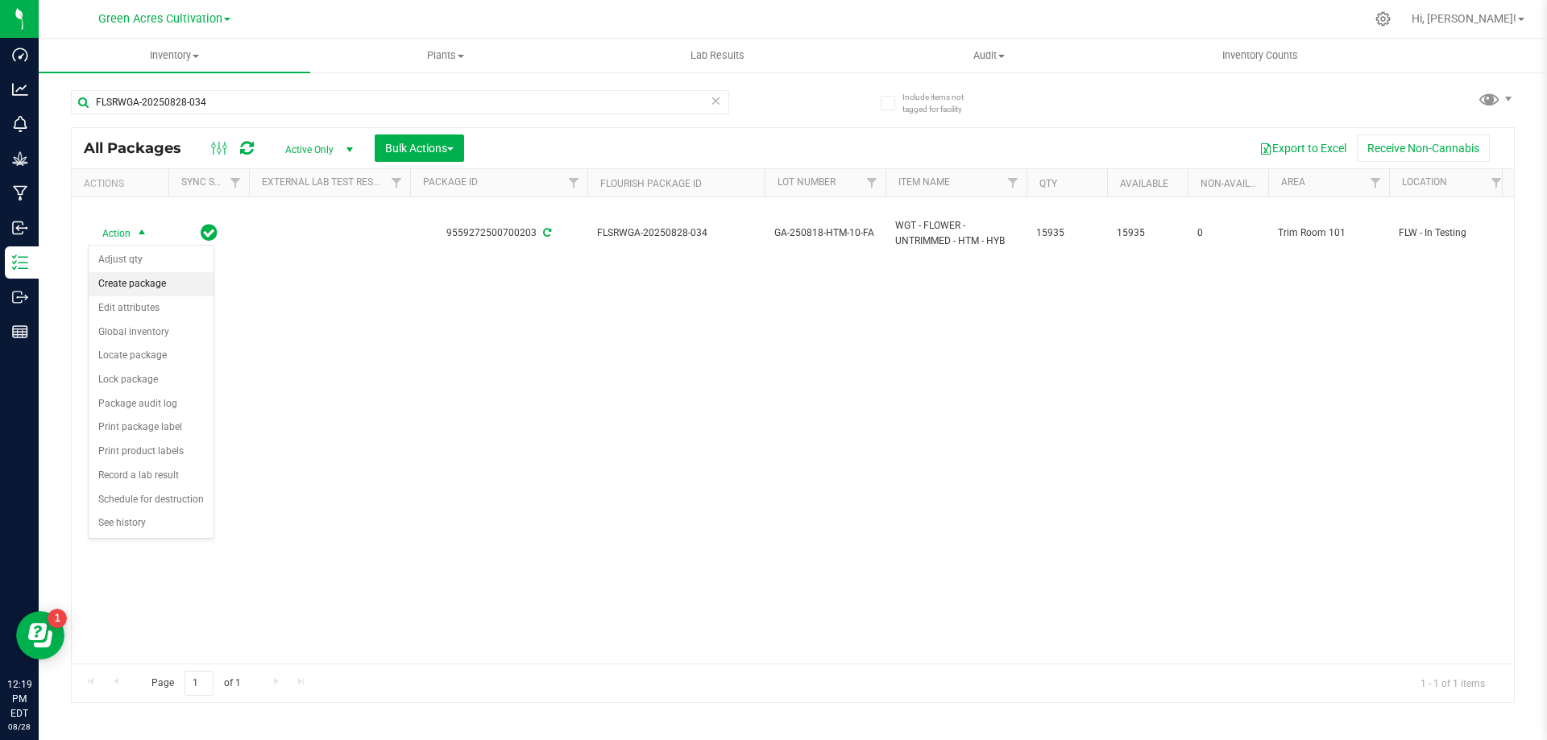
click at [131, 277] on li "Create package" at bounding box center [151, 284] width 125 height 24
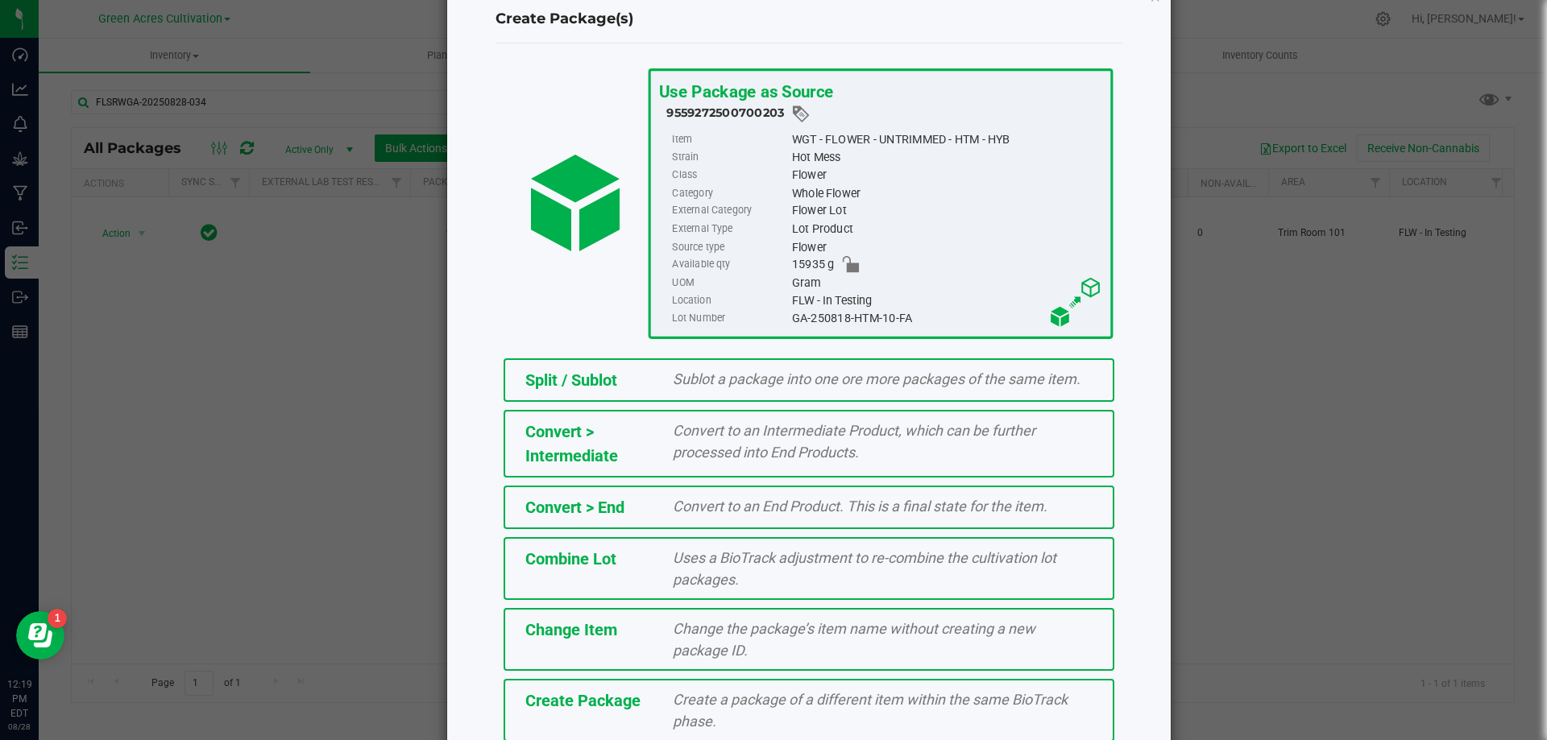
scroll to position [116, 0]
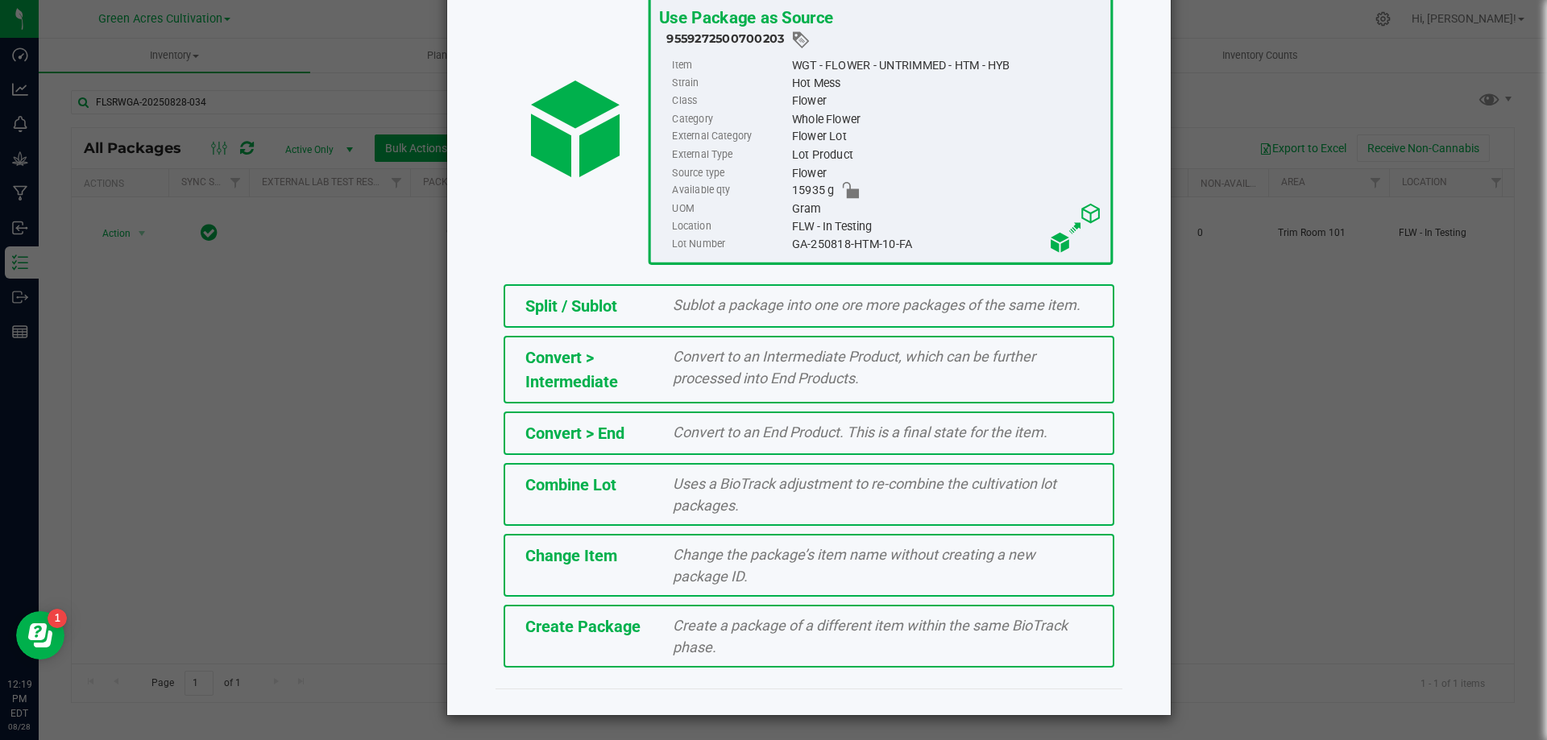
click at [774, 624] on span "Create a package of a different item within the same BioTrack phase." at bounding box center [870, 636] width 395 height 39
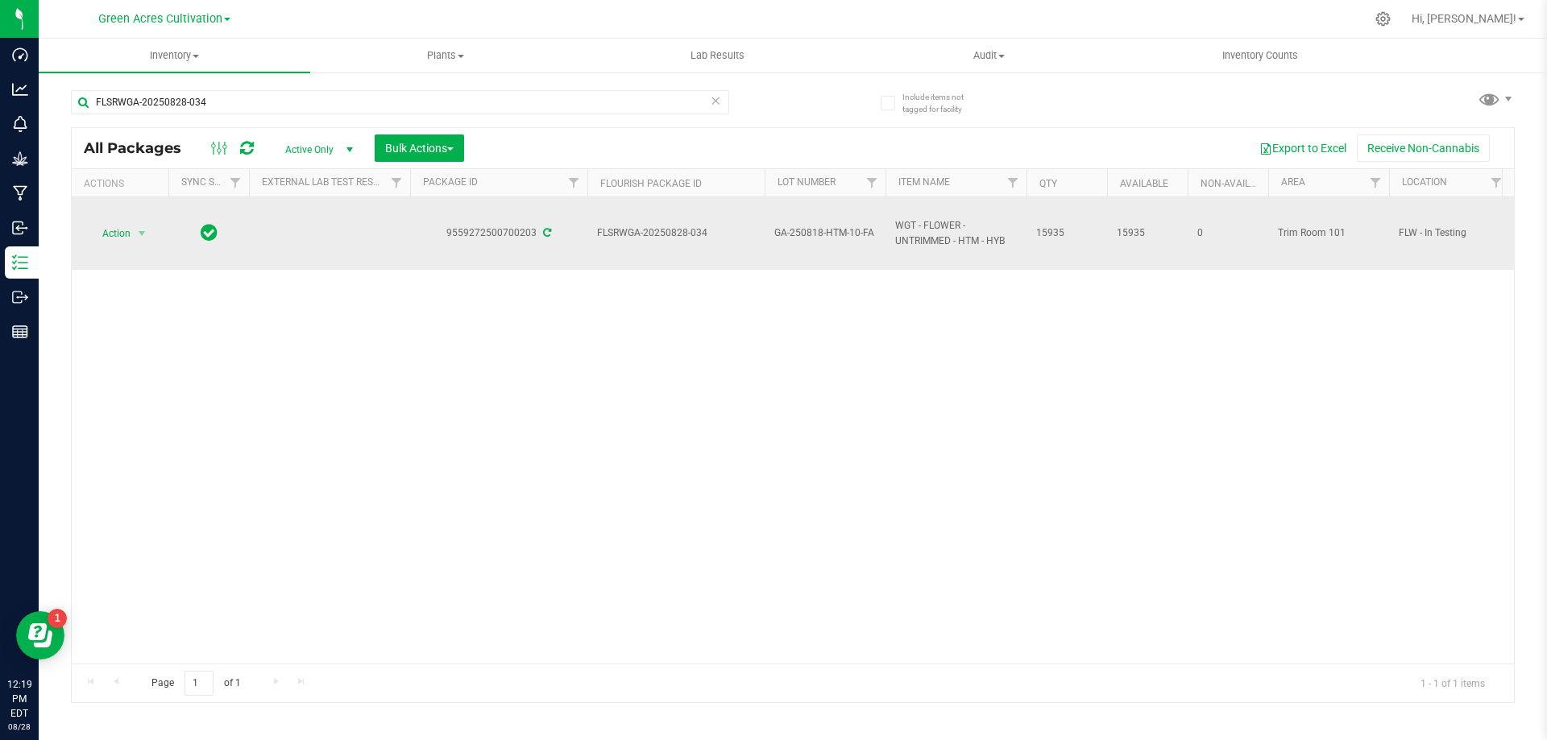
click at [135, 246] on td "Action Action Adjust qty Create package Edit attributes Global inventory Locate…" at bounding box center [120, 233] width 97 height 72
click at [135, 232] on span "select" at bounding box center [142, 233] width 20 height 23
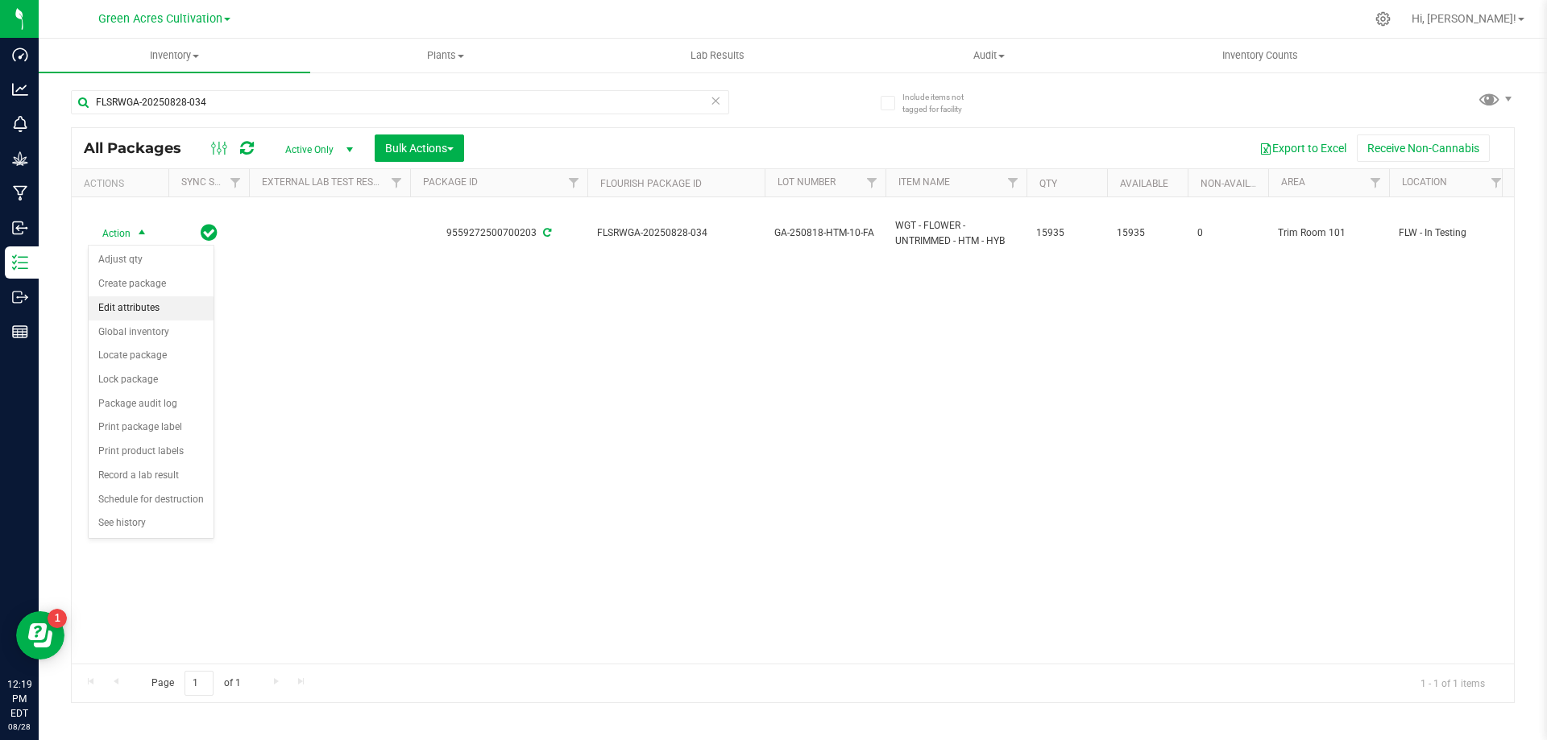
click at [161, 298] on li "Edit attributes" at bounding box center [151, 308] width 125 height 24
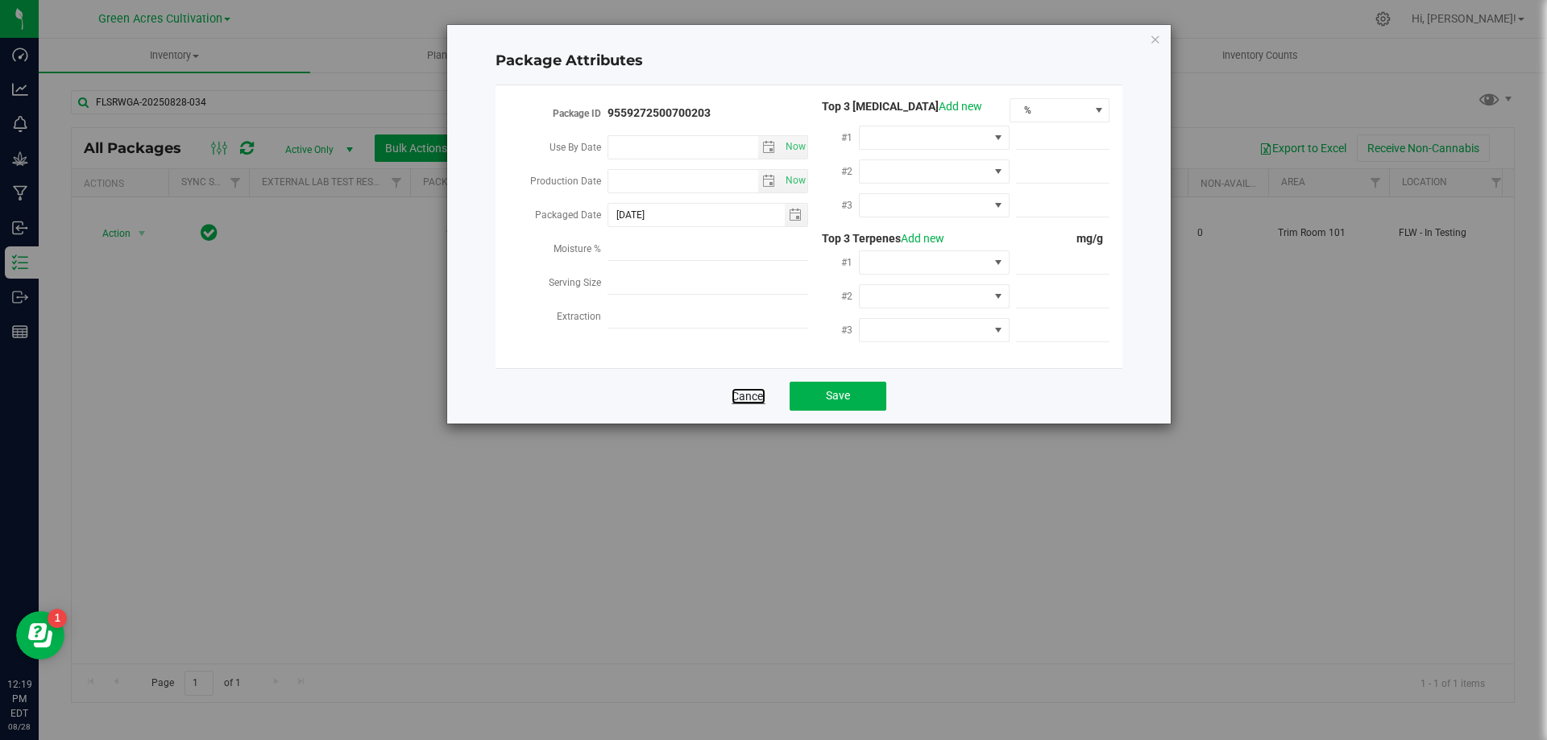
click at [748, 390] on link "Cancel" at bounding box center [748, 396] width 34 height 16
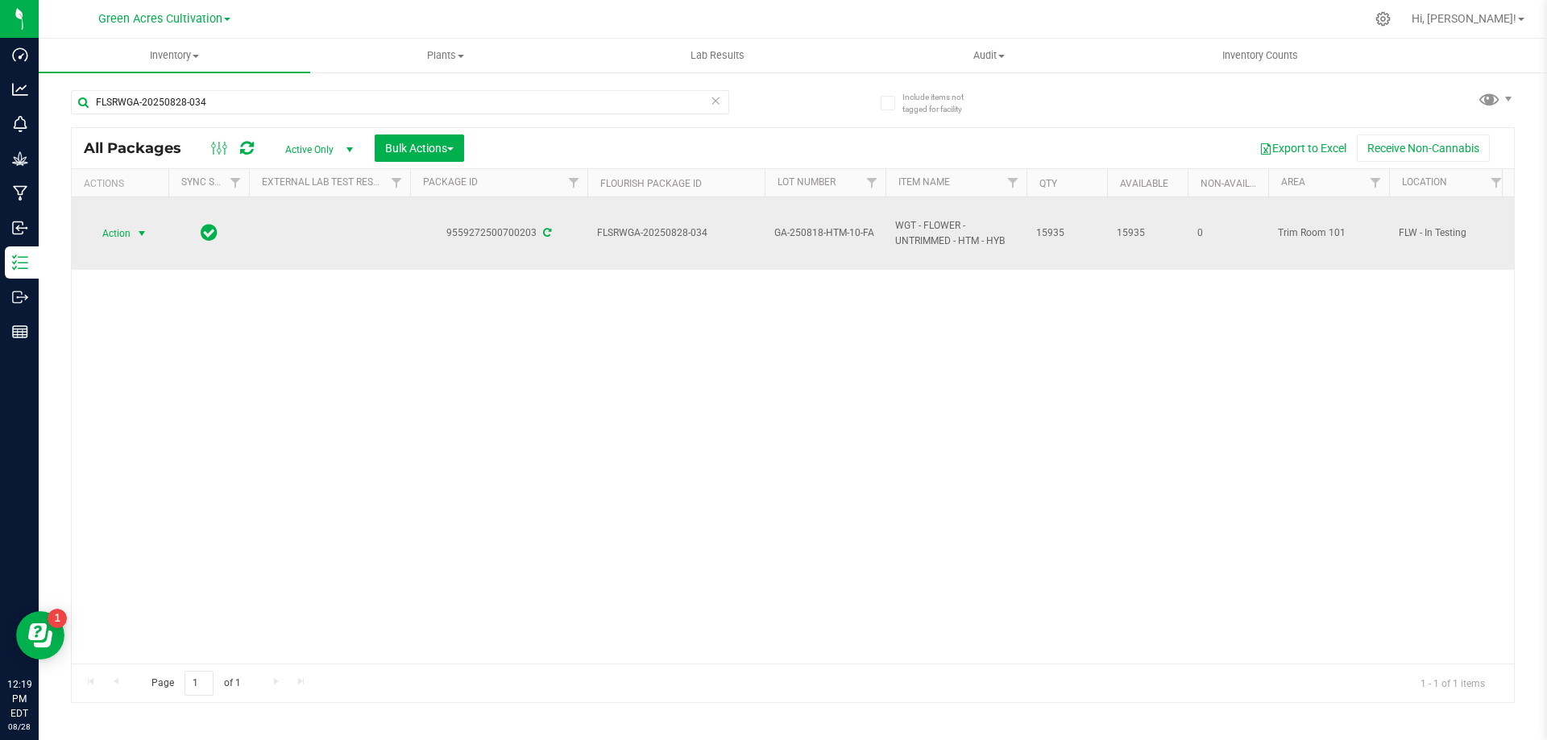
click at [94, 227] on span "Action" at bounding box center [109, 233] width 43 height 23
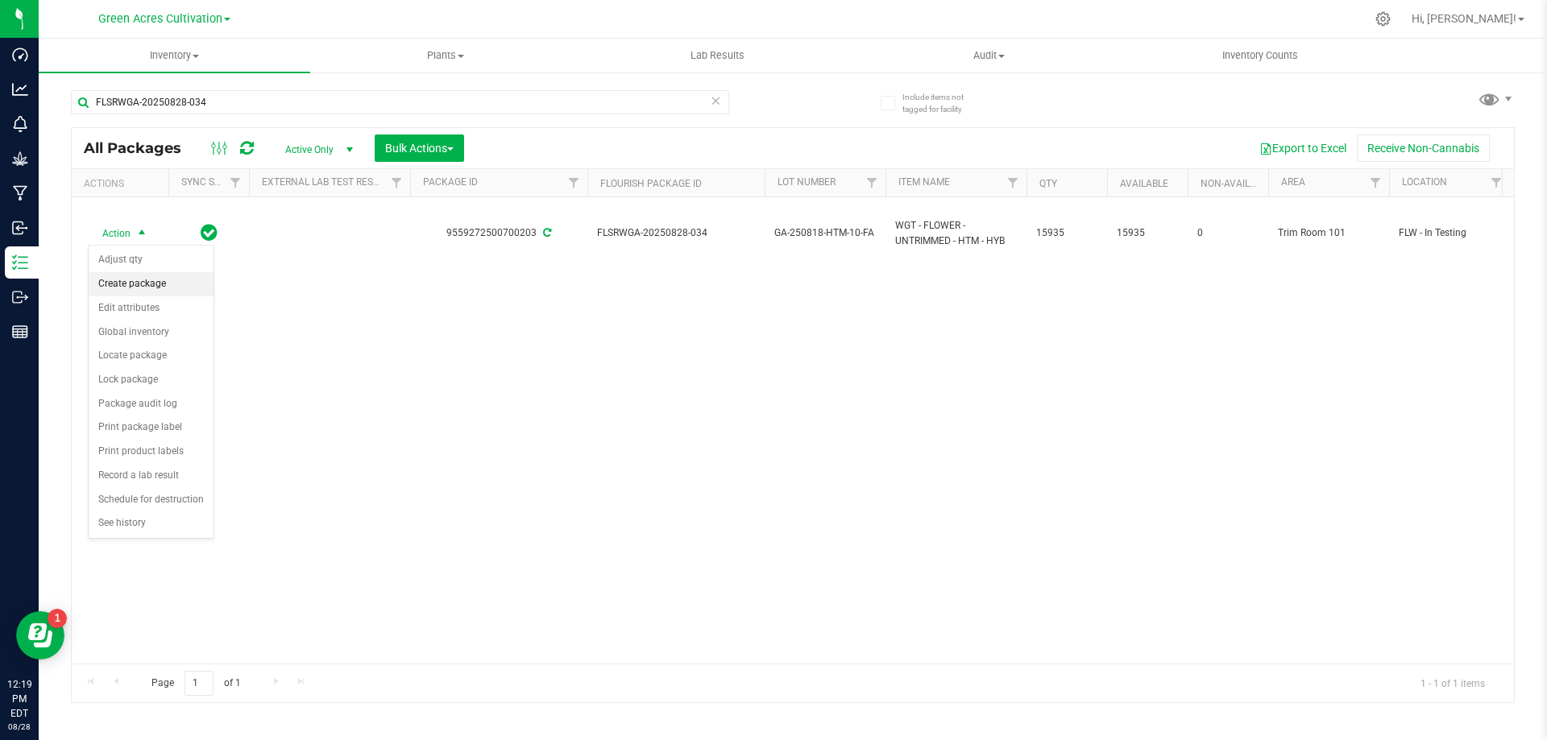
click at [147, 289] on li "Create package" at bounding box center [151, 284] width 125 height 24
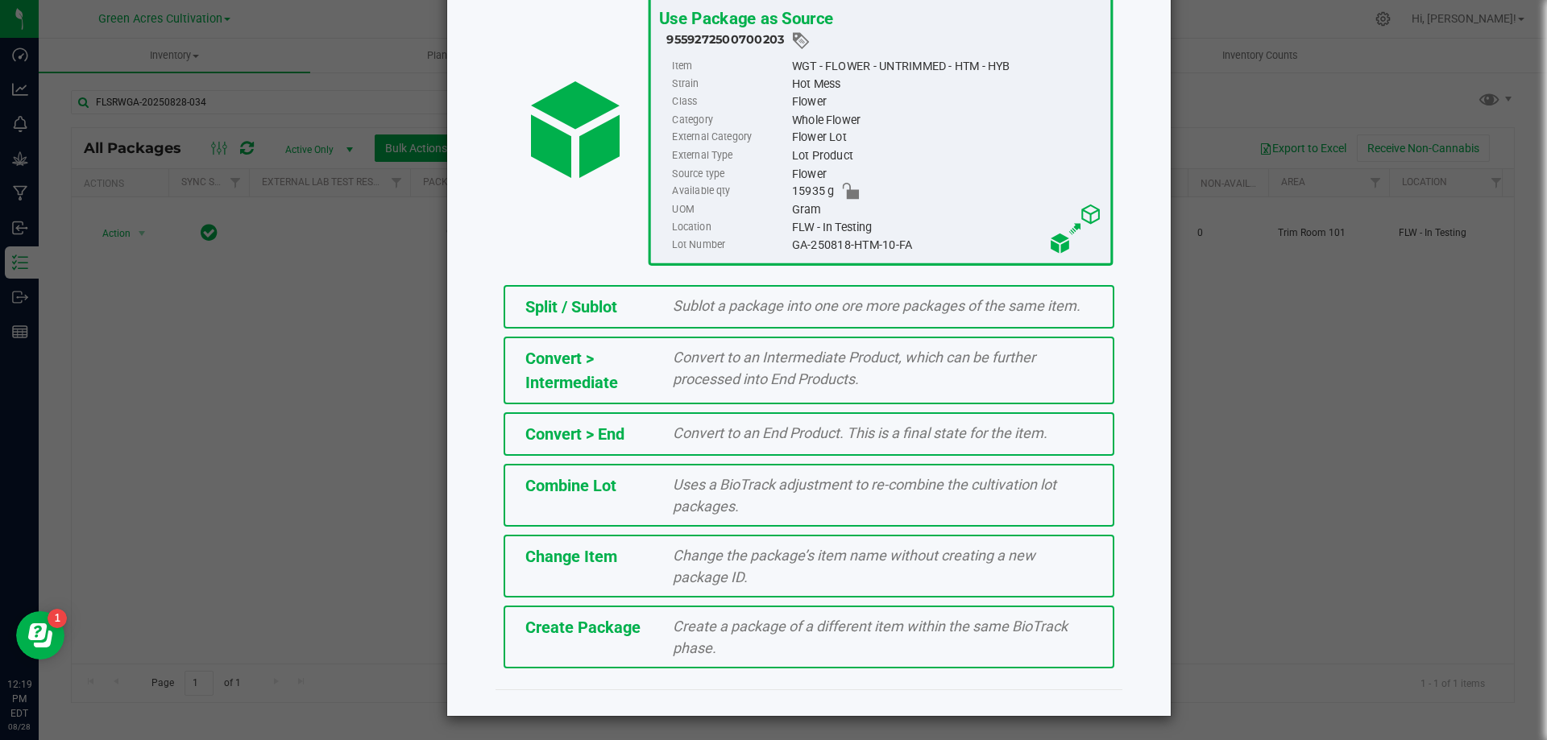
scroll to position [116, 0]
click at [798, 640] on div "Create a package of a different item within the same BioTrack phase." at bounding box center [883, 636] width 444 height 43
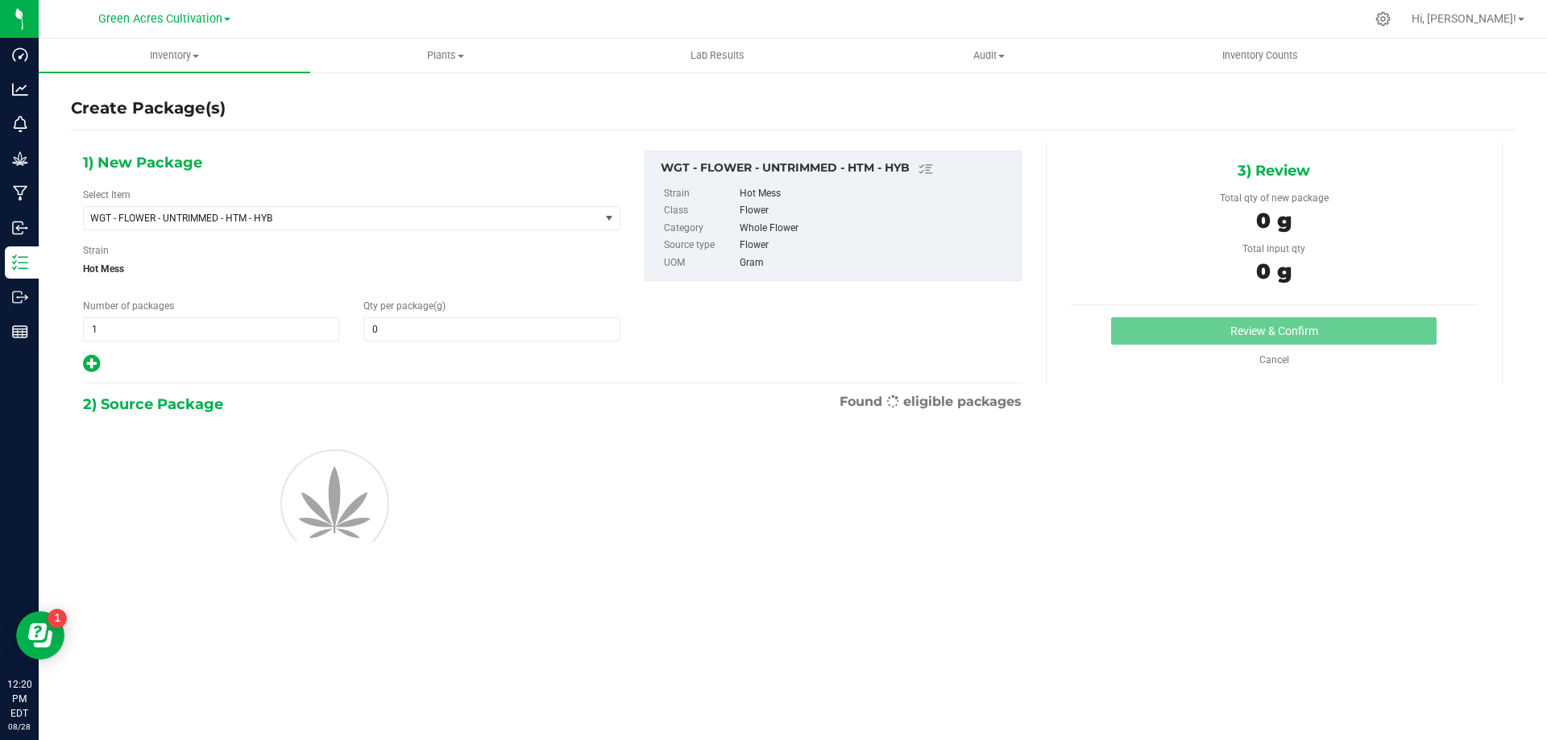
type input "0.0000"
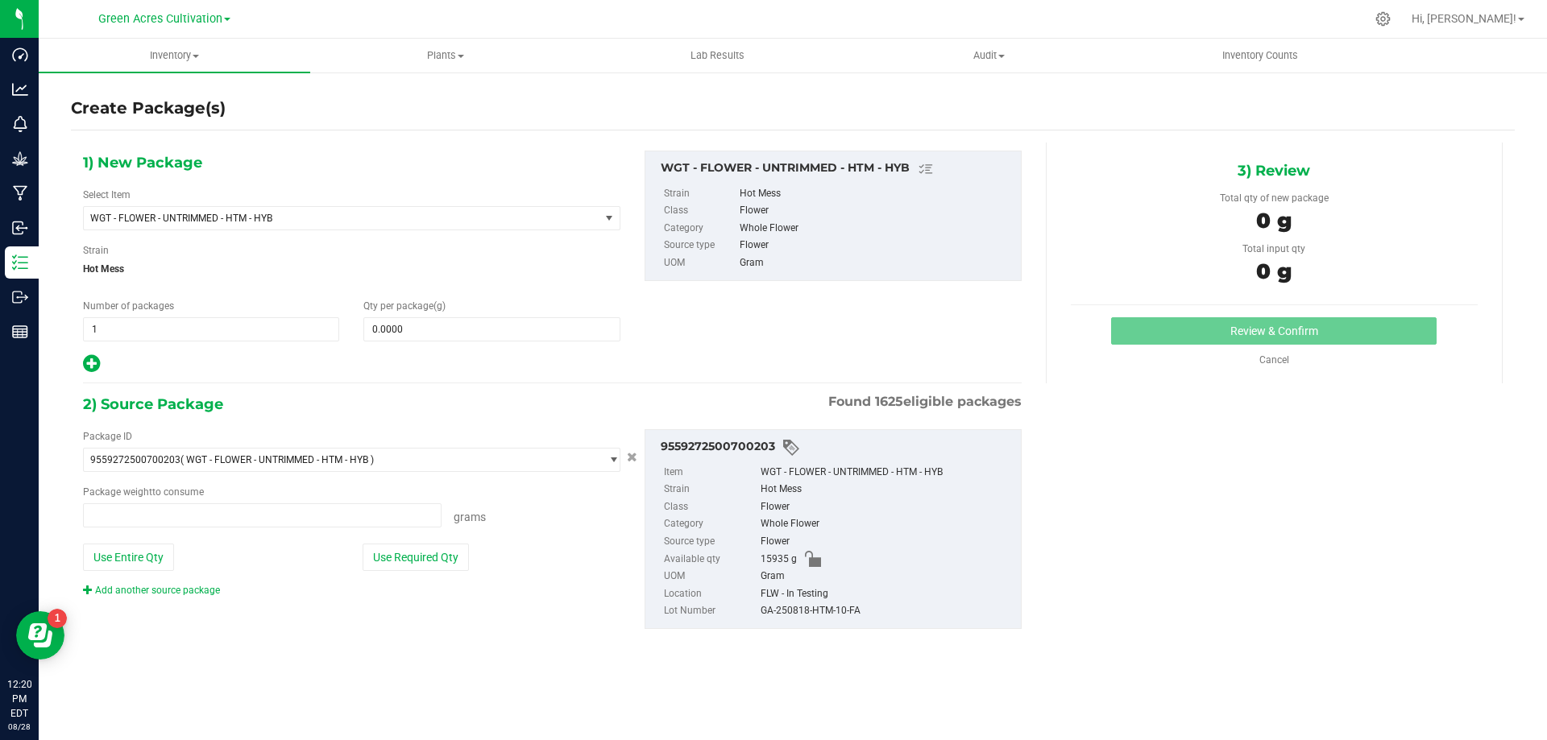
type input "0.0000 g"
click at [589, 204] on div "Select Item WGT - FLOWER - UNTRIMMED - HTM - HYB 007UP - Flower 007UP - Waste 8…" at bounding box center [351, 209] width 537 height 43
click at [588, 207] on span "WGT - FLOWER - UNTRIMMED - HTM - HYB" at bounding box center [342, 218] width 516 height 23
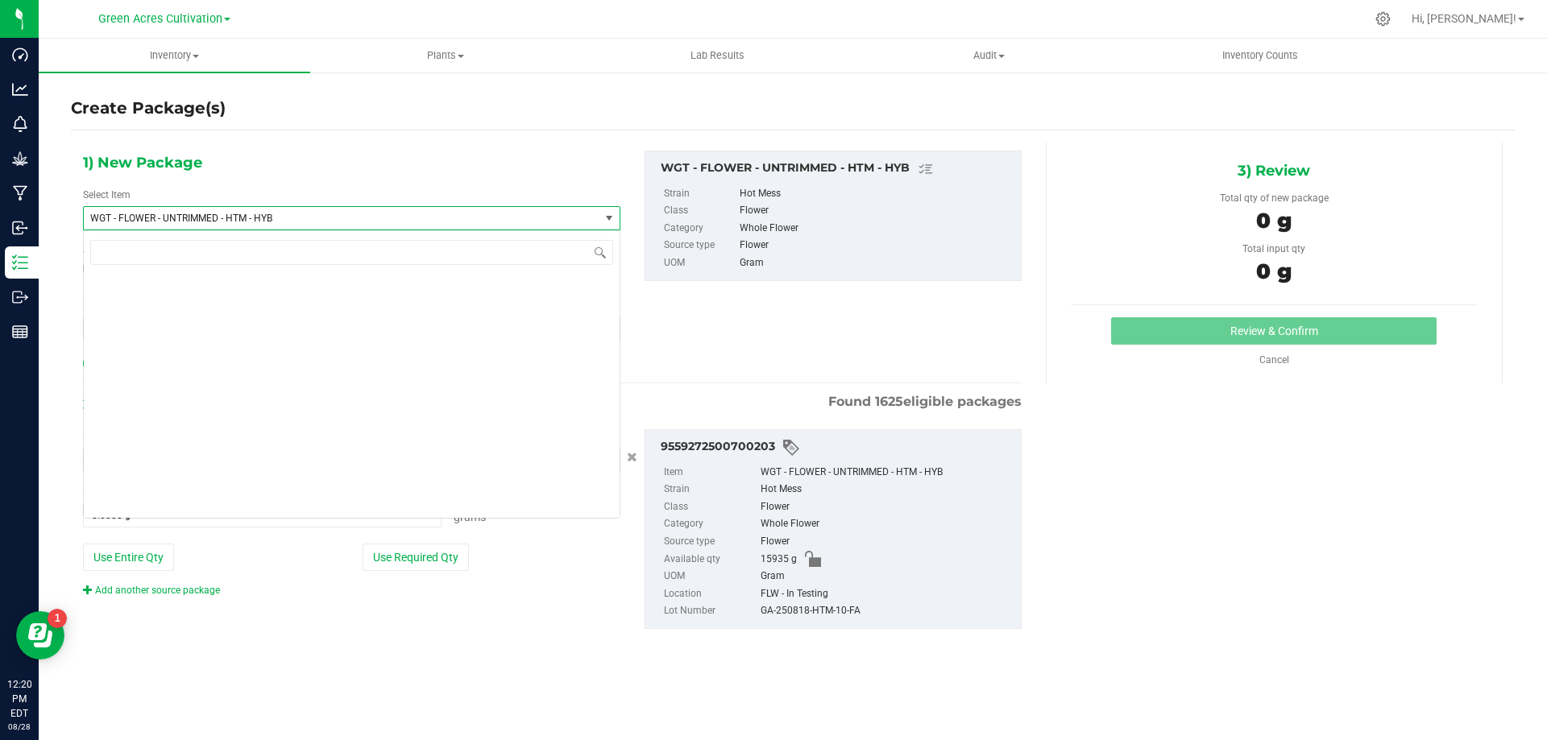
scroll to position [341894, 0]
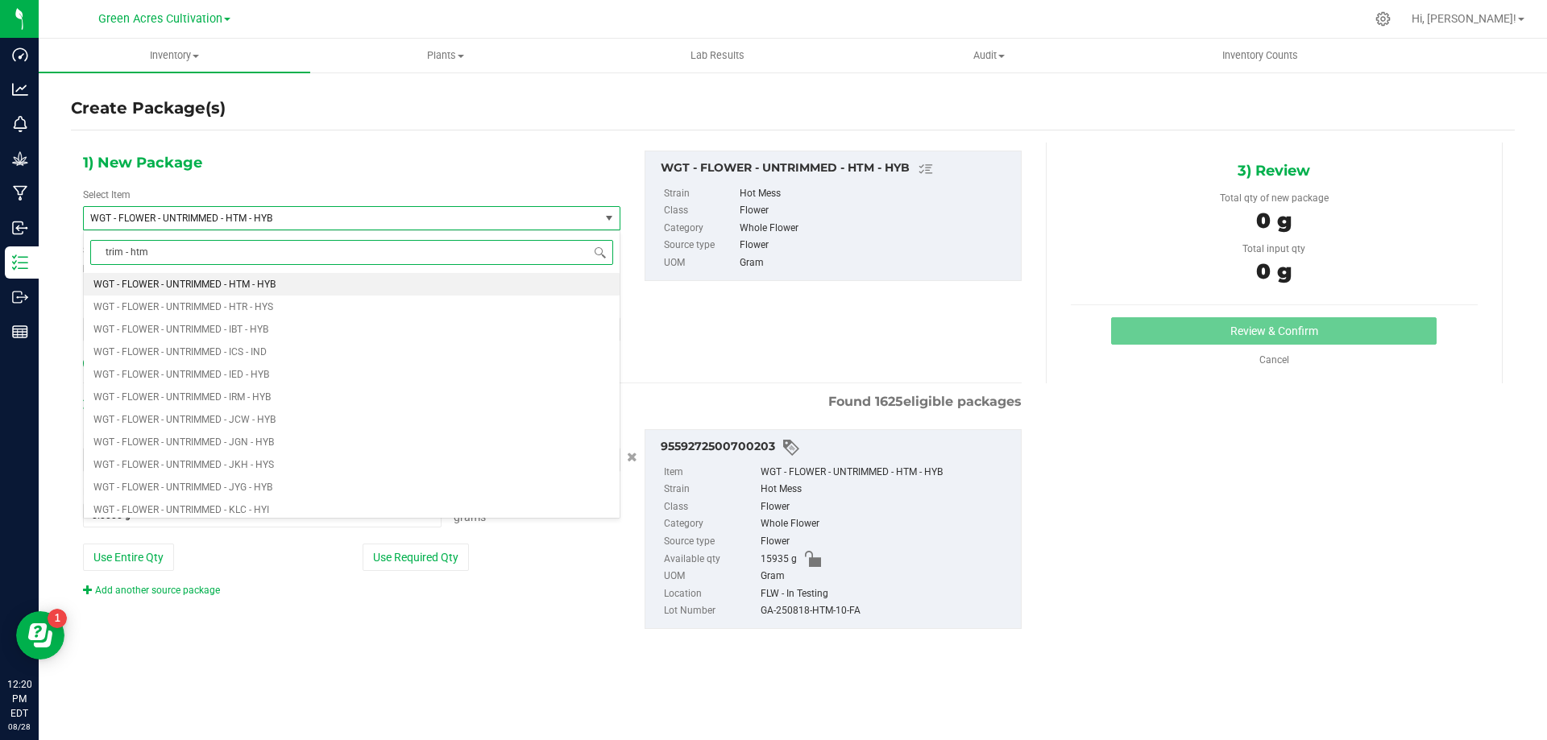
type input "trim - htm"
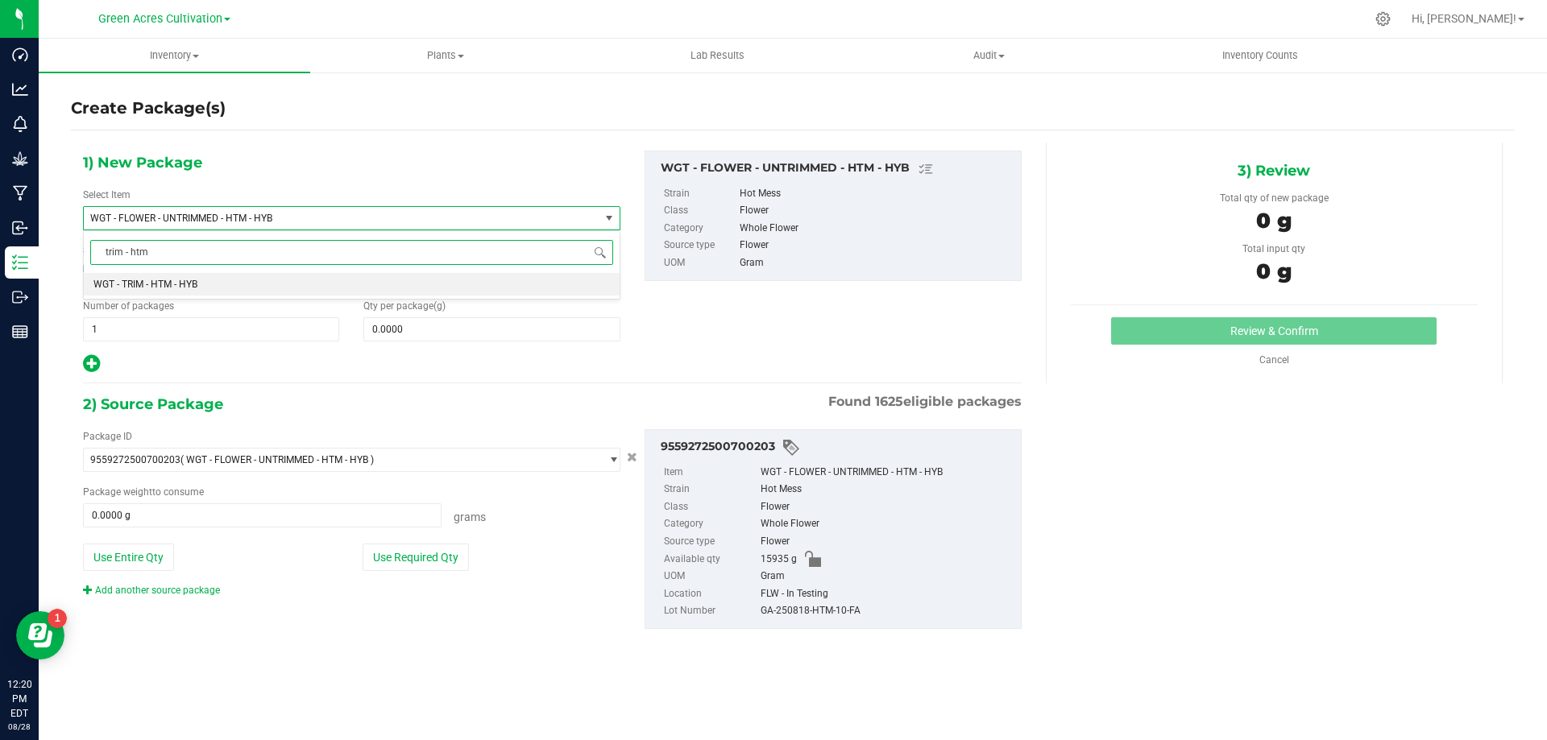
scroll to position [0, 0]
click at [451, 280] on li "WGT - TRIM - HTM - HYB" at bounding box center [352, 284] width 536 height 23
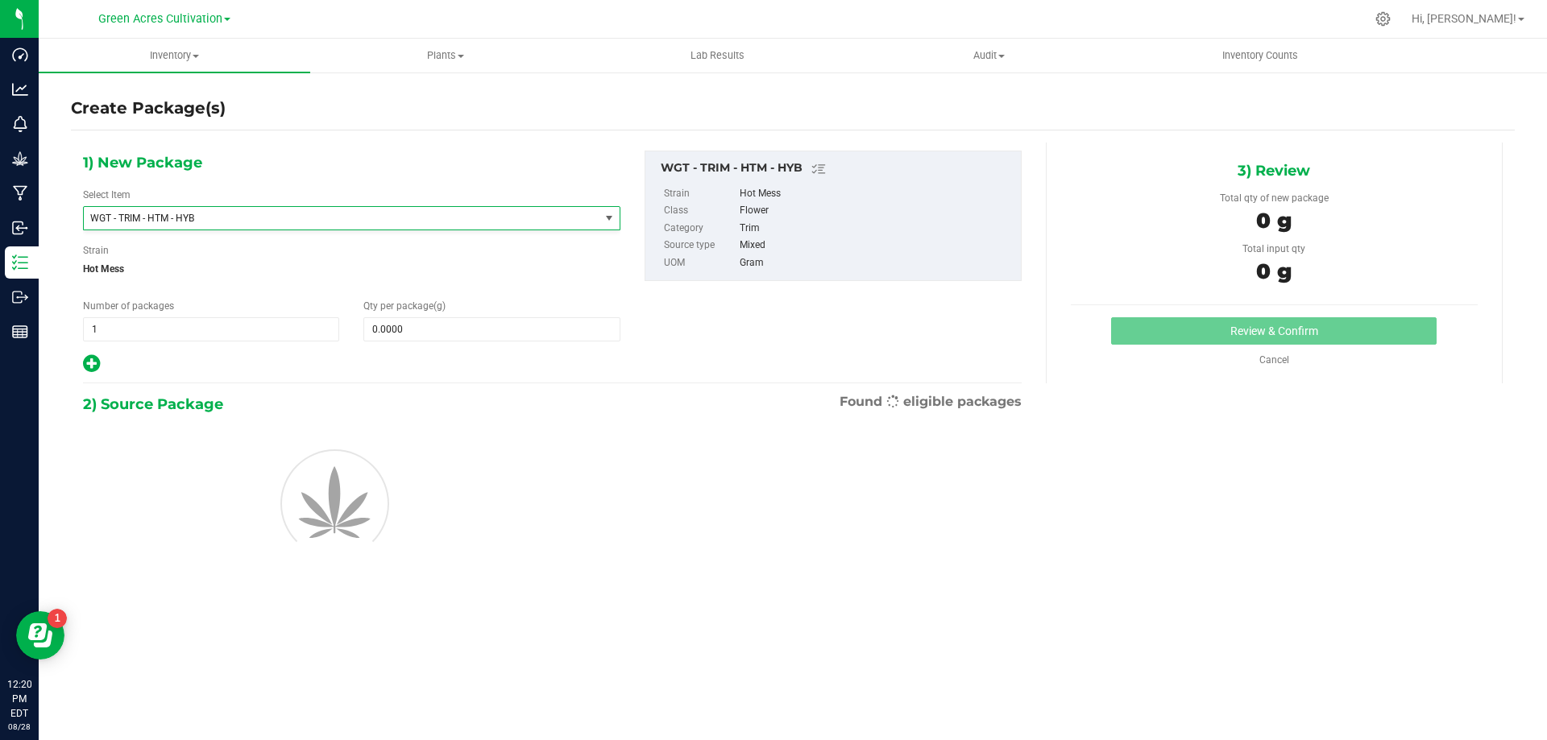
type input "0.0000"
click at [486, 324] on span at bounding box center [491, 329] width 256 height 24
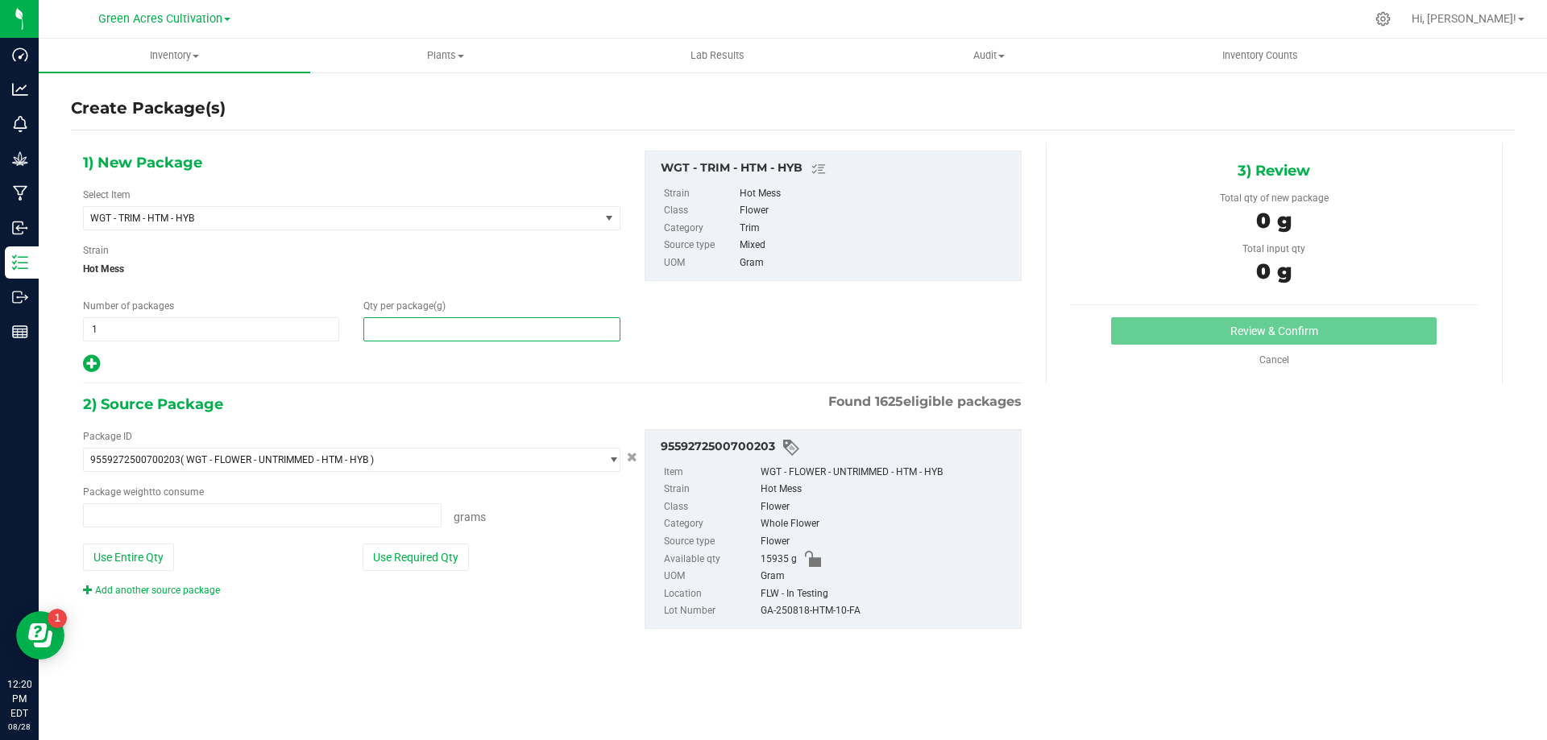
type input "0.0000 g"
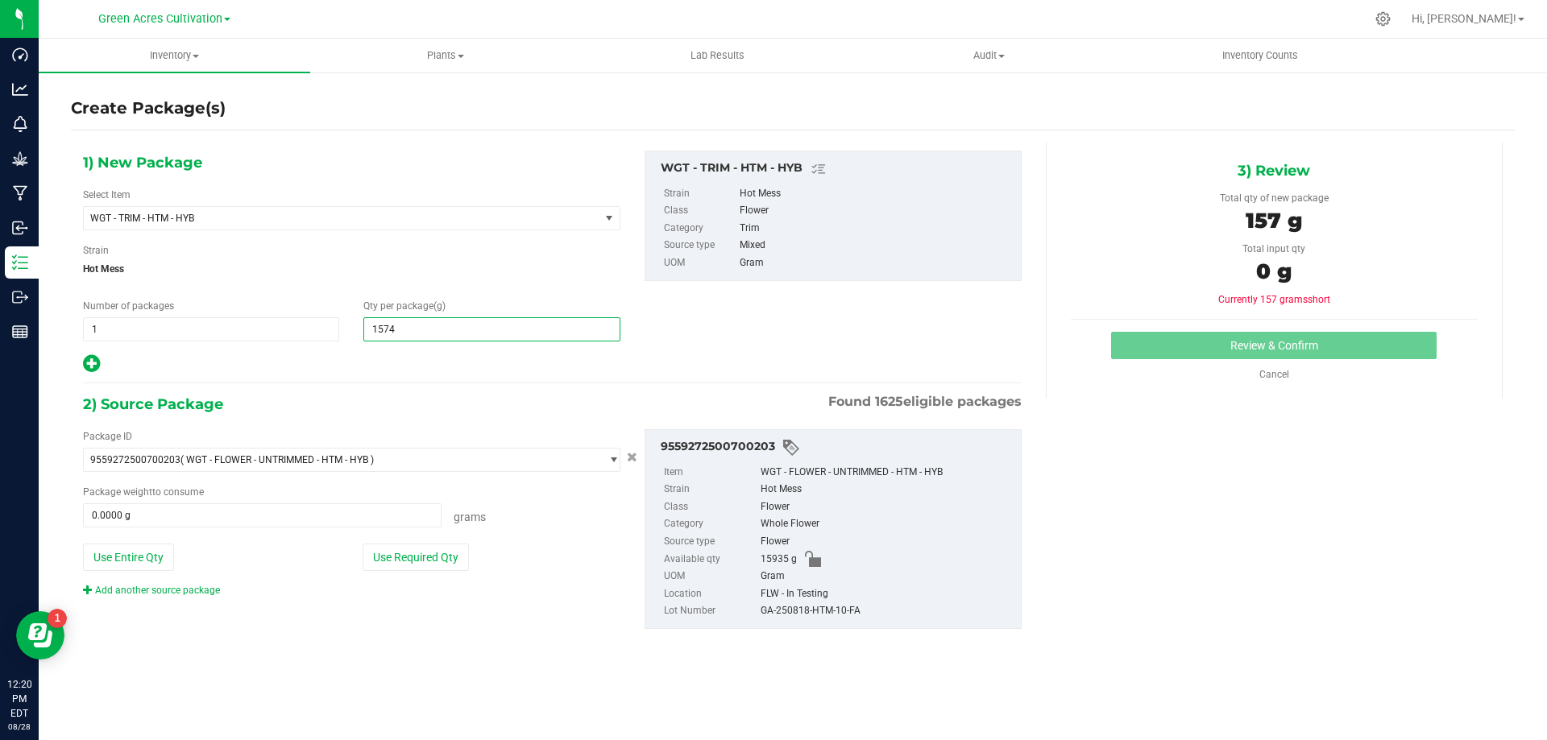
type input "15745"
type input "15,745.0000"
click at [450, 553] on button "Use Required Qty" at bounding box center [415, 557] width 106 height 27
type input "15745.0000 g"
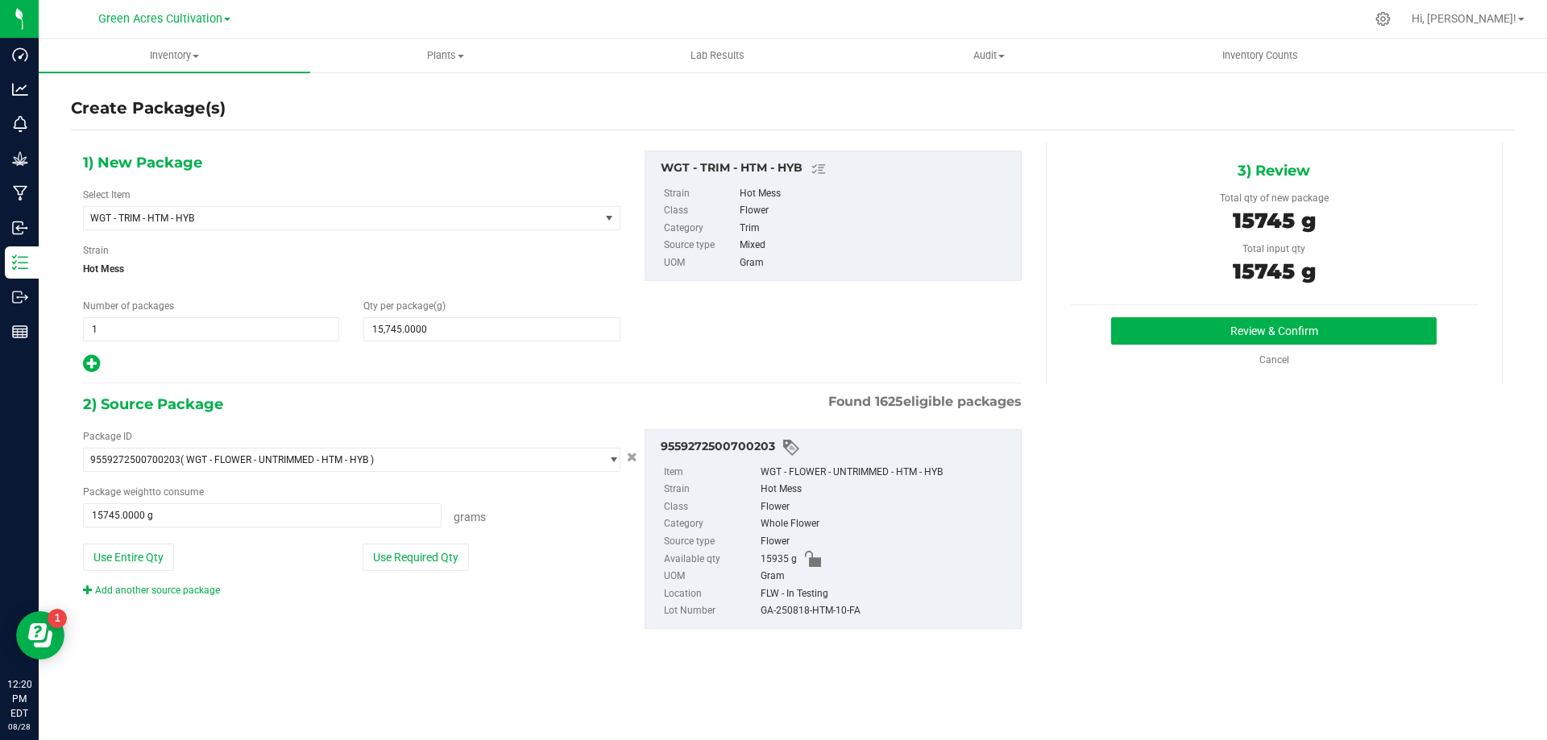
click at [849, 615] on div "GA-250818-HTM-10-FA" at bounding box center [886, 612] width 252 height 18
copy div "GA-250818-HTM-10-FA"
click at [1377, 338] on button "Review & Confirm" at bounding box center [1273, 330] width 325 height 27
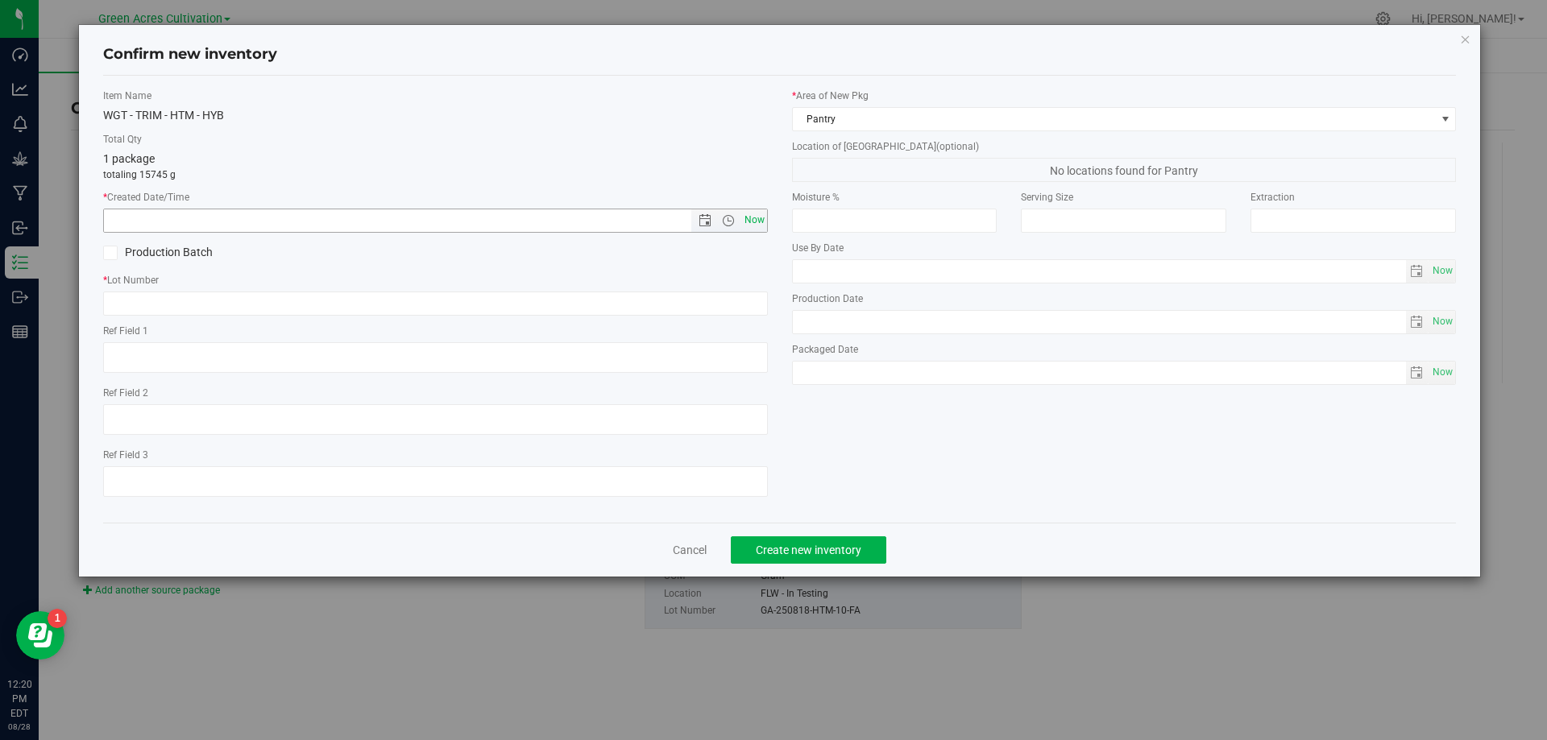
click at [760, 222] on span "Now" at bounding box center [753, 220] width 27 height 23
type input "8/28/2025 12:20 PM"
click at [743, 305] on input "text" at bounding box center [435, 304] width 665 height 24
paste input "GA-250818-HTM-10-FA"
type input "GA-250818-HTM-10-TB"
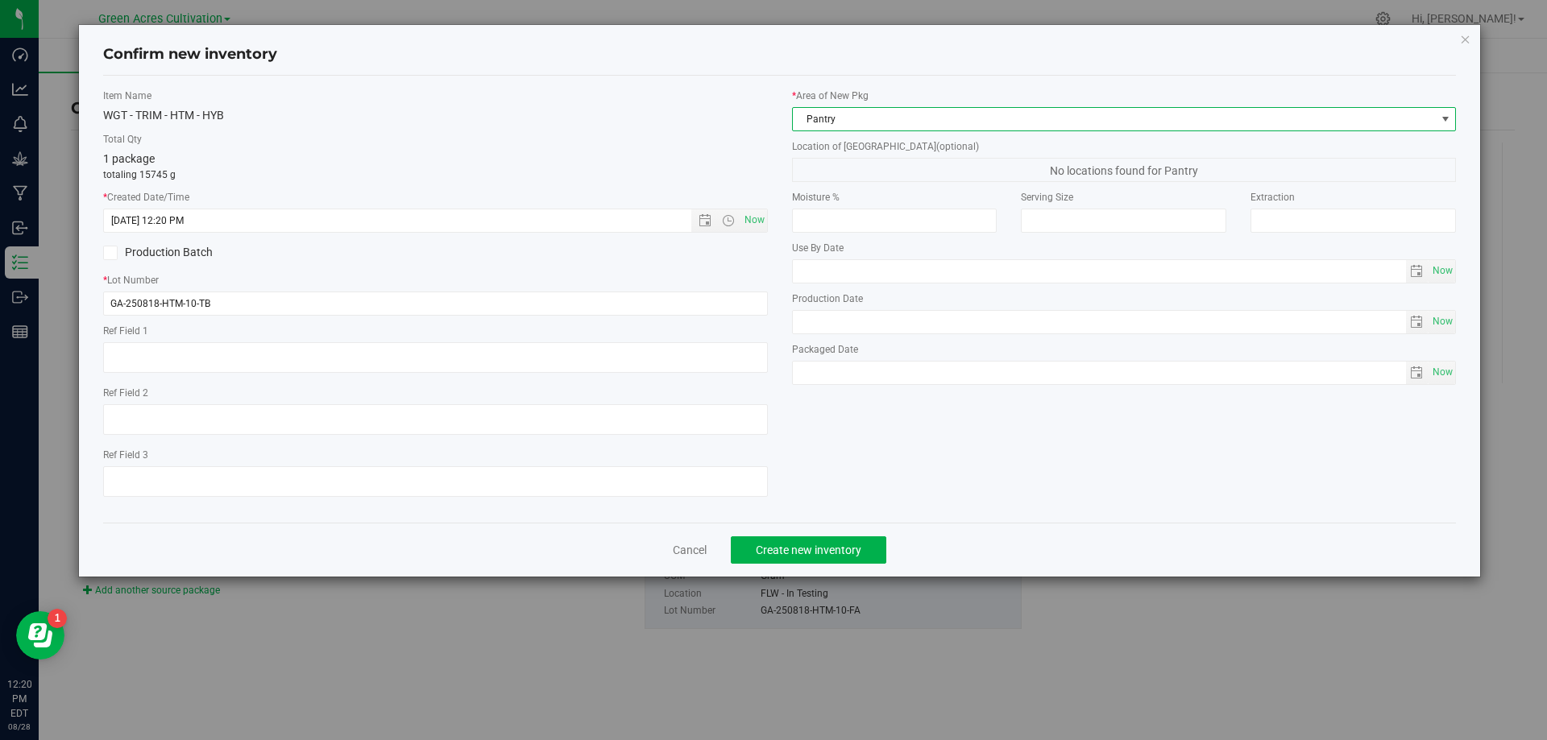
click at [1064, 121] on span "Pantry" at bounding box center [1114, 119] width 643 height 23
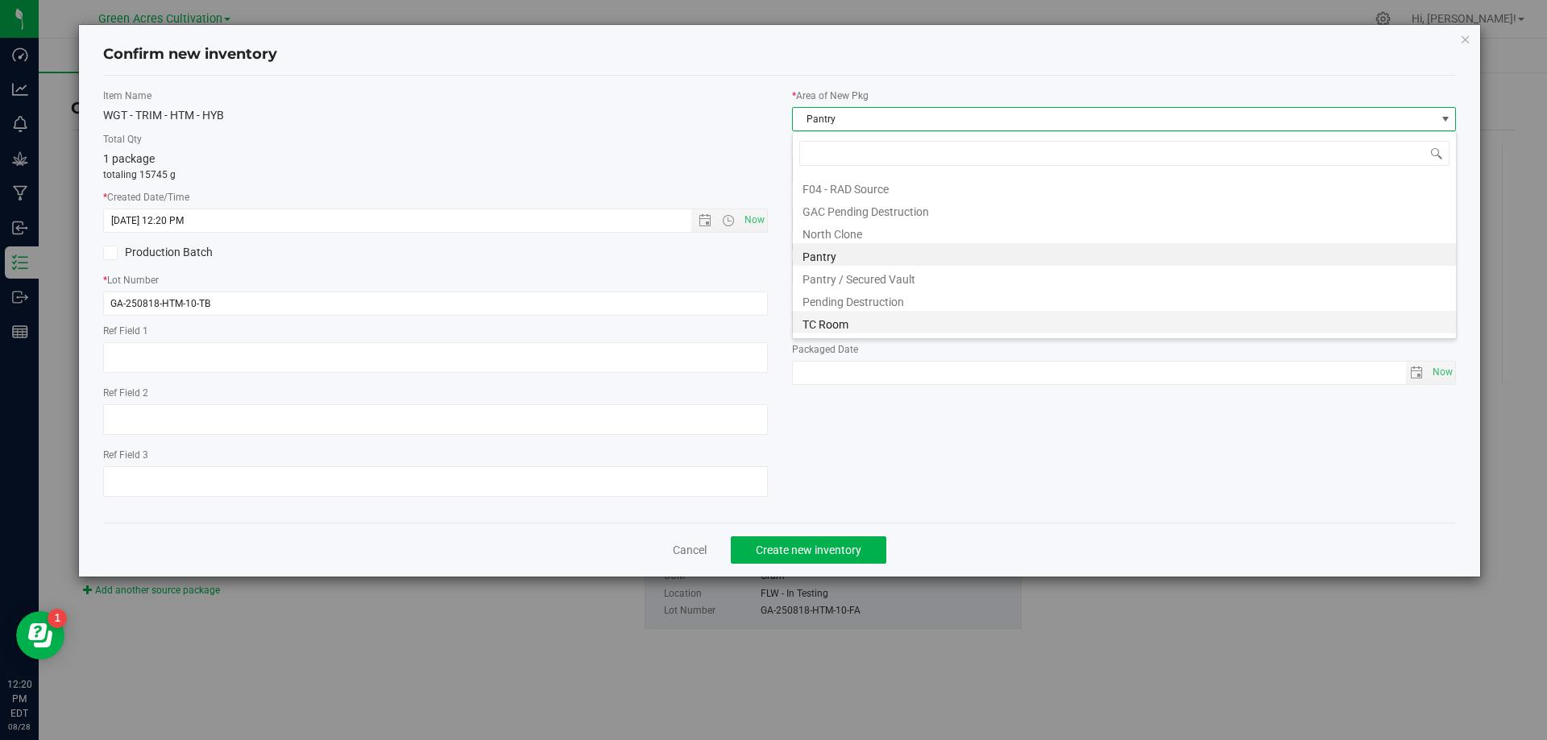
scroll to position [222, 0]
click at [954, 322] on li "Trim Room 101" at bounding box center [1124, 324] width 663 height 23
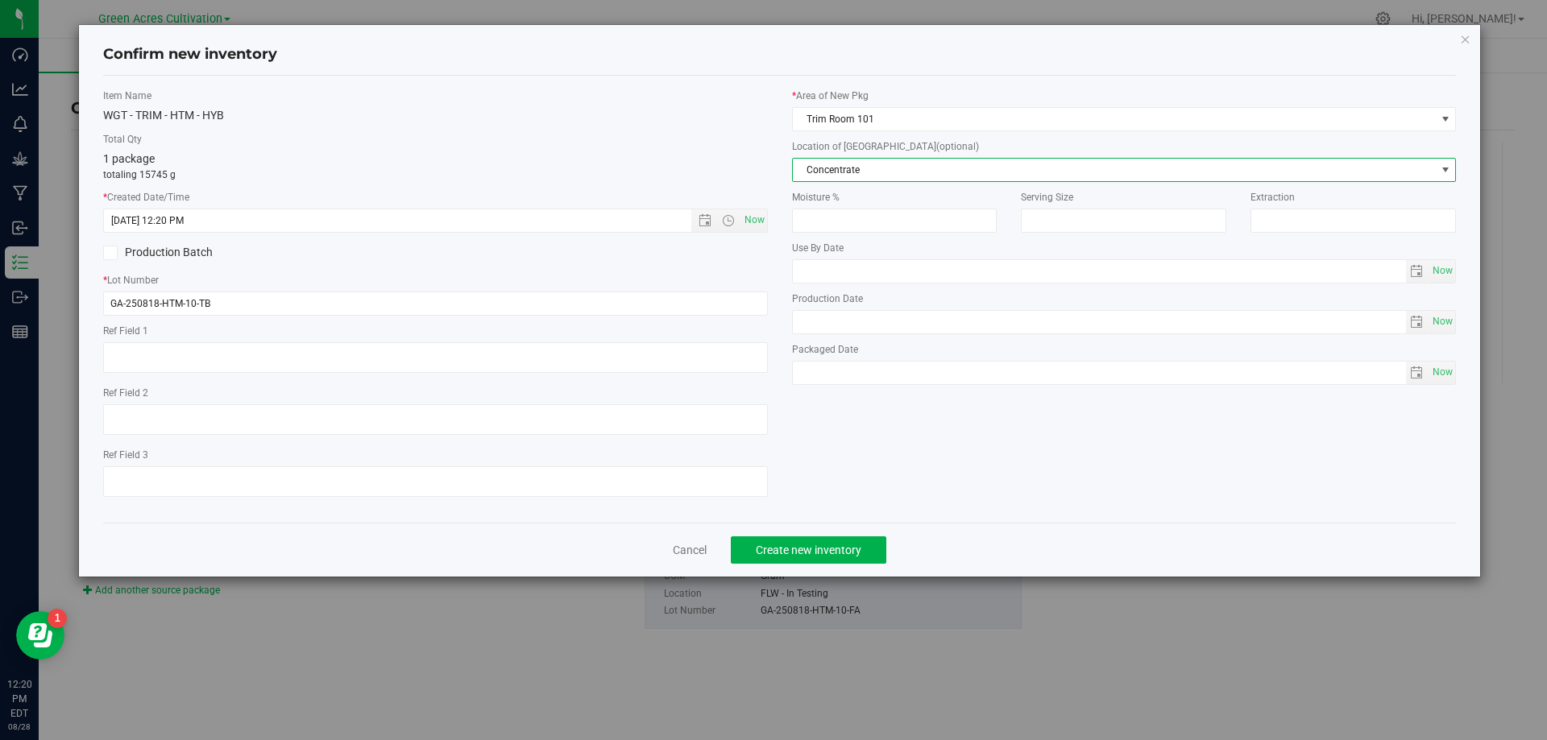
click at [914, 173] on span "Concentrate" at bounding box center [1114, 170] width 643 height 23
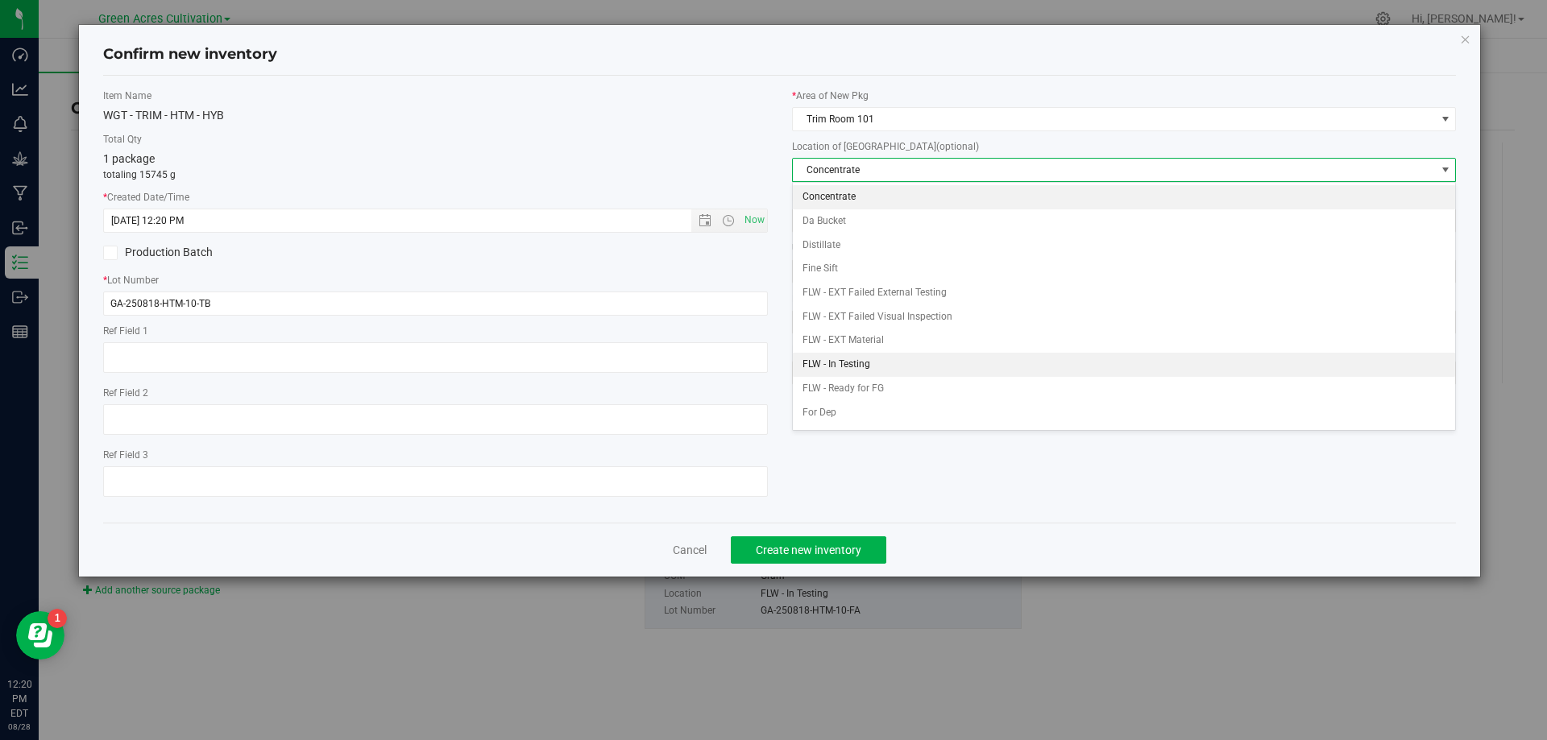
click at [861, 366] on li "FLW - In Testing" at bounding box center [1124, 365] width 663 height 24
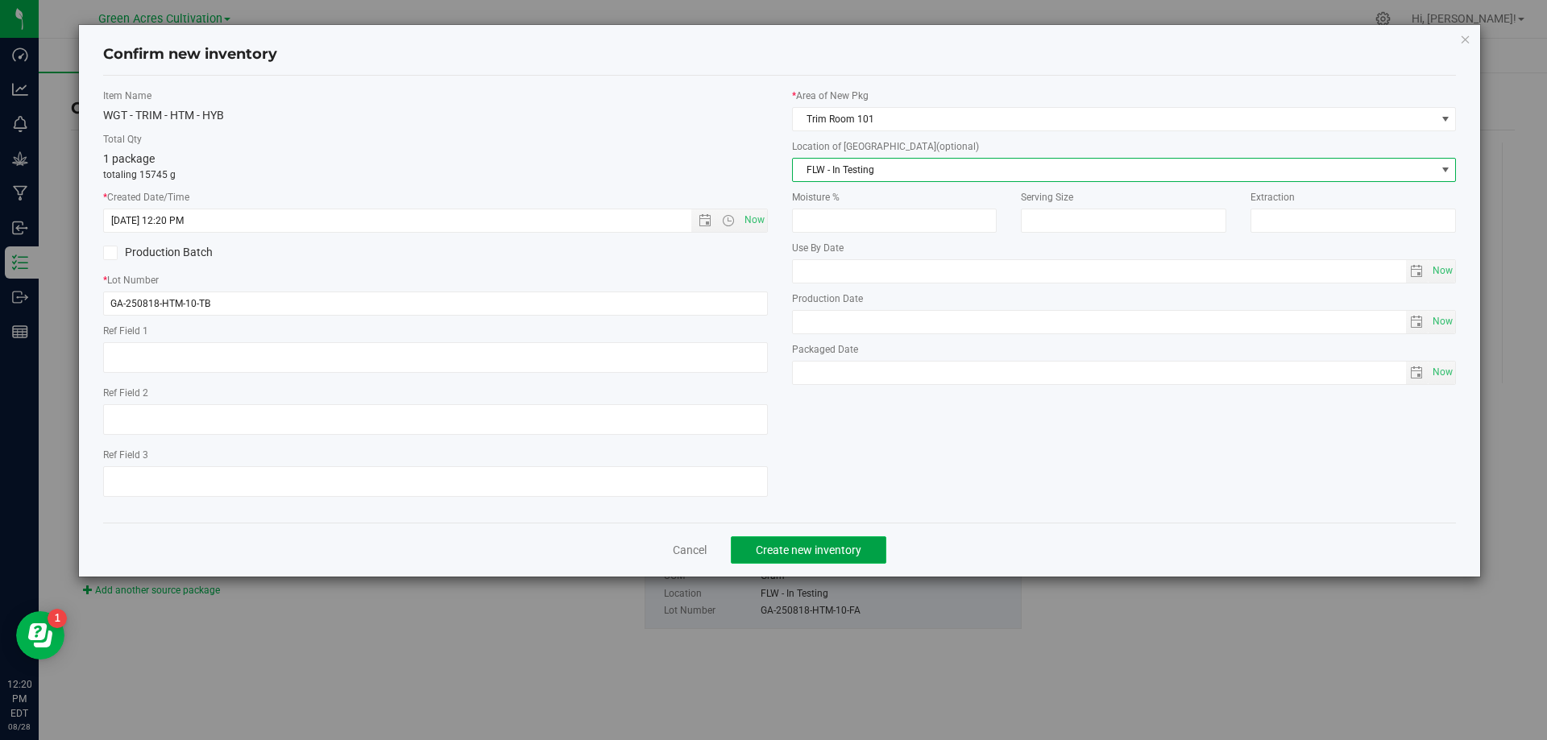
click at [849, 538] on button "Create new inventory" at bounding box center [808, 549] width 155 height 27
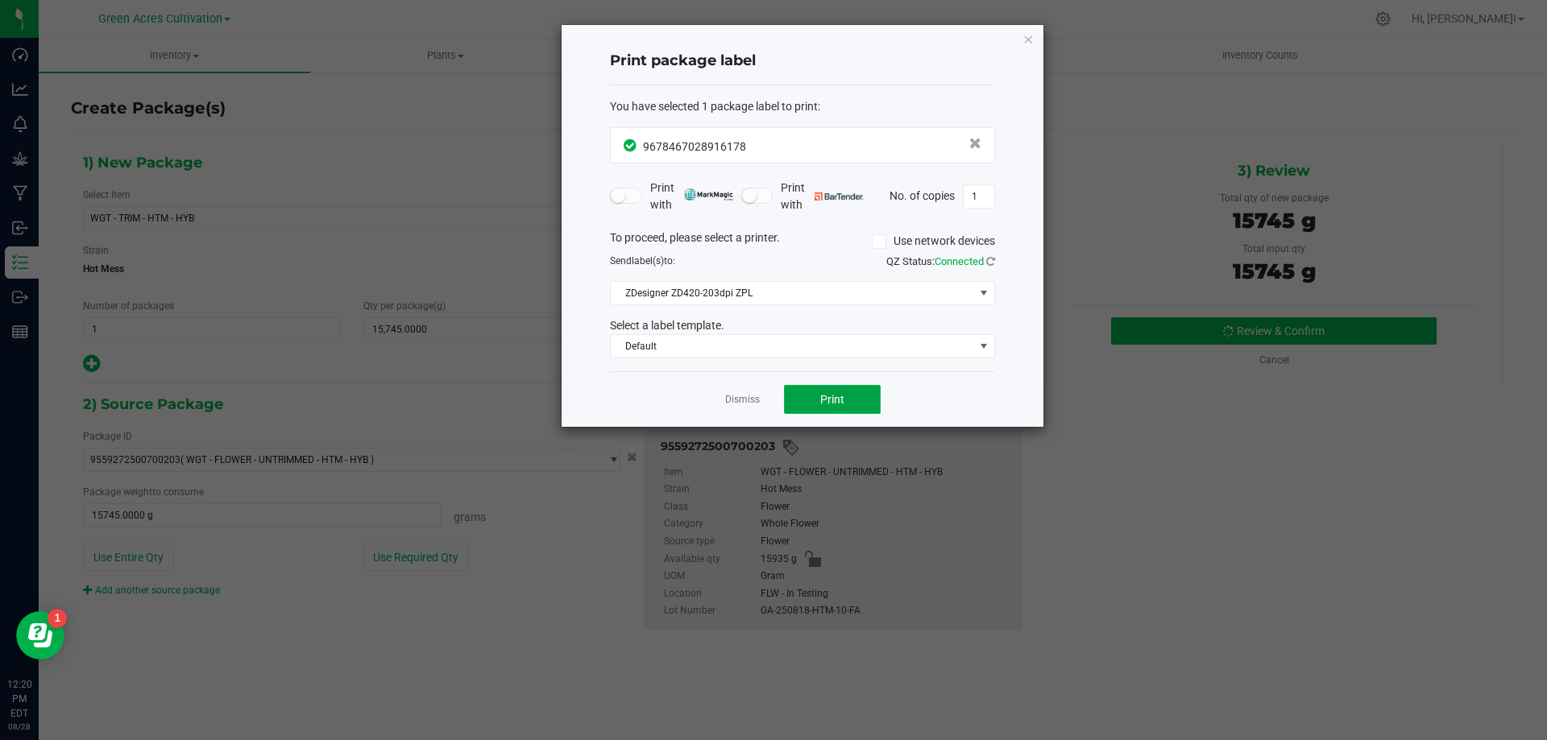
click at [828, 408] on button "Print" at bounding box center [832, 399] width 97 height 29
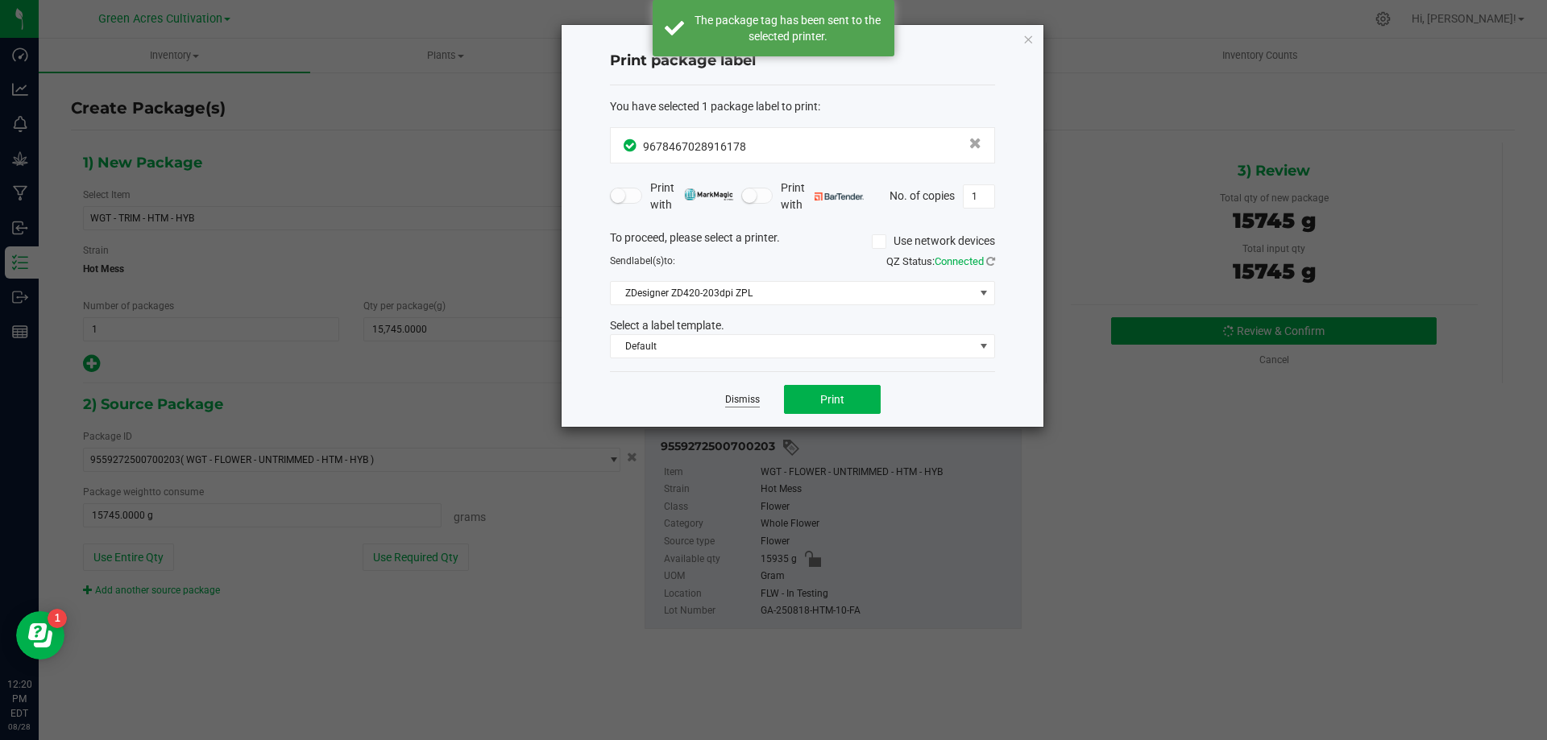
click at [748, 400] on link "Dismiss" at bounding box center [742, 400] width 35 height 14
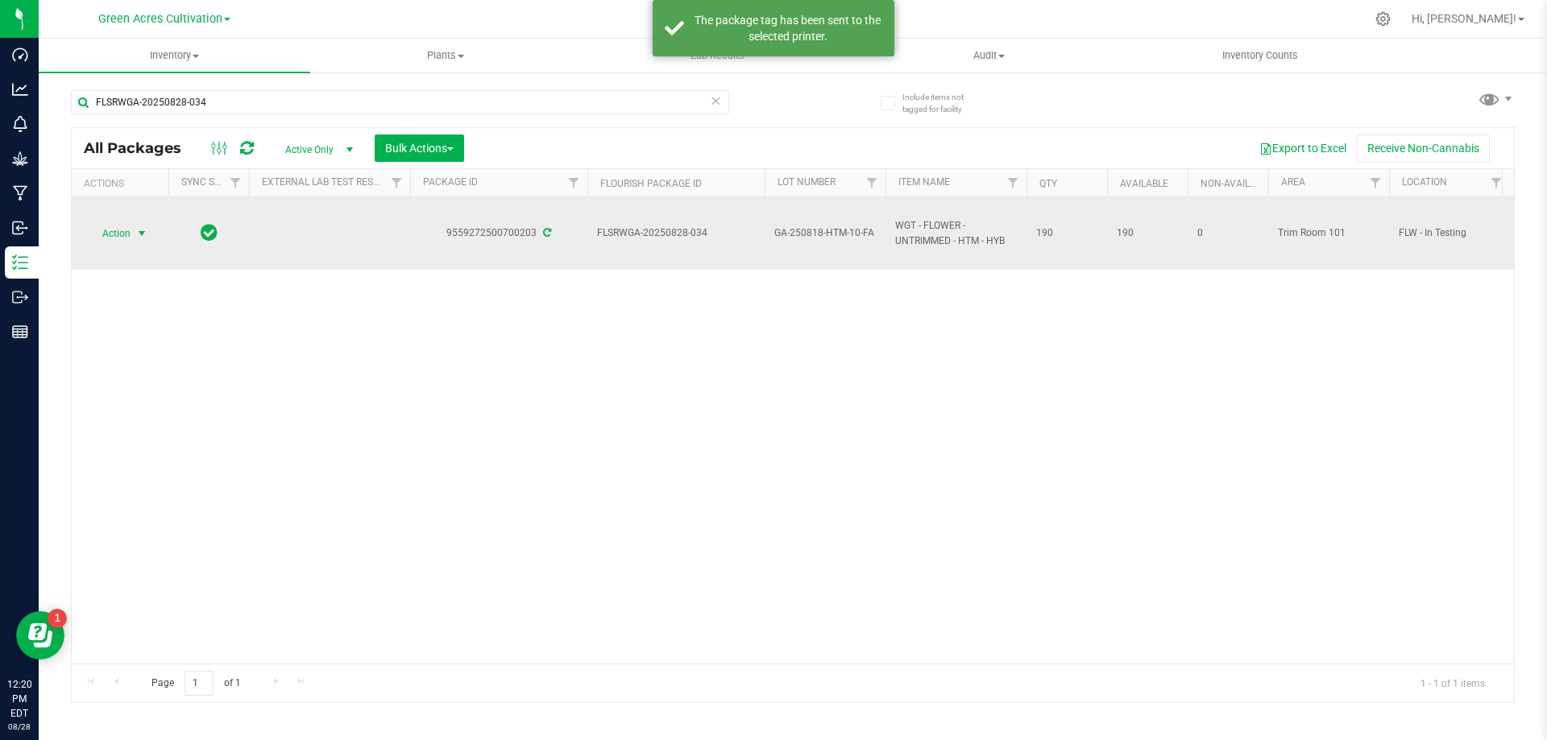
click at [122, 229] on span "Action" at bounding box center [109, 233] width 43 height 23
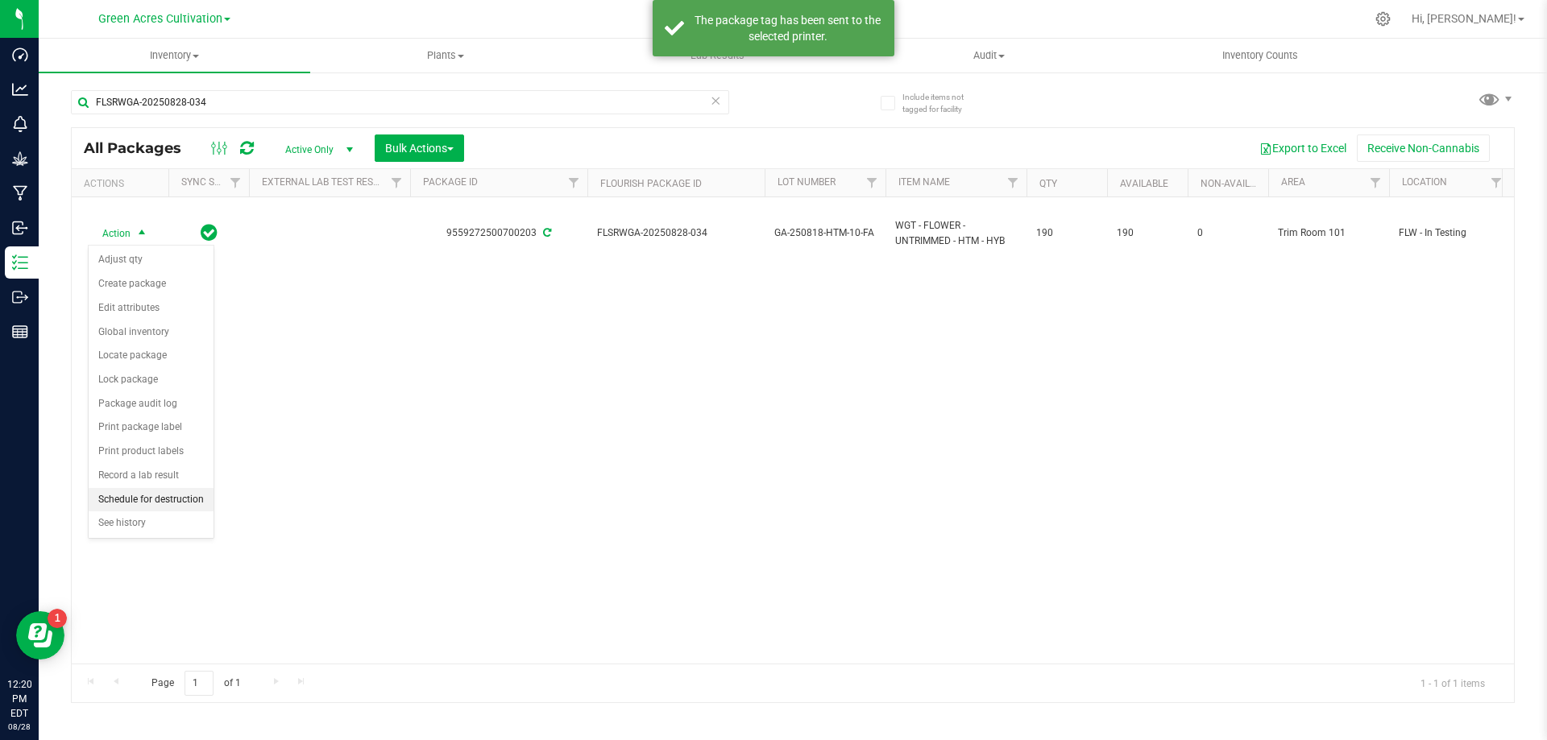
click at [199, 503] on li "Schedule for destruction" at bounding box center [151, 500] width 125 height 24
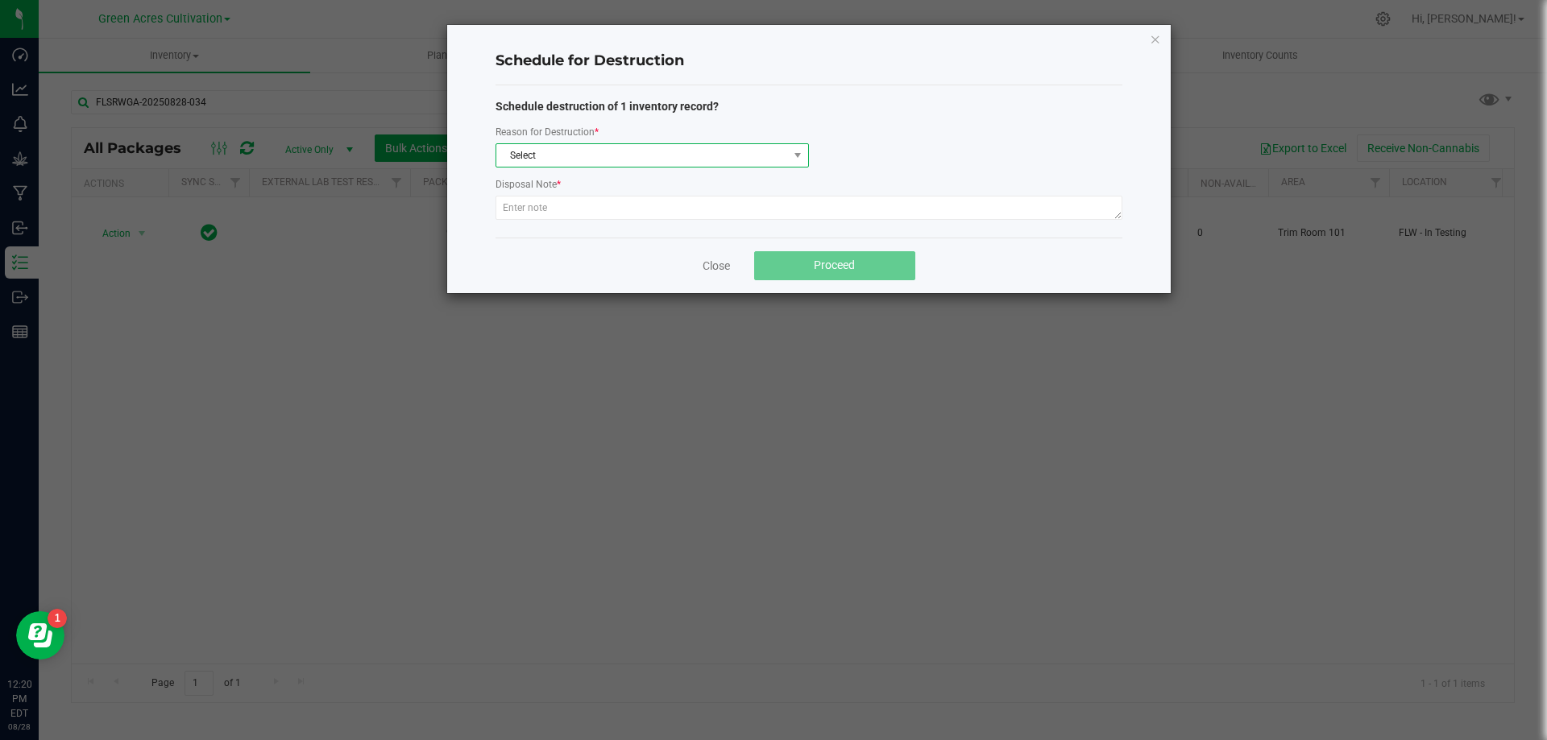
click at [606, 143] on span "Select" at bounding box center [651, 155] width 313 height 24
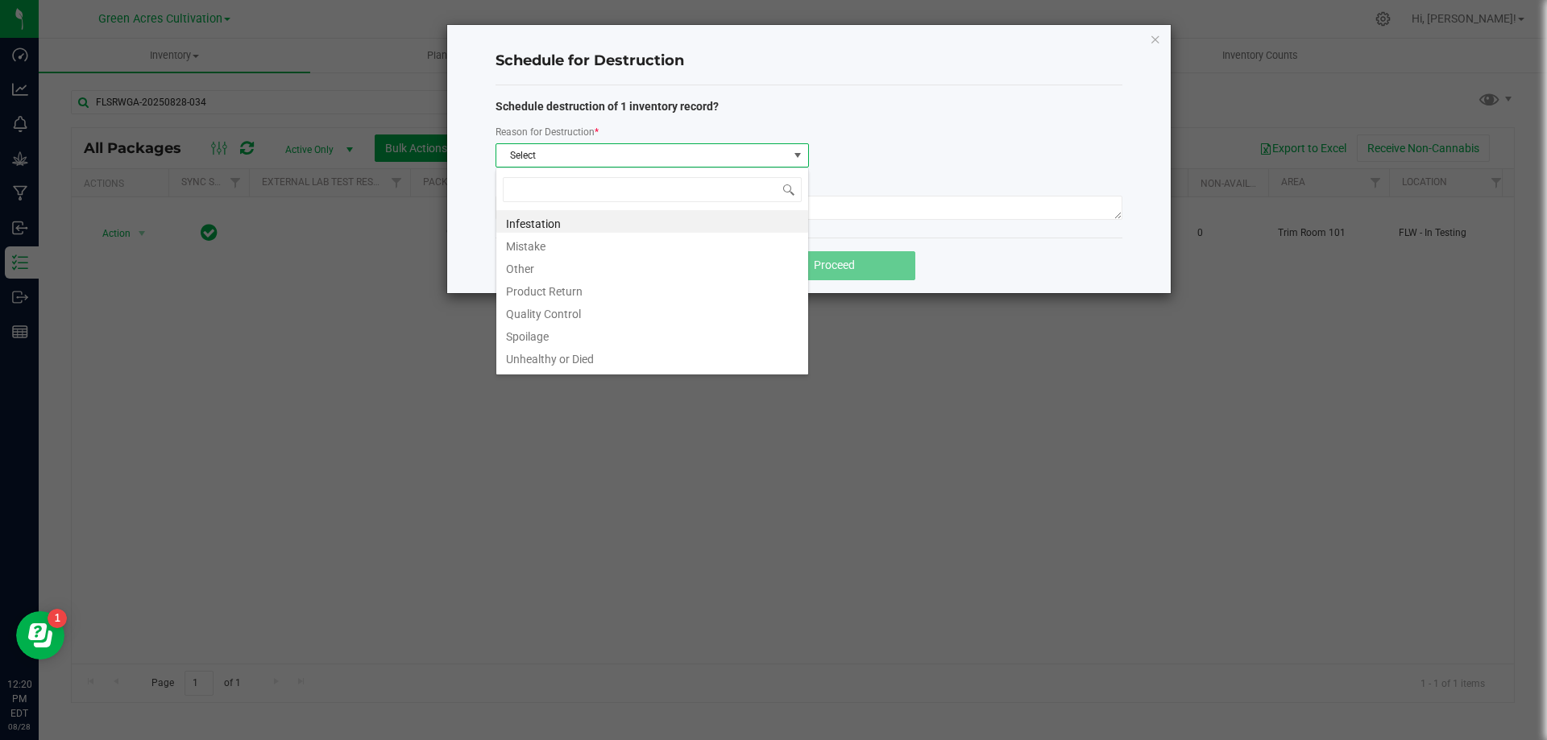
scroll to position [24, 313]
type input "W"
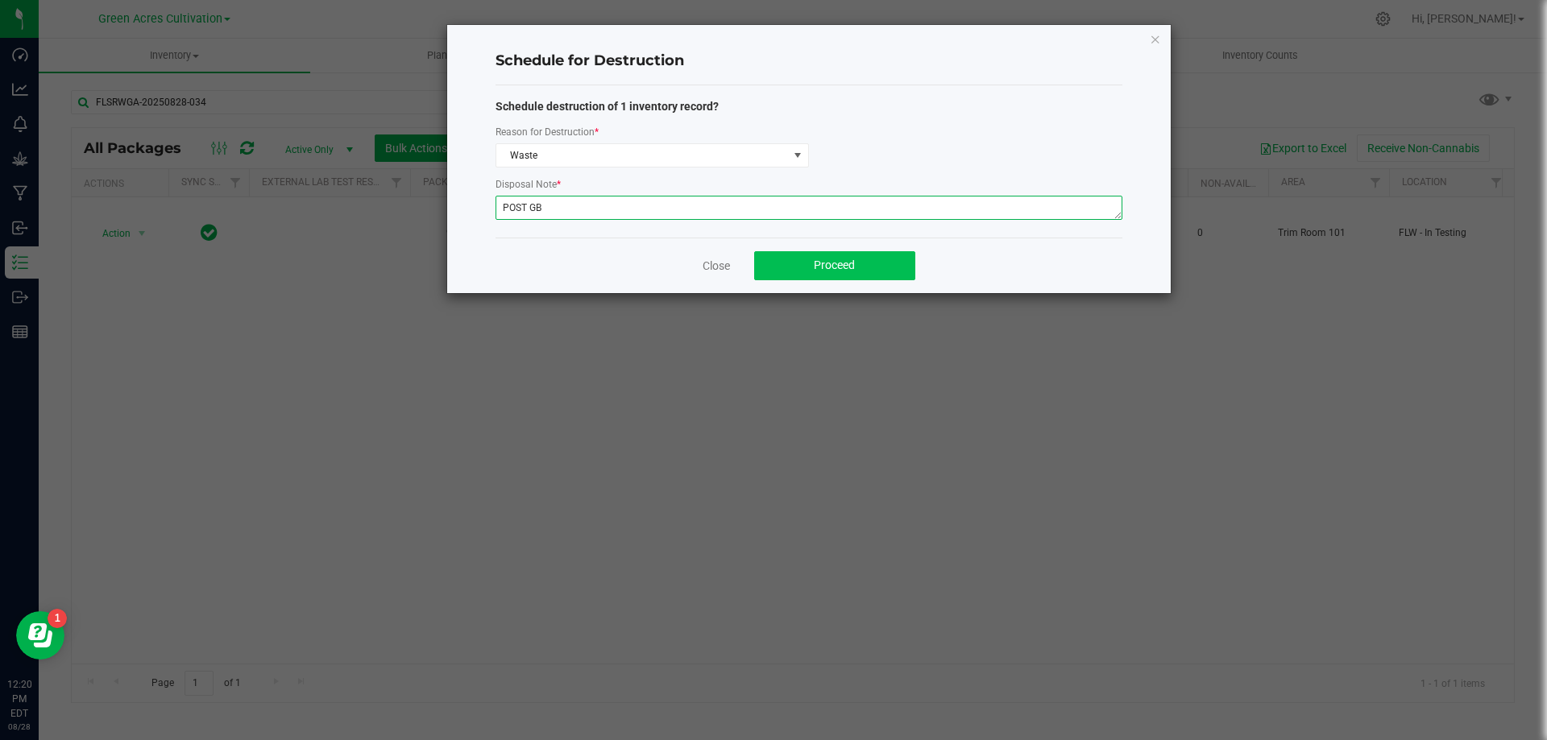
type textarea "POST GB"
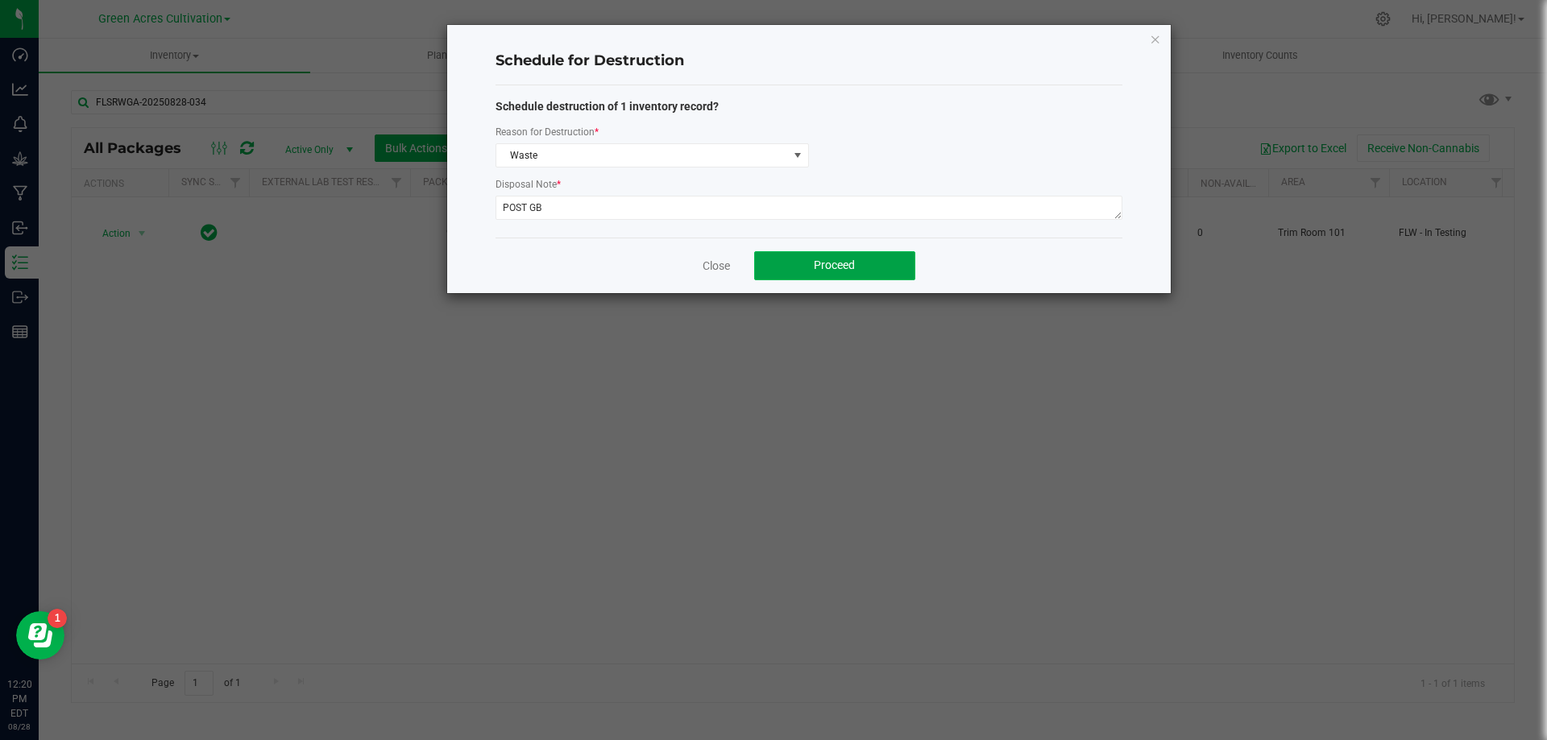
click at [880, 265] on button "Proceed" at bounding box center [834, 265] width 161 height 29
